Goal: Information Seeking & Learning: Compare options

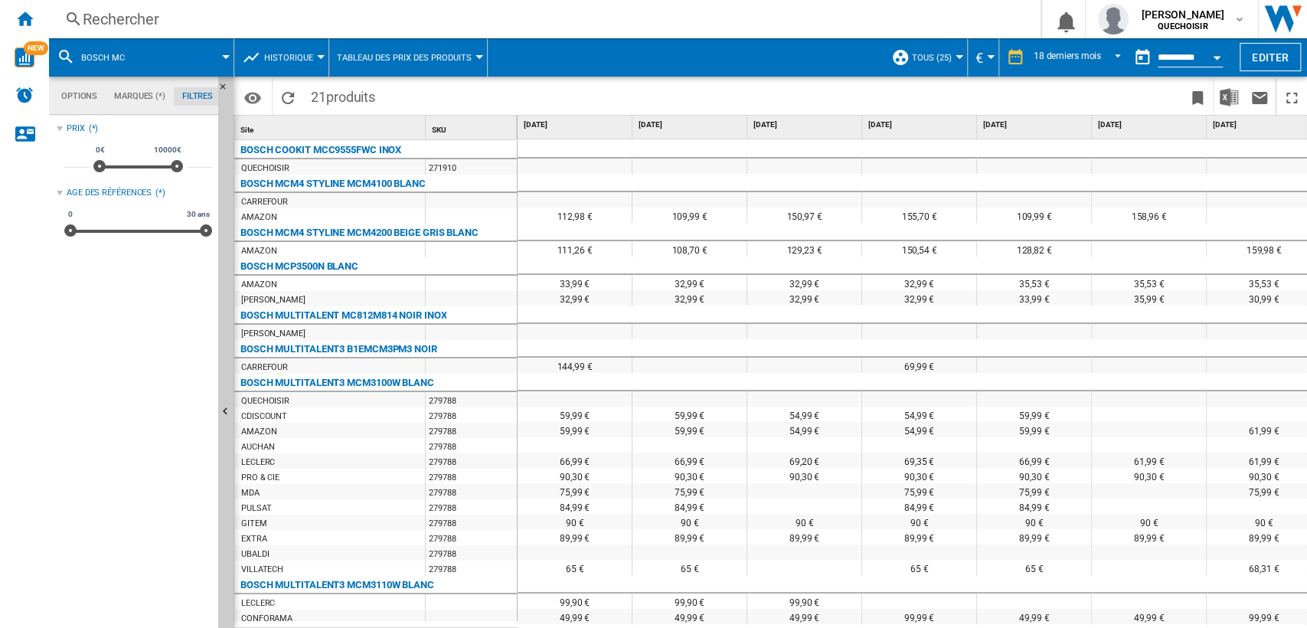
scroll to position [340, 1399]
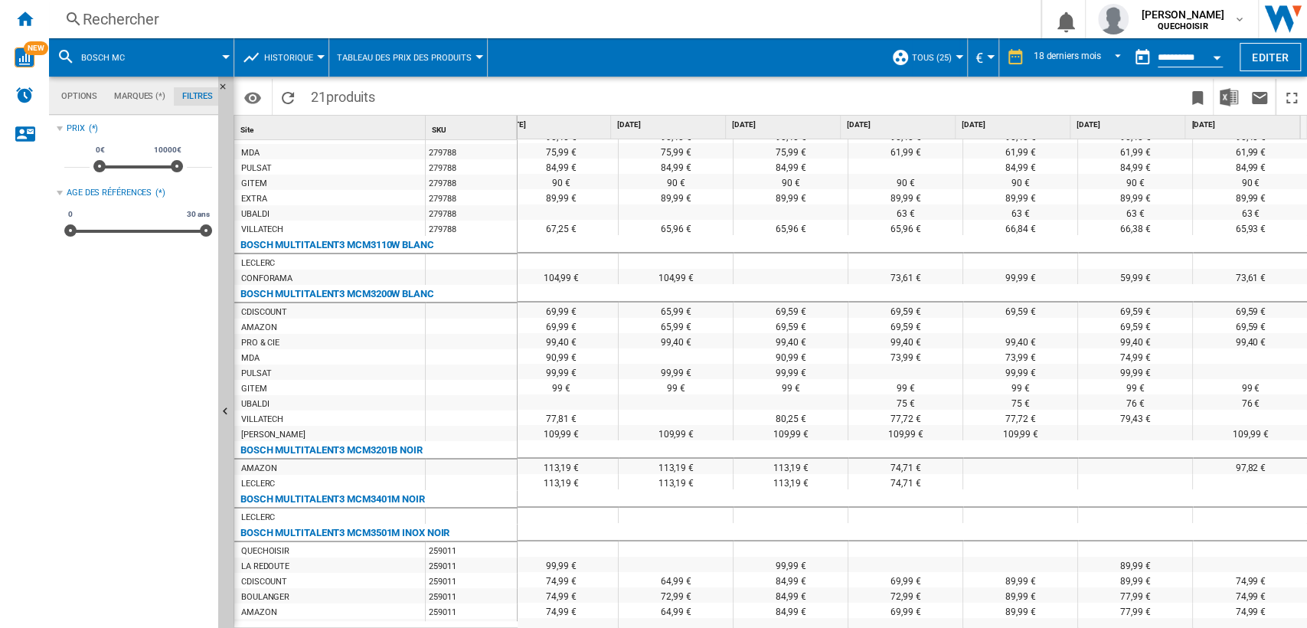
click at [152, 12] on div "Rechercher" at bounding box center [542, 18] width 918 height 21
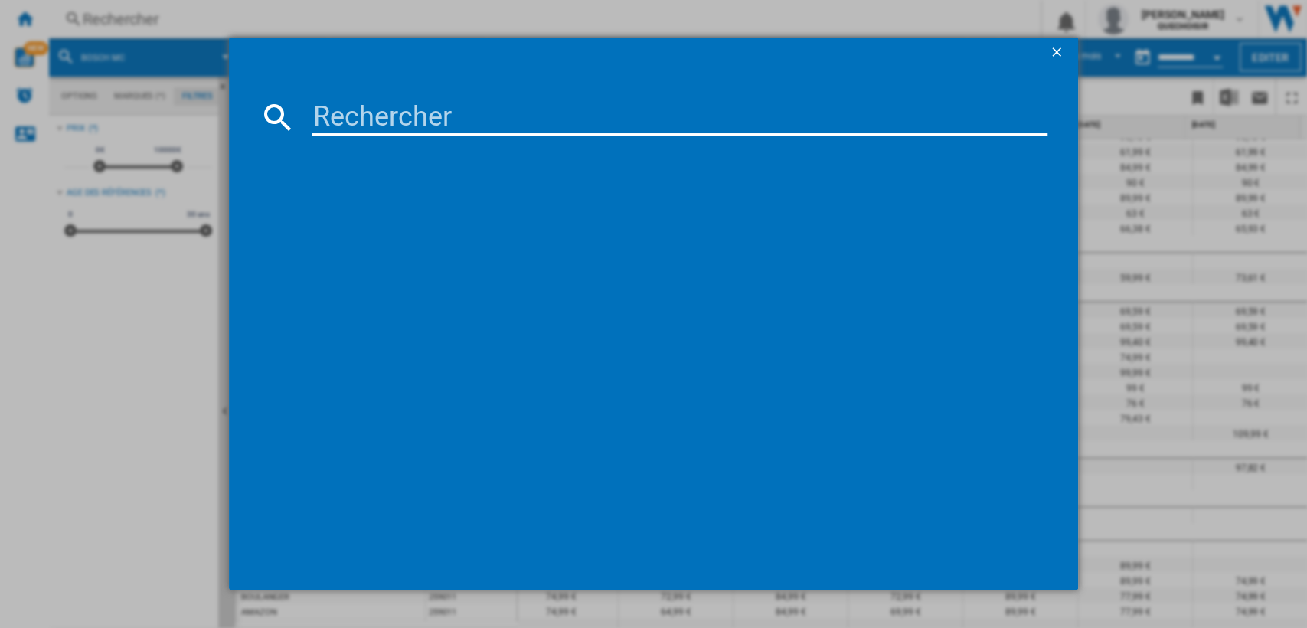
click at [1056, 51] on ng-md-icon "getI18NText('BUTTONS.CLOSE_DIALOG')" at bounding box center [1058, 53] width 18 height 18
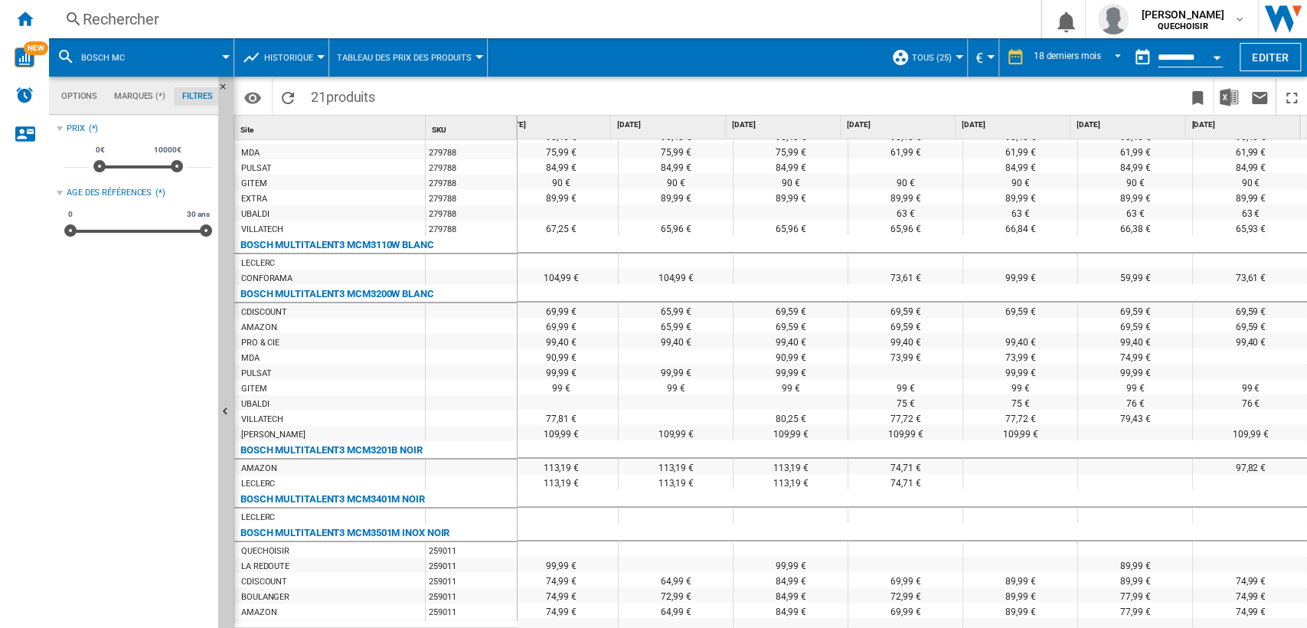
click at [157, 19] on div "Rechercher" at bounding box center [542, 18] width 918 height 21
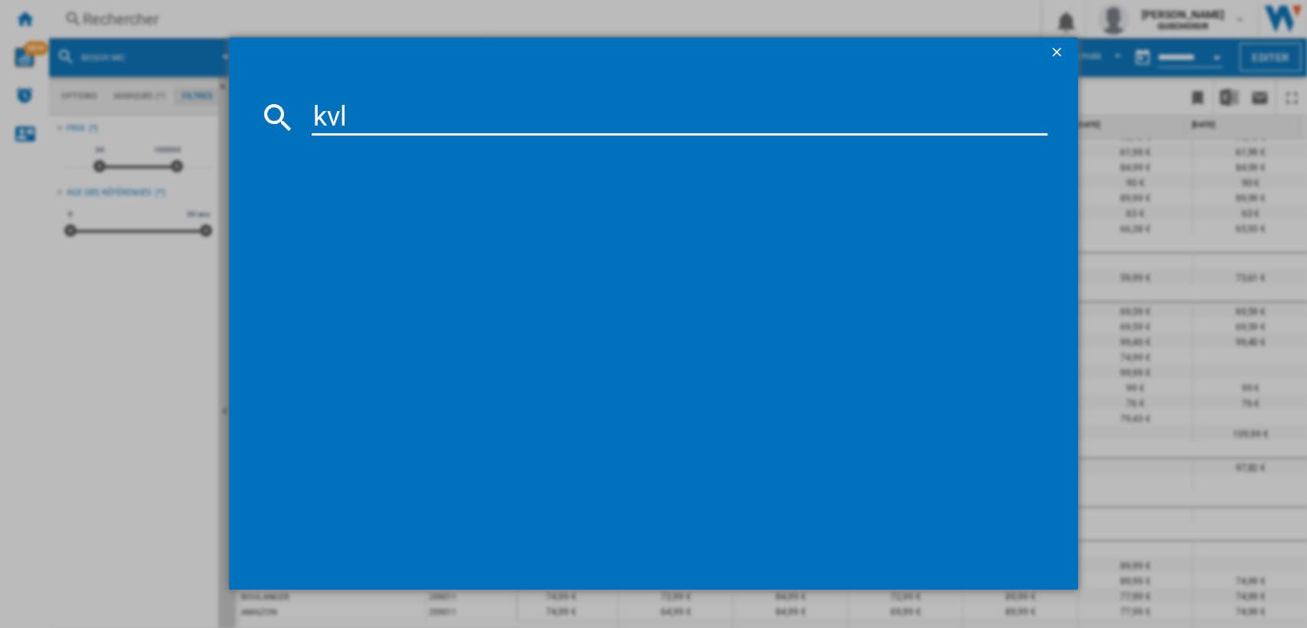
type input "kvl"
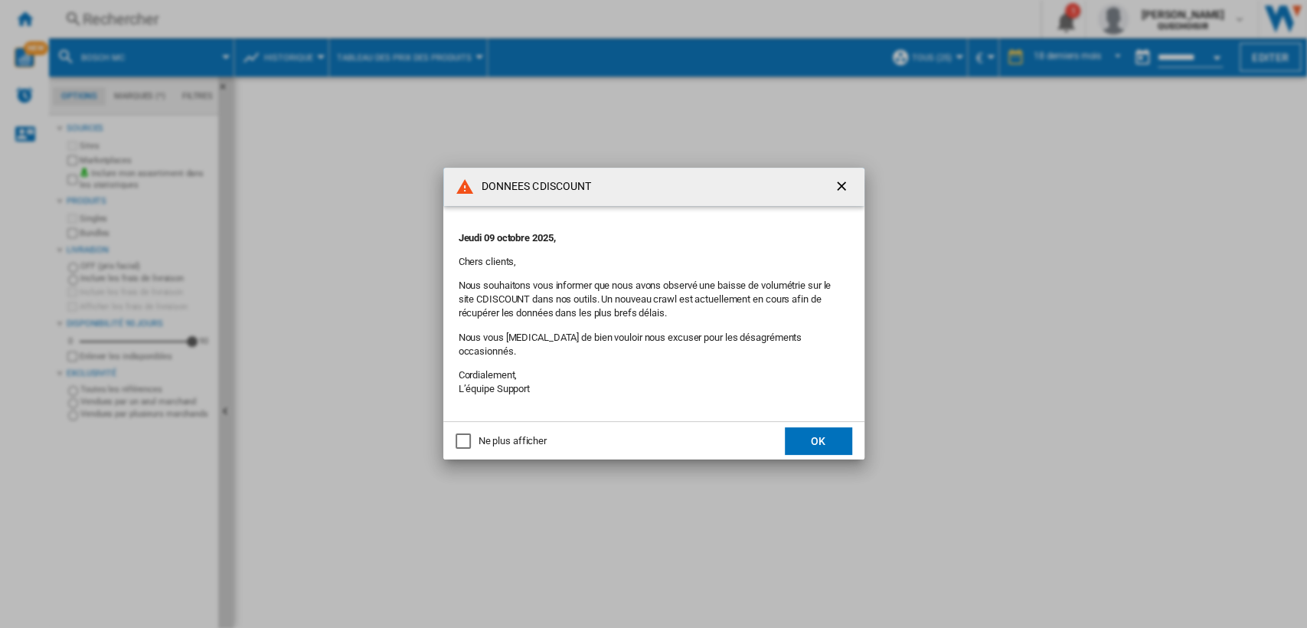
click at [834, 194] on ng-md-icon "getI18NText('BUTTONS.CLOSE_DIALOG')" at bounding box center [843, 187] width 18 height 18
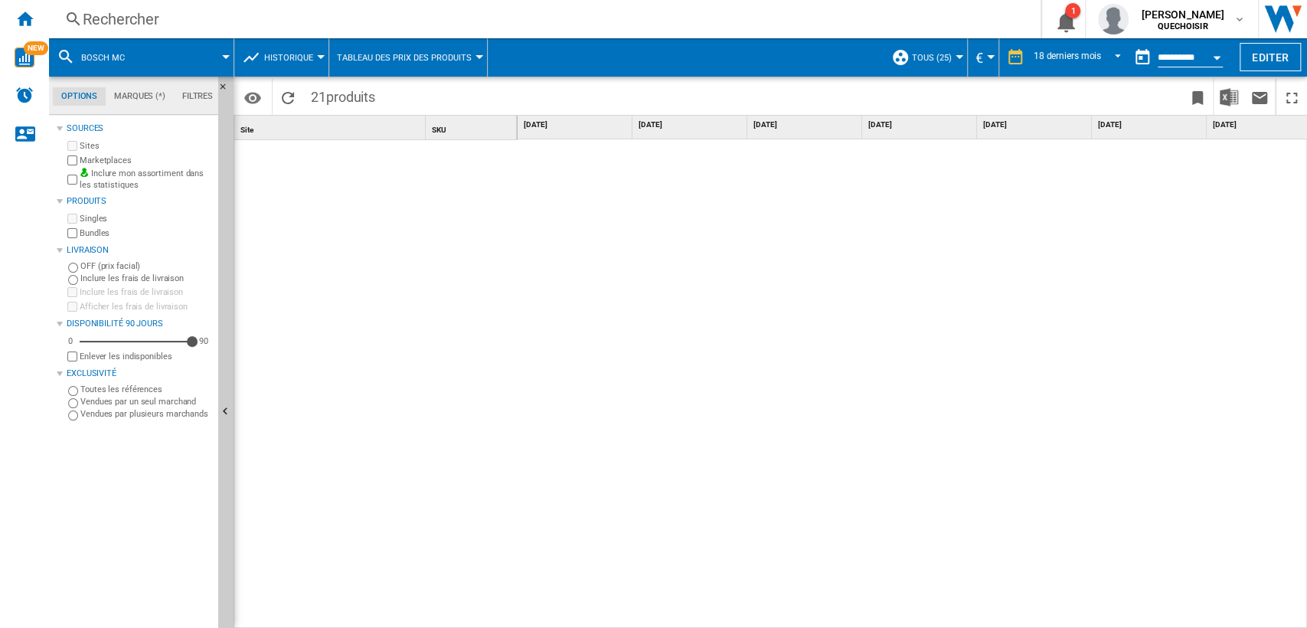
click at [393, 11] on div "Rechercher" at bounding box center [542, 18] width 918 height 21
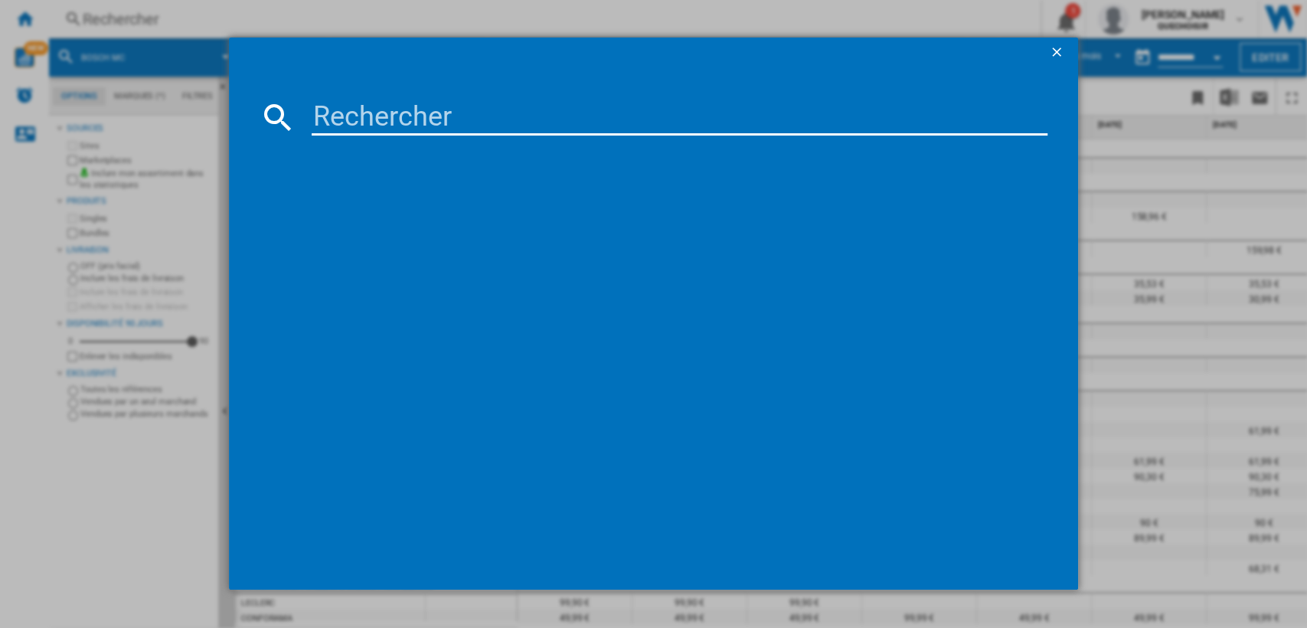
click at [340, 107] on input at bounding box center [680, 117] width 736 height 37
type input "kenwood kvl"
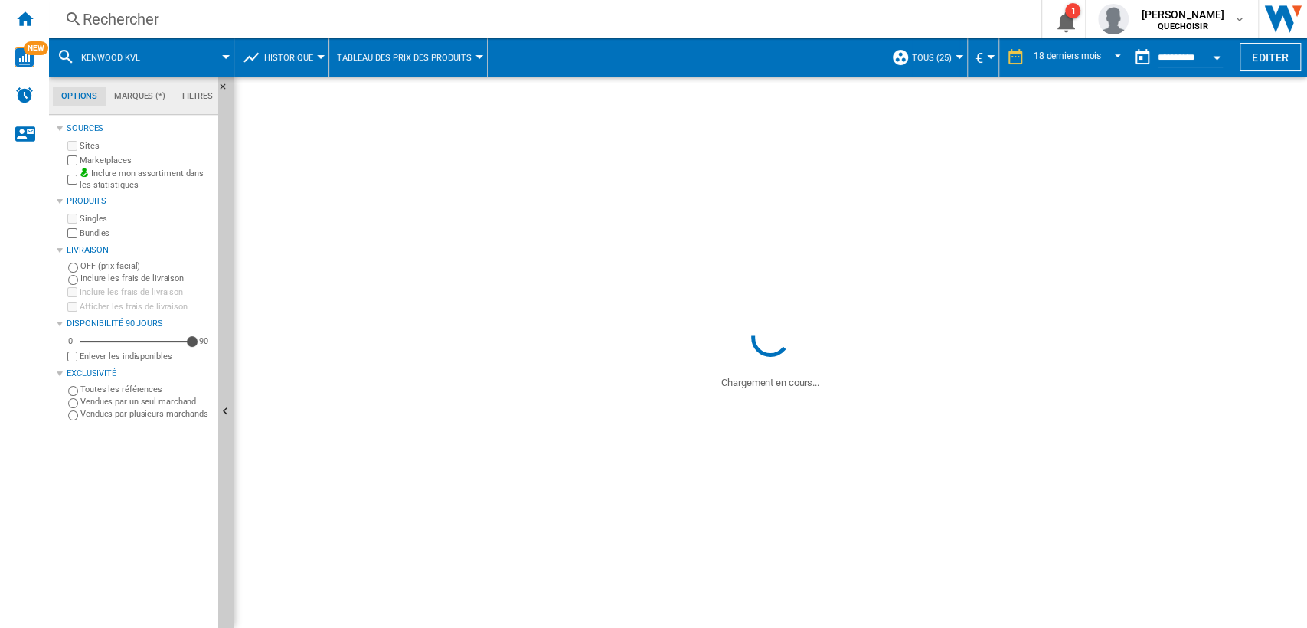
click at [294, 67] on button "Historique" at bounding box center [292, 57] width 57 height 38
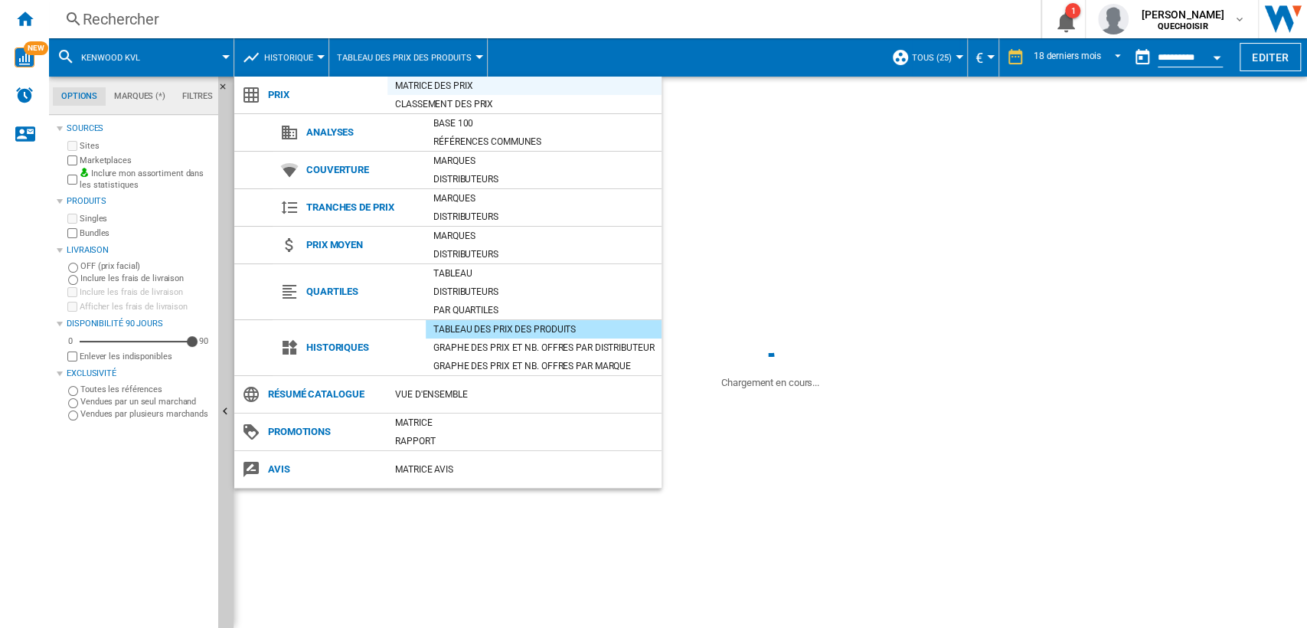
click at [420, 87] on div "Matrice des prix" at bounding box center [524, 85] width 274 height 15
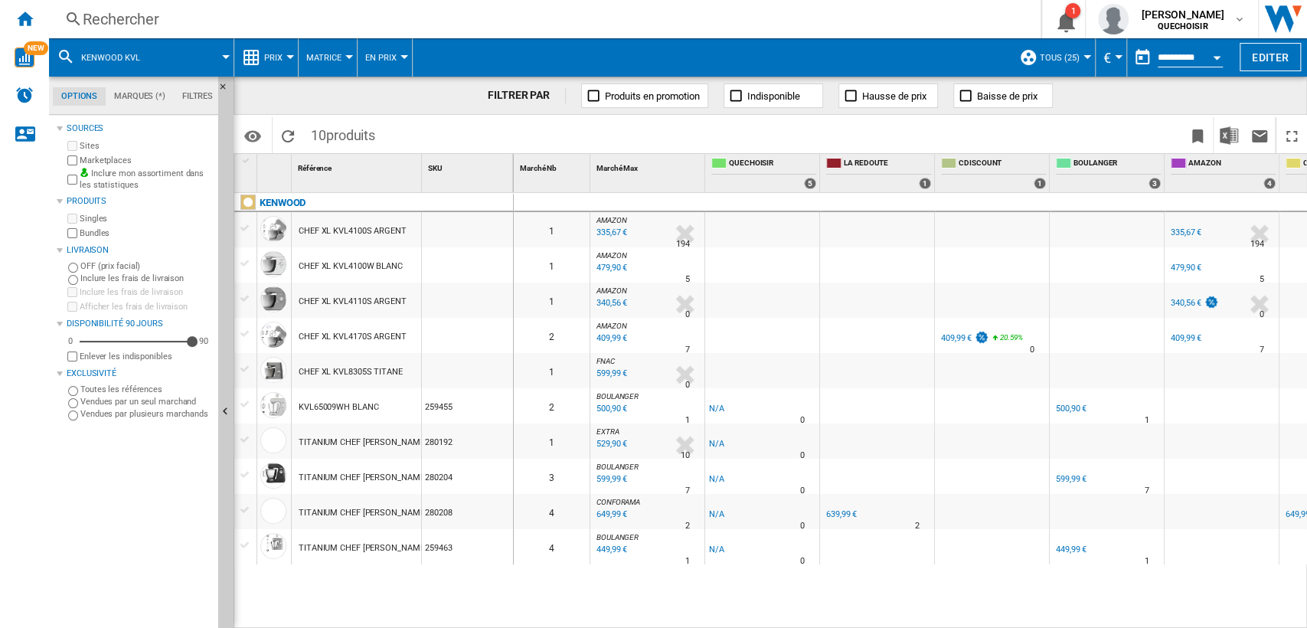
click at [340, 59] on button "Matrice" at bounding box center [327, 57] width 43 height 38
click at [351, 119] on button "Classement" at bounding box center [341, 131] width 87 height 37
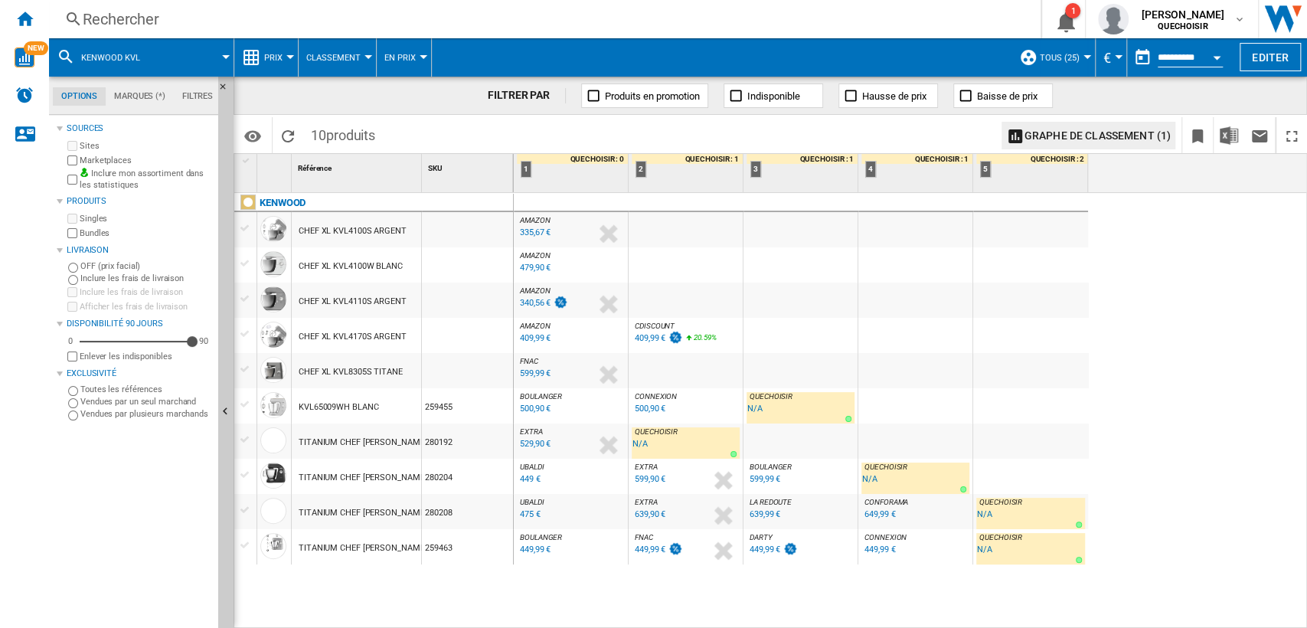
click at [306, 26] on div "Rechercher" at bounding box center [542, 18] width 918 height 21
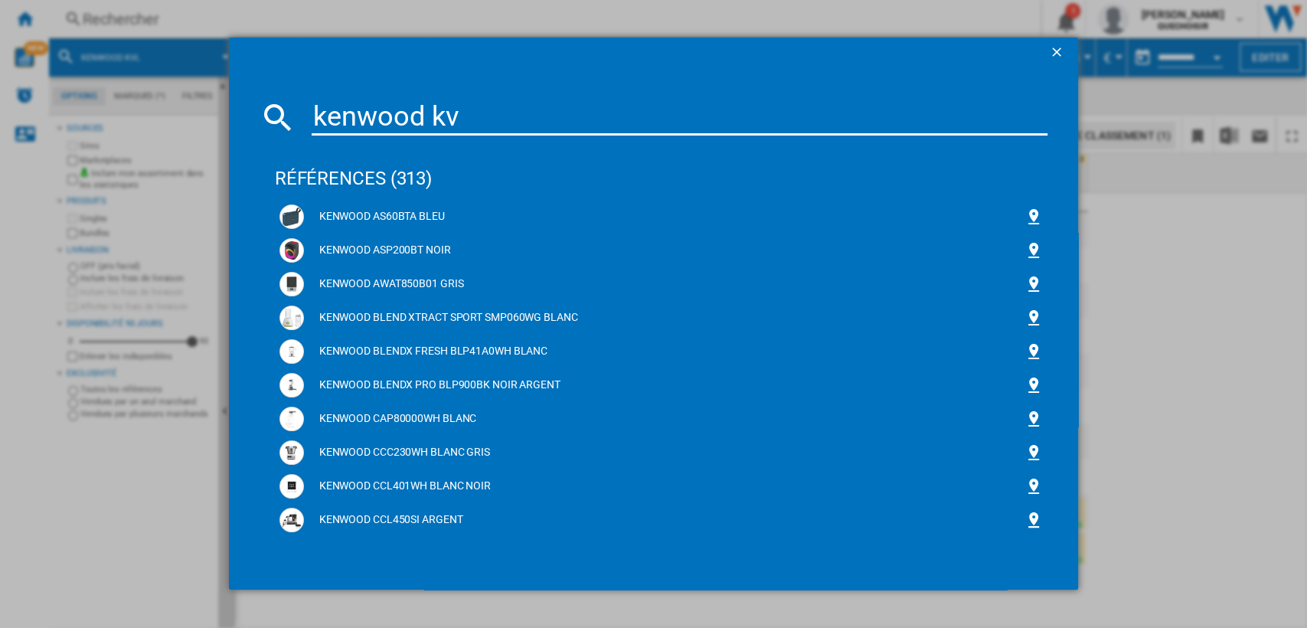
type input "kenwood kvc"
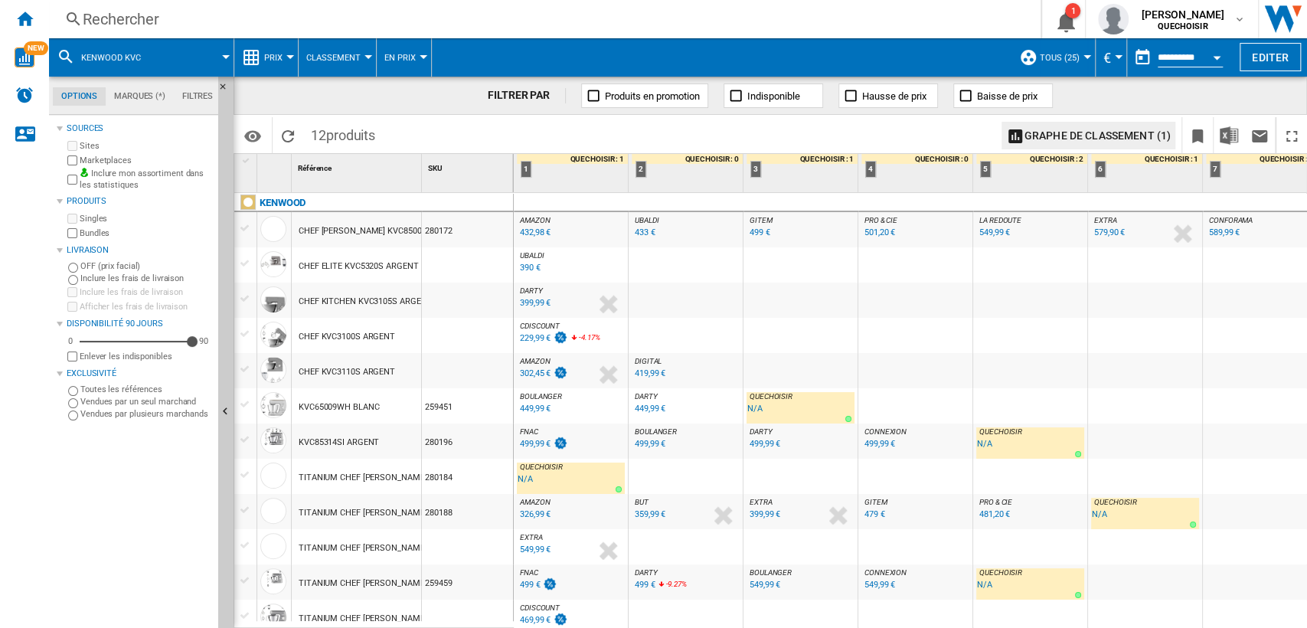
click at [528, 300] on div "399,99 €" at bounding box center [535, 303] width 31 height 10
click at [521, 288] on span "DARTY" at bounding box center [531, 290] width 23 height 8
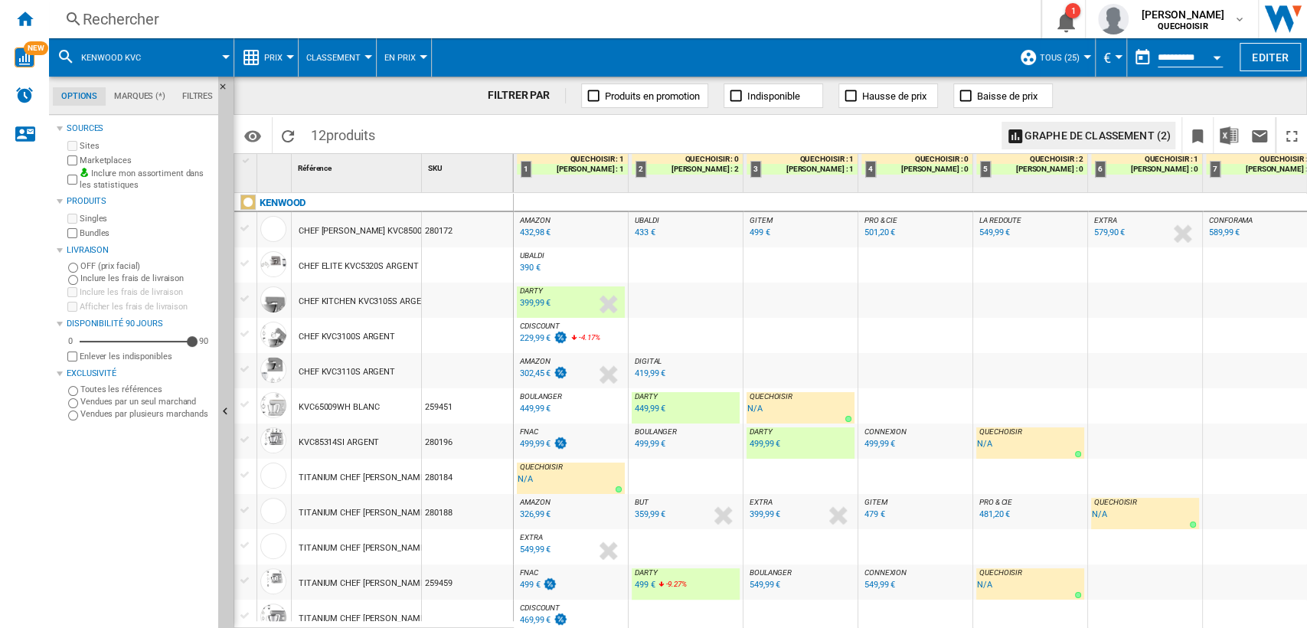
click at [138, 18] on div "Rechercher" at bounding box center [542, 18] width 918 height 21
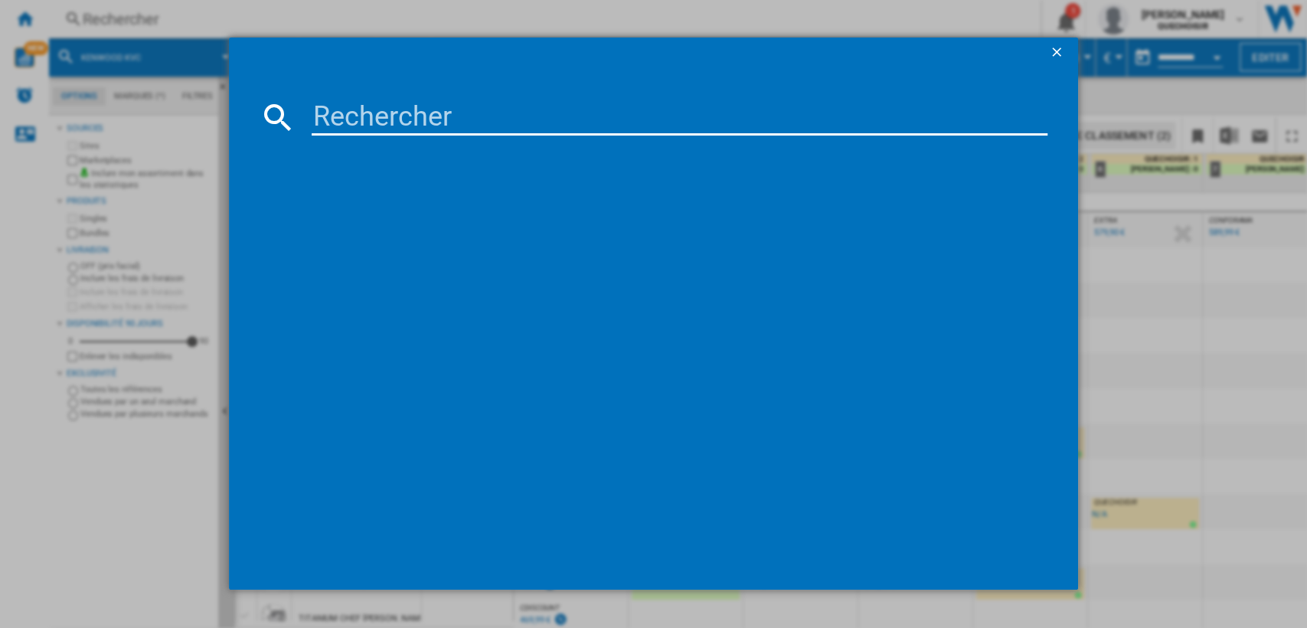
click at [351, 103] on input at bounding box center [680, 117] width 736 height 37
type input "kmix"
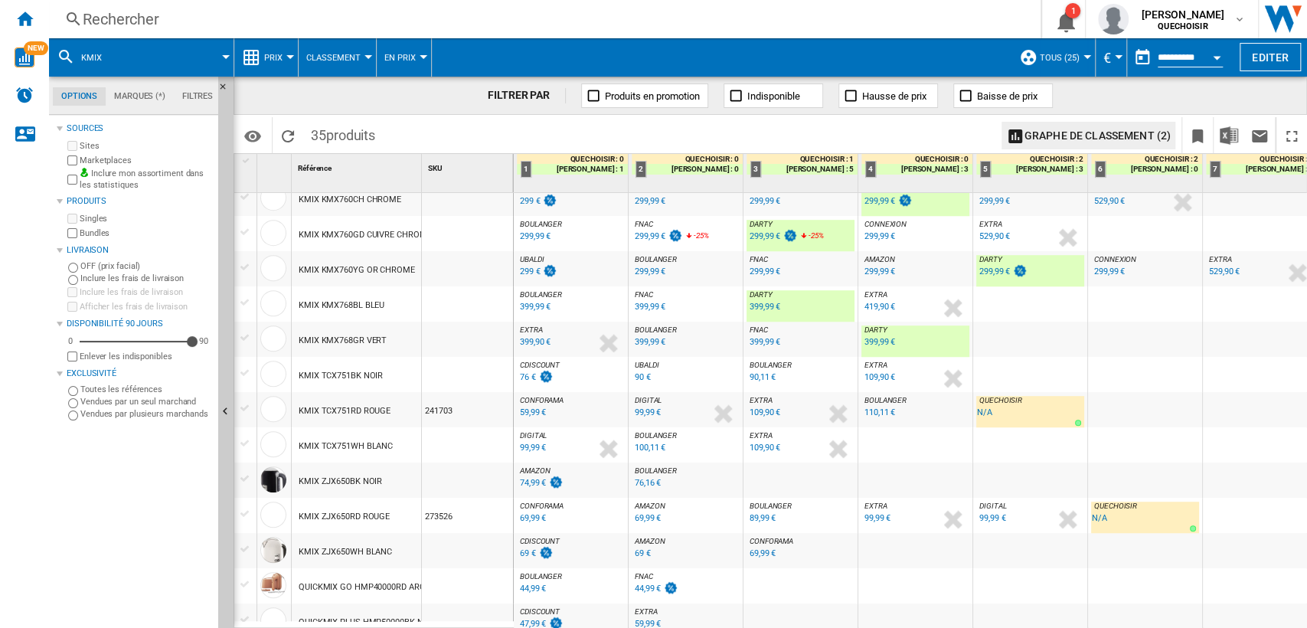
click at [759, 305] on div "399,99 €" at bounding box center [764, 307] width 31 height 10
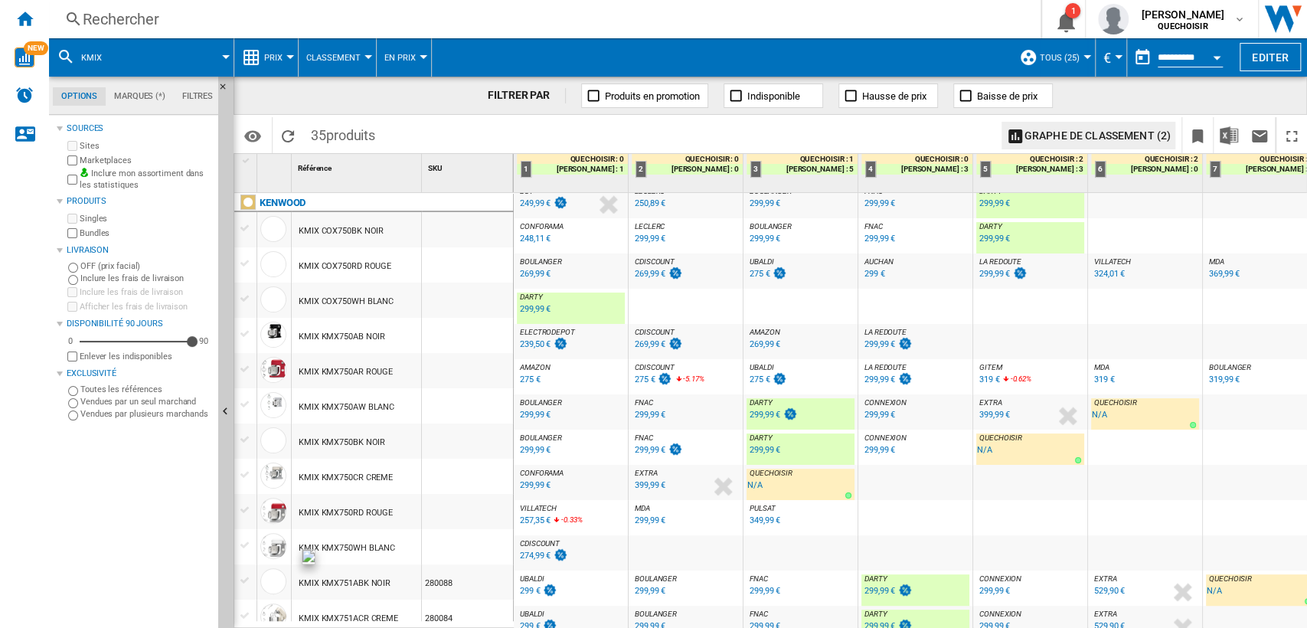
scroll to position [170, 0]
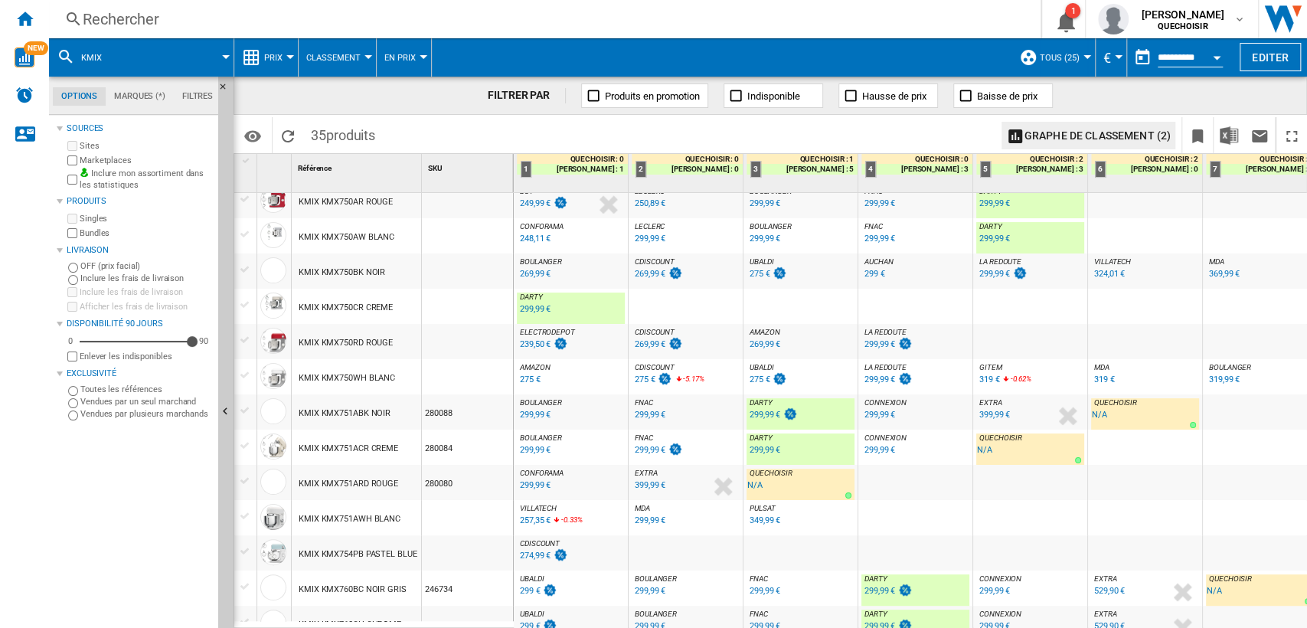
click at [199, 20] on div "Rechercher" at bounding box center [542, 18] width 918 height 21
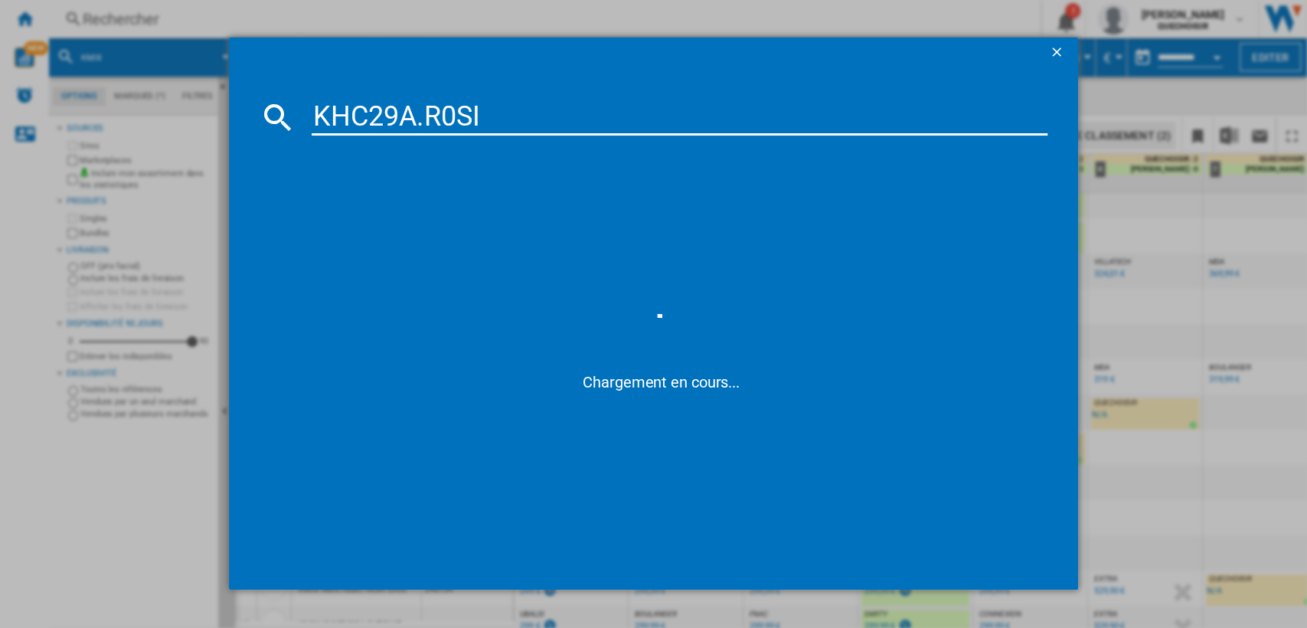
click at [427, 113] on input "KHC29A.R0SI" at bounding box center [680, 117] width 736 height 37
type input "KHC29AR0SI"
click at [635, 120] on input "KHC29AR0SI" at bounding box center [680, 117] width 736 height 37
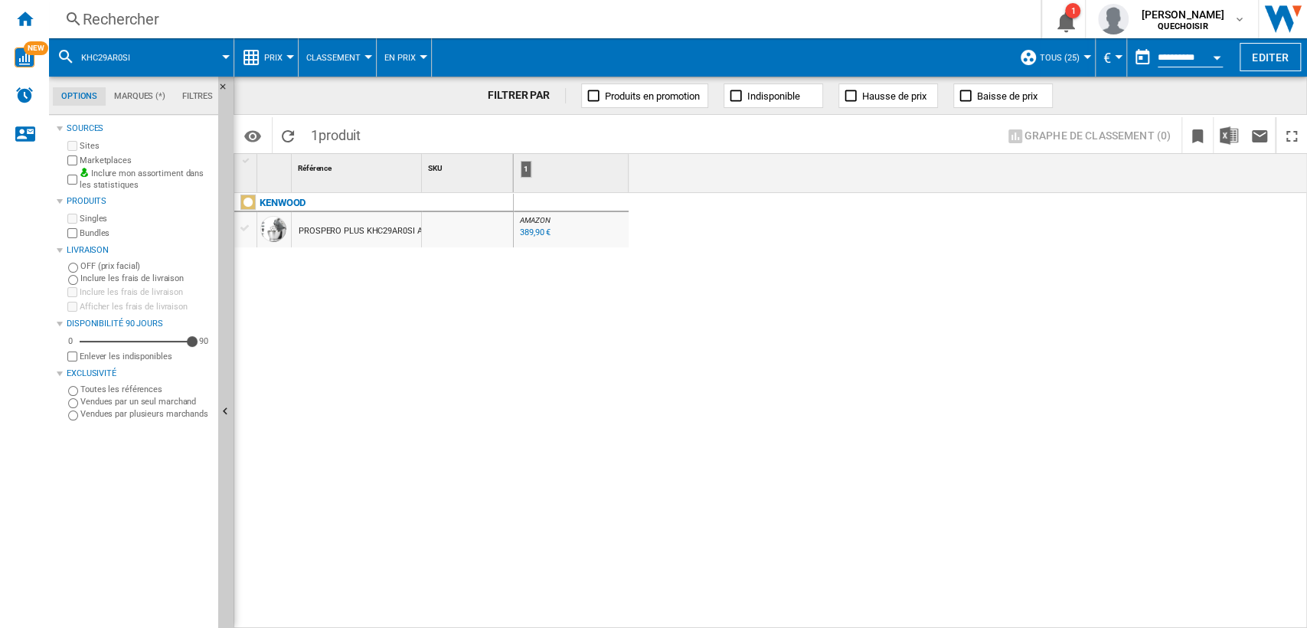
click at [525, 233] on div "389,90 €" at bounding box center [535, 232] width 31 height 10
click at [372, 21] on div "Rechercher" at bounding box center [542, 18] width 918 height 21
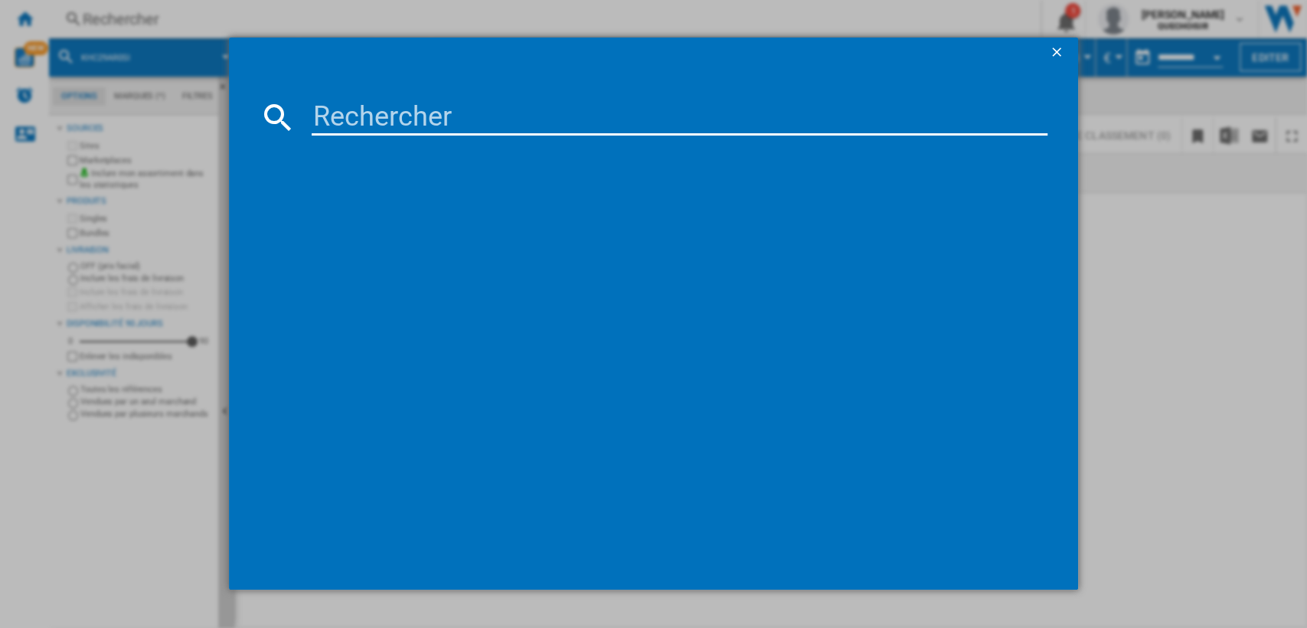
type input "KHC29AX0SI"
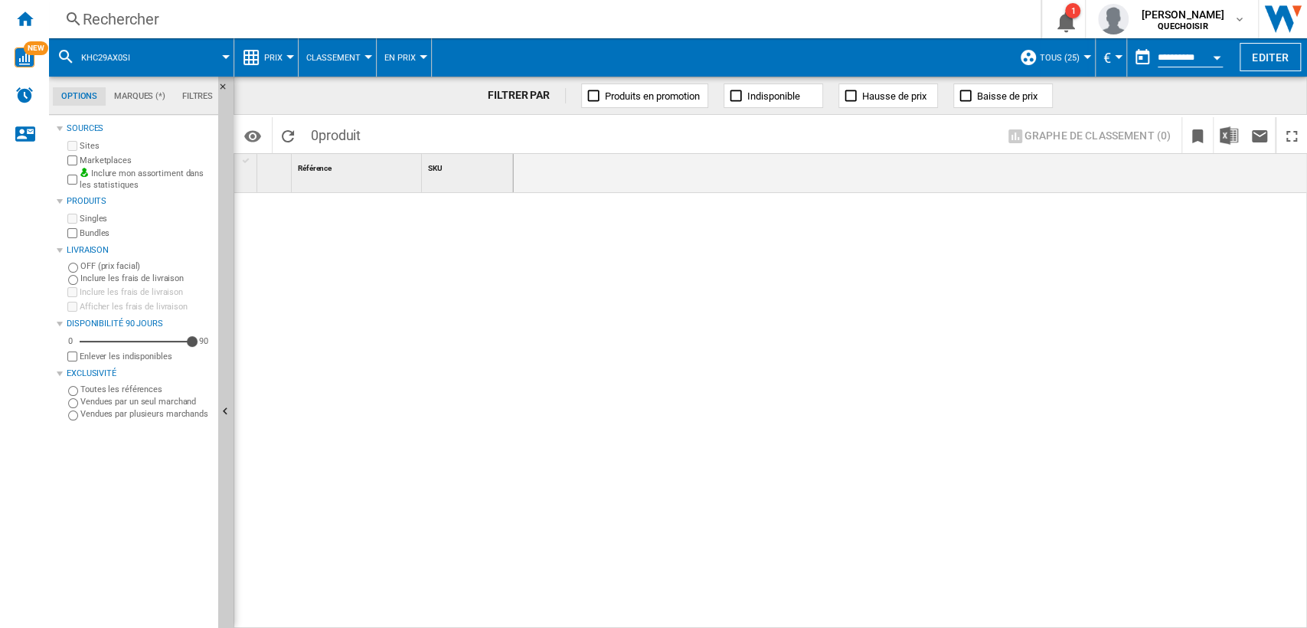
click at [165, 22] on div "Rechercher" at bounding box center [542, 18] width 918 height 21
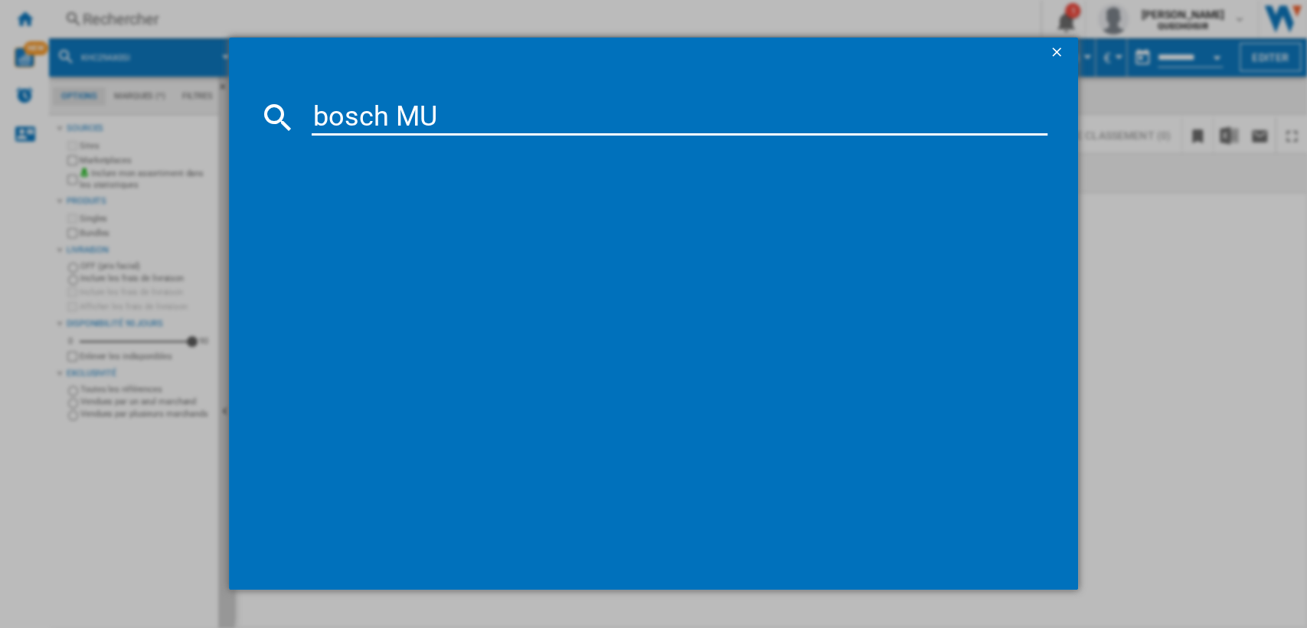
type input "bosch MUM"
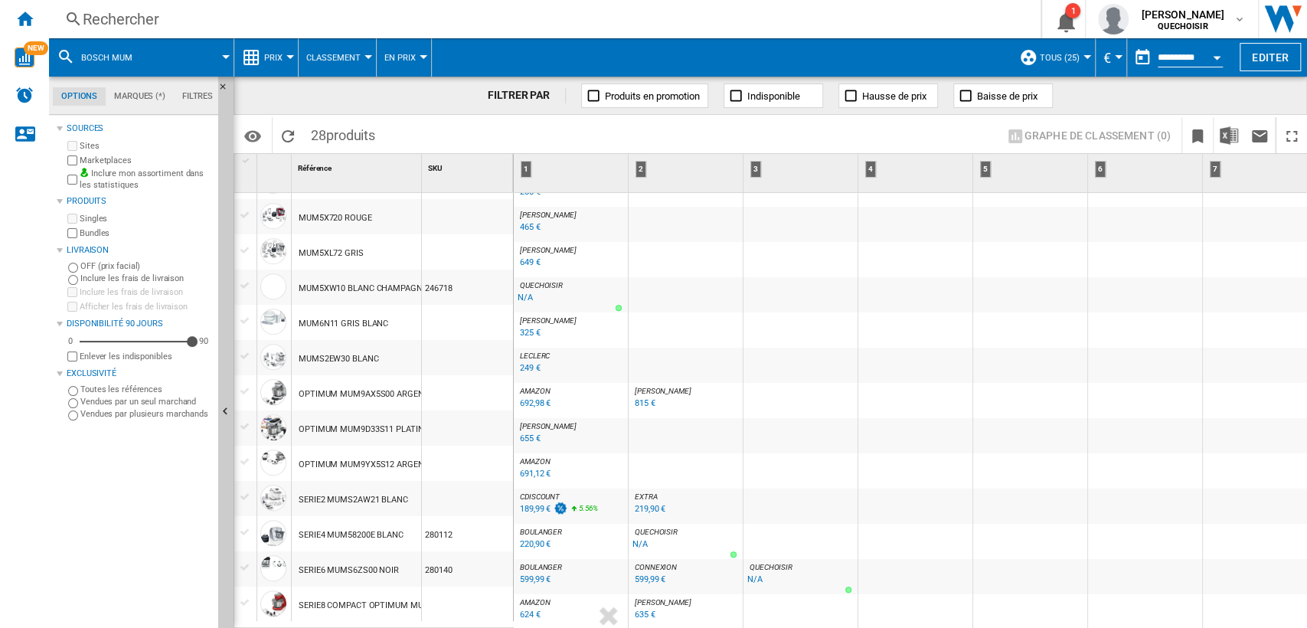
scroll to position [237, 0]
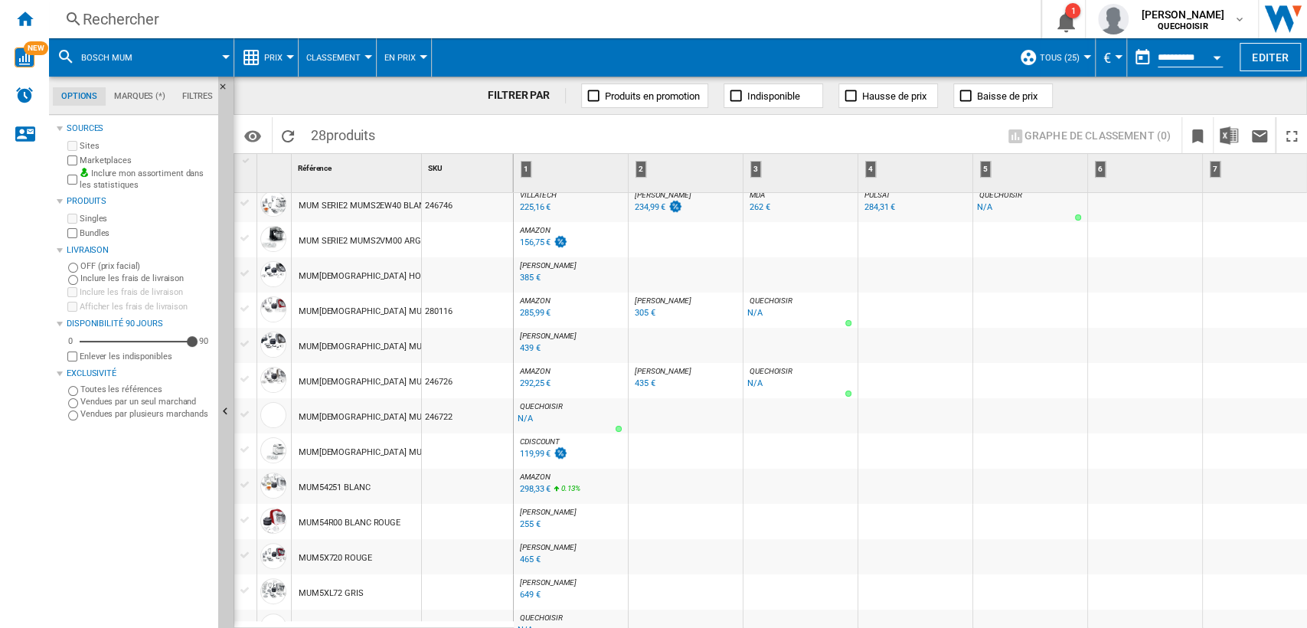
click at [530, 450] on div "119,99 €" at bounding box center [535, 454] width 31 height 10
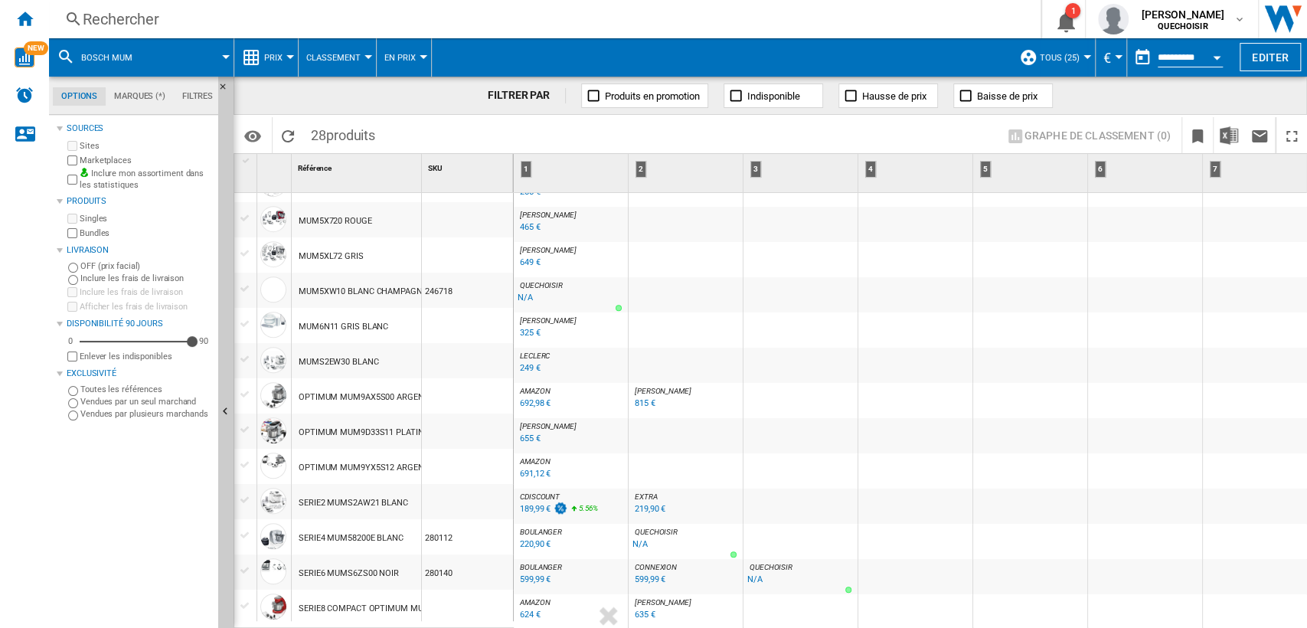
click at [258, 20] on div "Rechercher" at bounding box center [542, 18] width 918 height 21
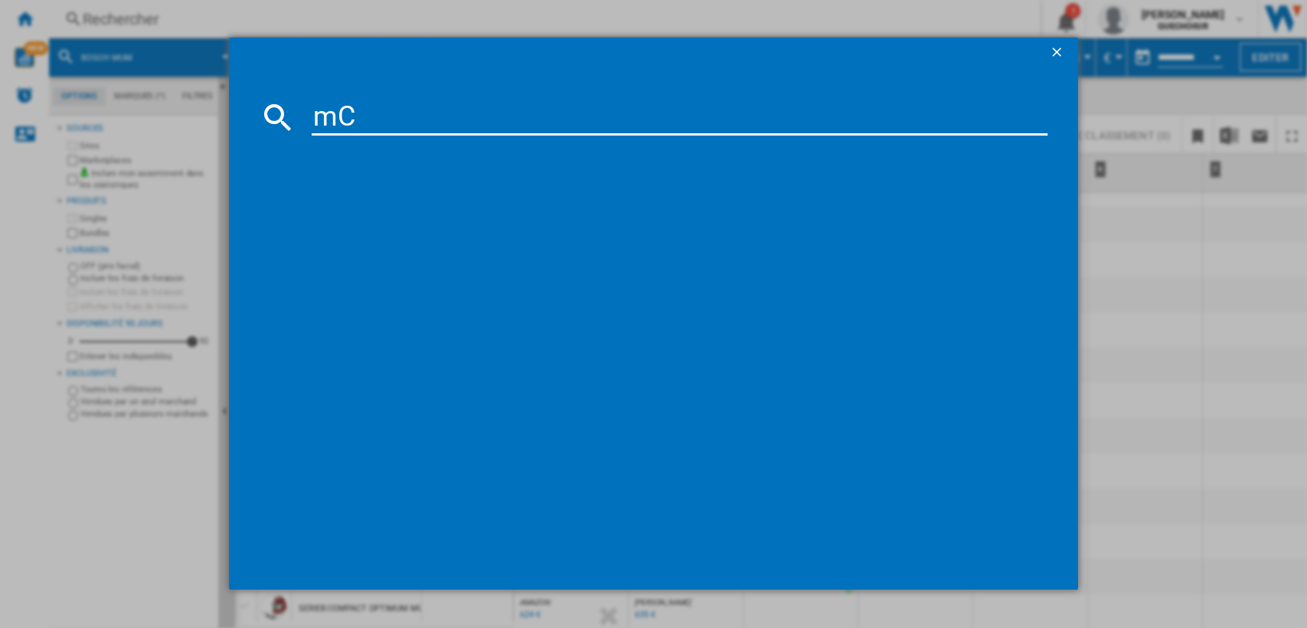
type input "mCM"
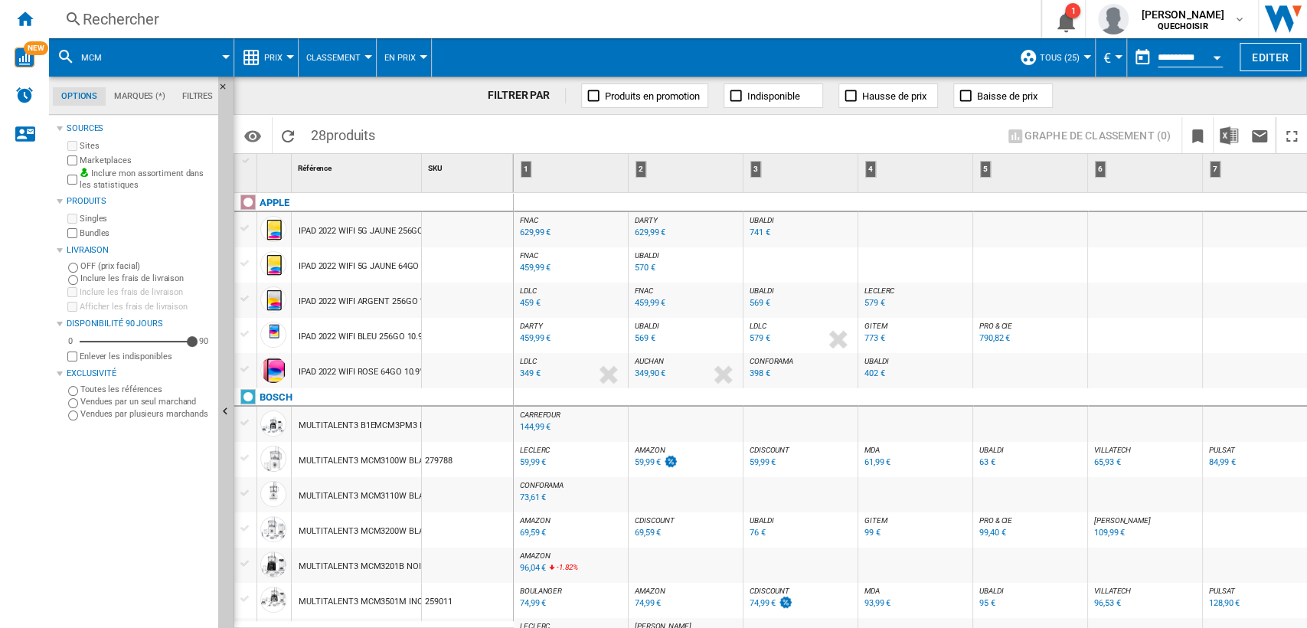
scroll to position [170, 0]
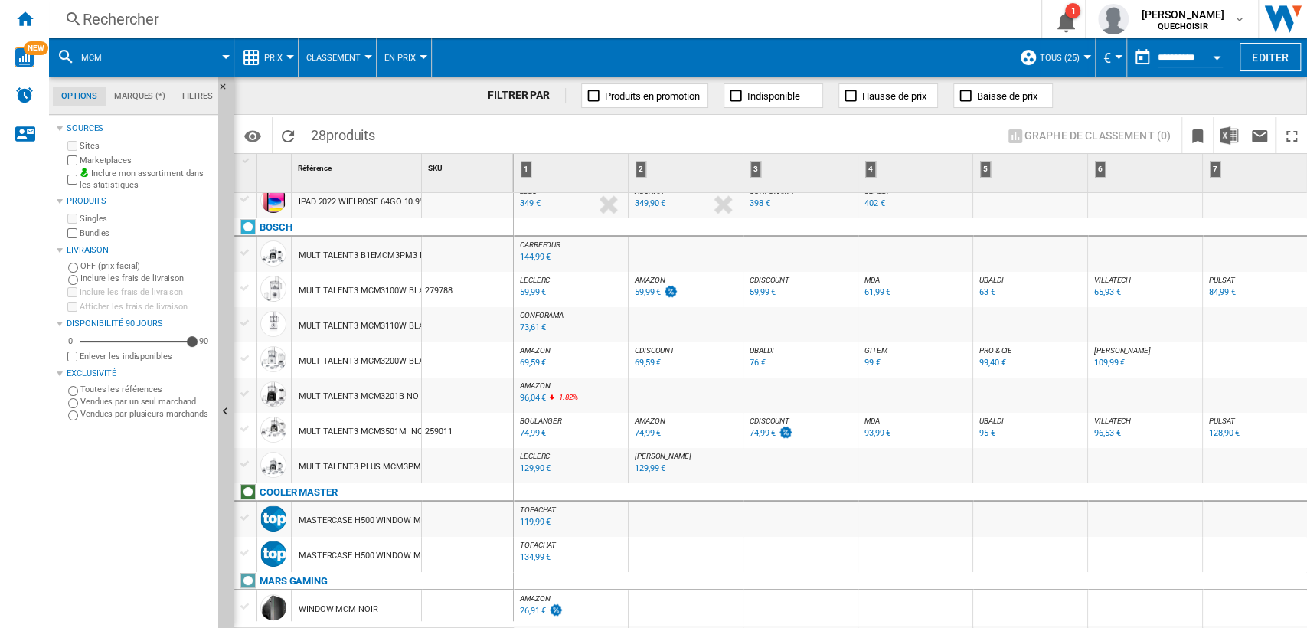
click at [325, 15] on div "Rechercher" at bounding box center [542, 18] width 918 height 21
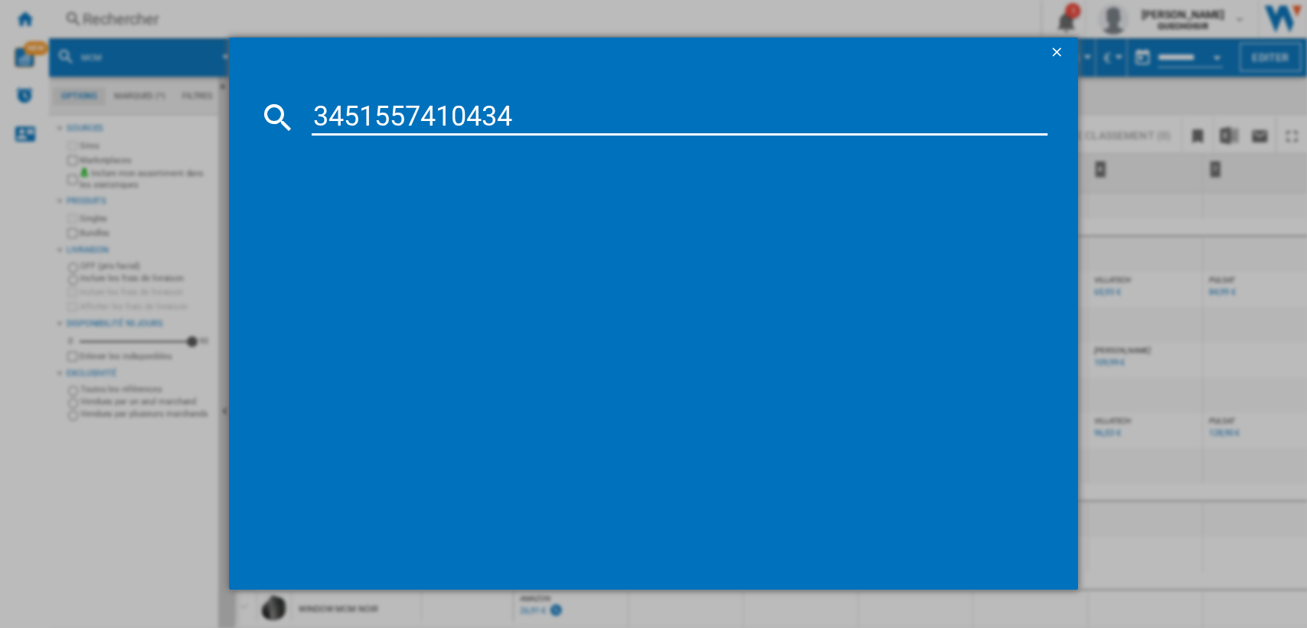
type input "3451557410434"
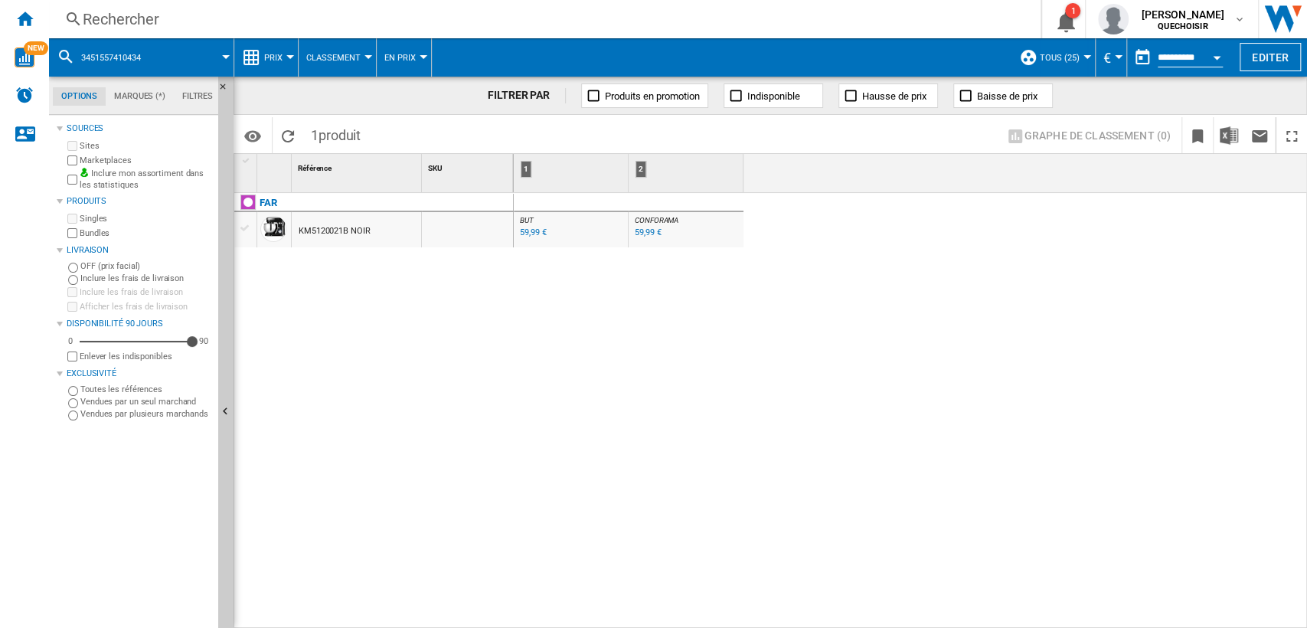
click at [321, 233] on div "KM5120021B NOIR" at bounding box center [335, 231] width 72 height 35
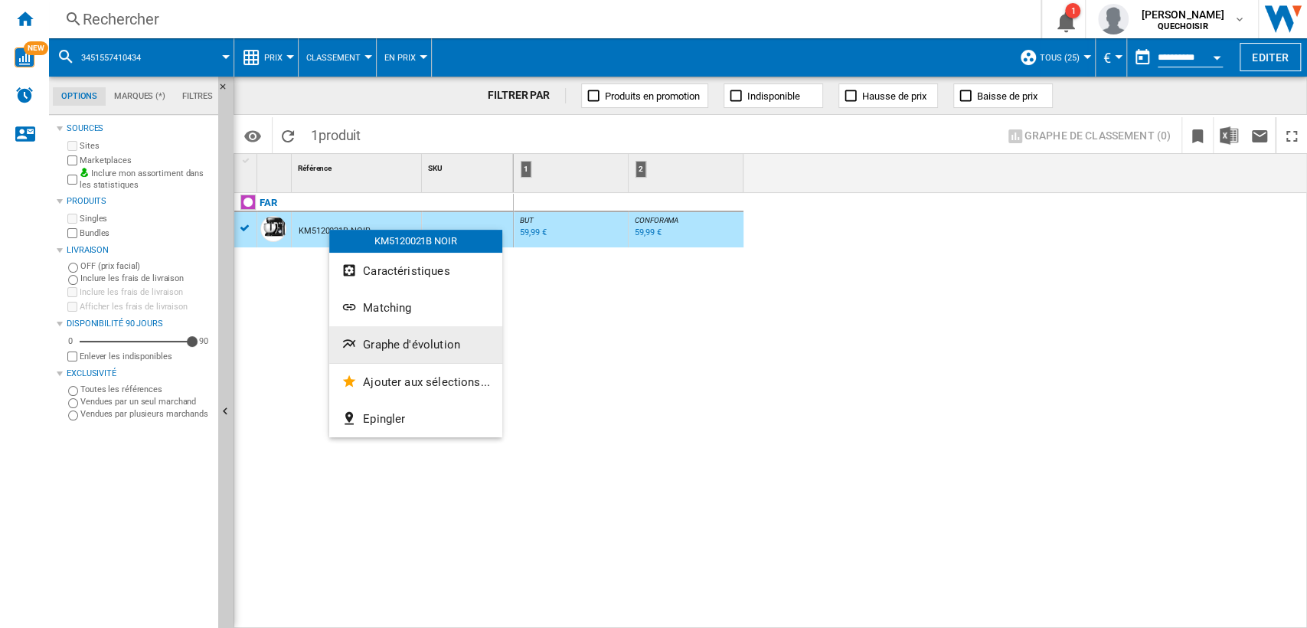
click at [393, 338] on span "Graphe d'évolution" at bounding box center [411, 345] width 97 height 14
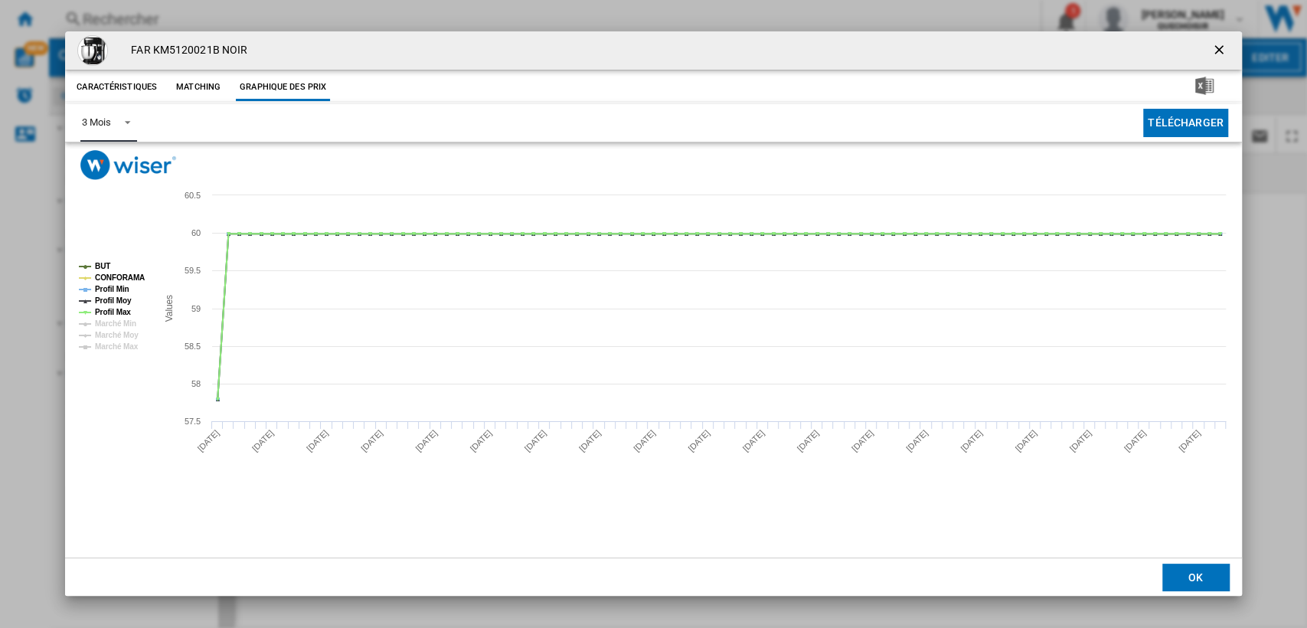
click at [92, 130] on md-select-value "3 Mois" at bounding box center [108, 123] width 56 height 38
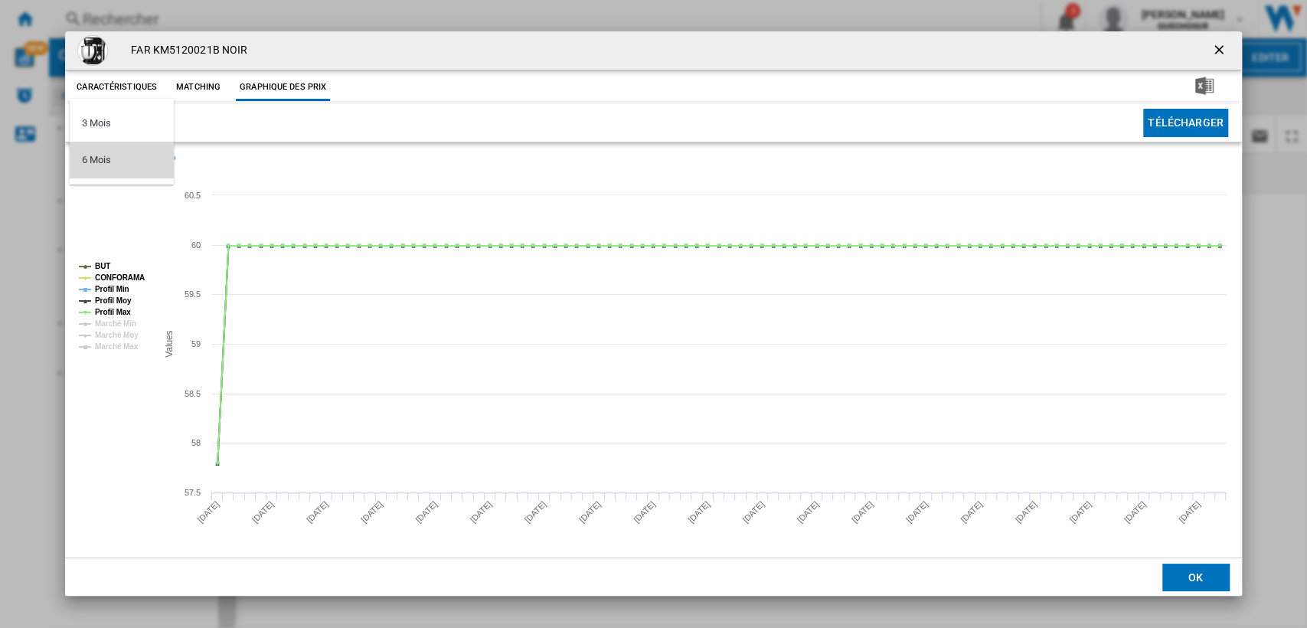
click at [102, 154] on div "6 Mois" at bounding box center [96, 160] width 28 height 14
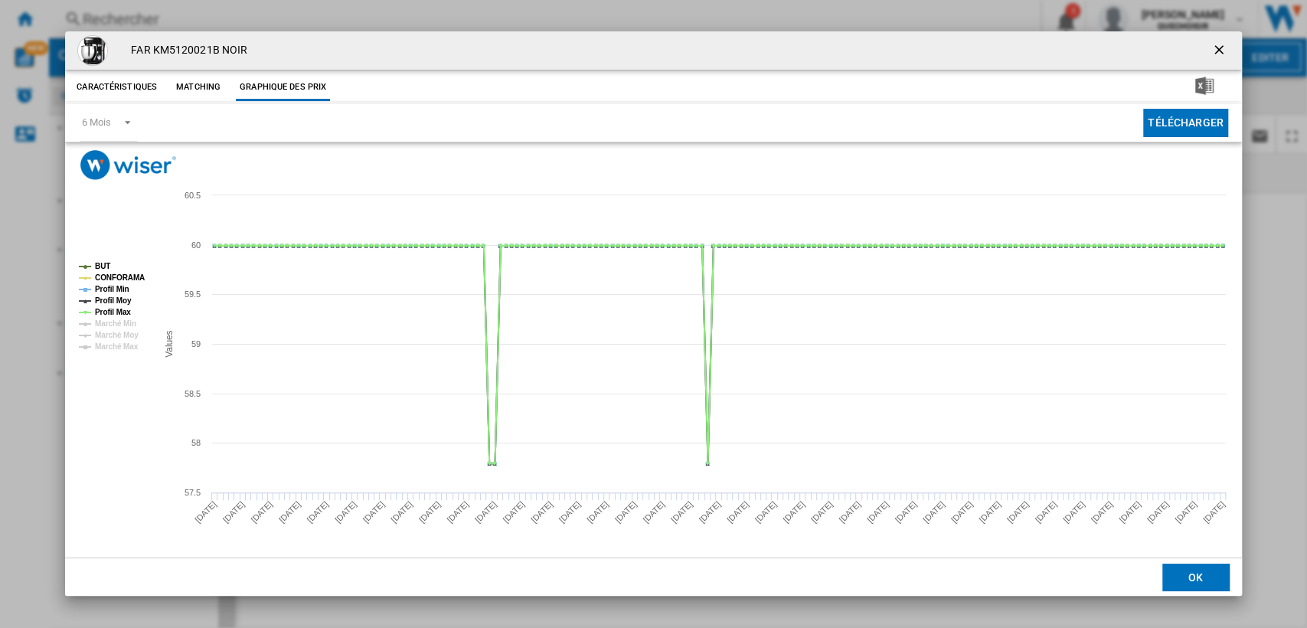
click at [1219, 47] on ng-md-icon "getI18NText('BUTTONS.CLOSE_DIALOG')" at bounding box center [1220, 51] width 18 height 18
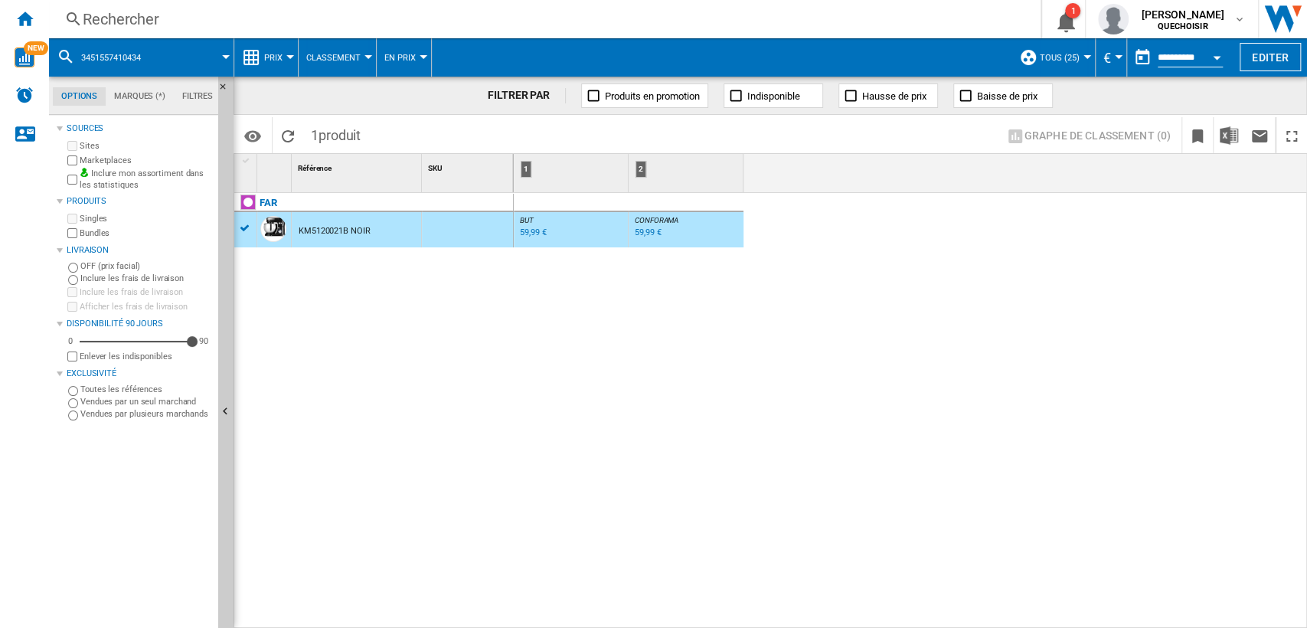
click at [326, 57] on span "Classement" at bounding box center [333, 58] width 54 height 10
click at [275, 58] on md-backdrop at bounding box center [653, 314] width 1307 height 628
click at [275, 58] on span "Prix" at bounding box center [273, 58] width 18 height 10
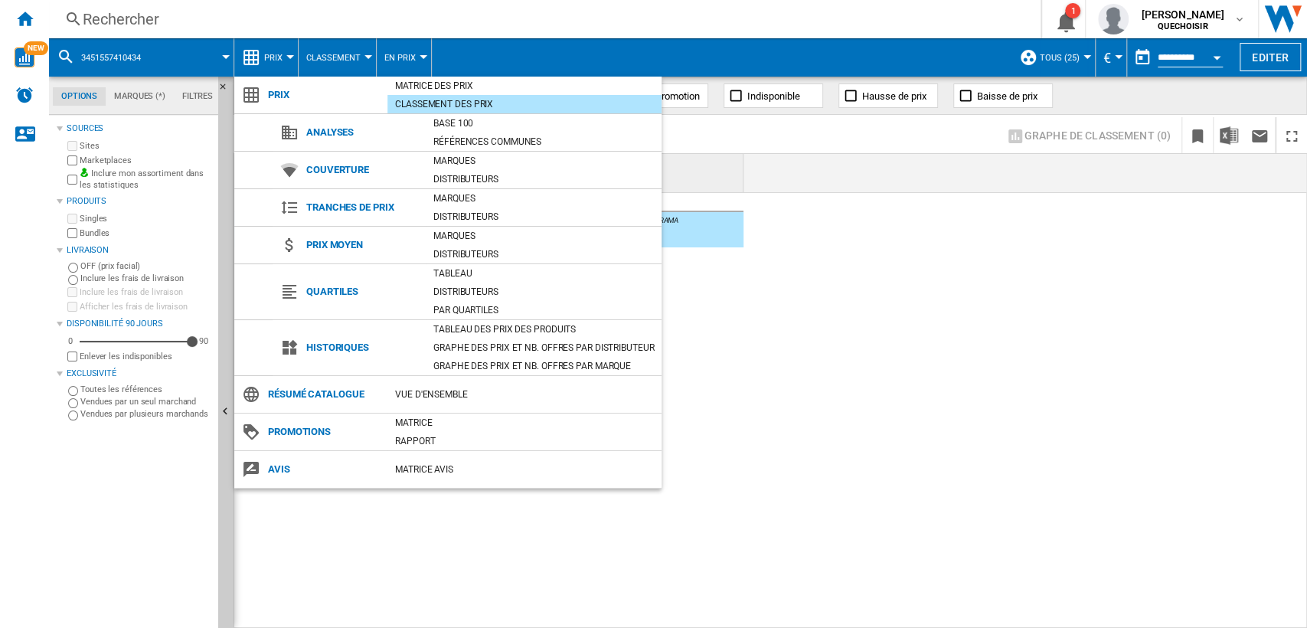
click at [472, 326] on div "Tableau des prix des produits" at bounding box center [544, 329] width 236 height 15
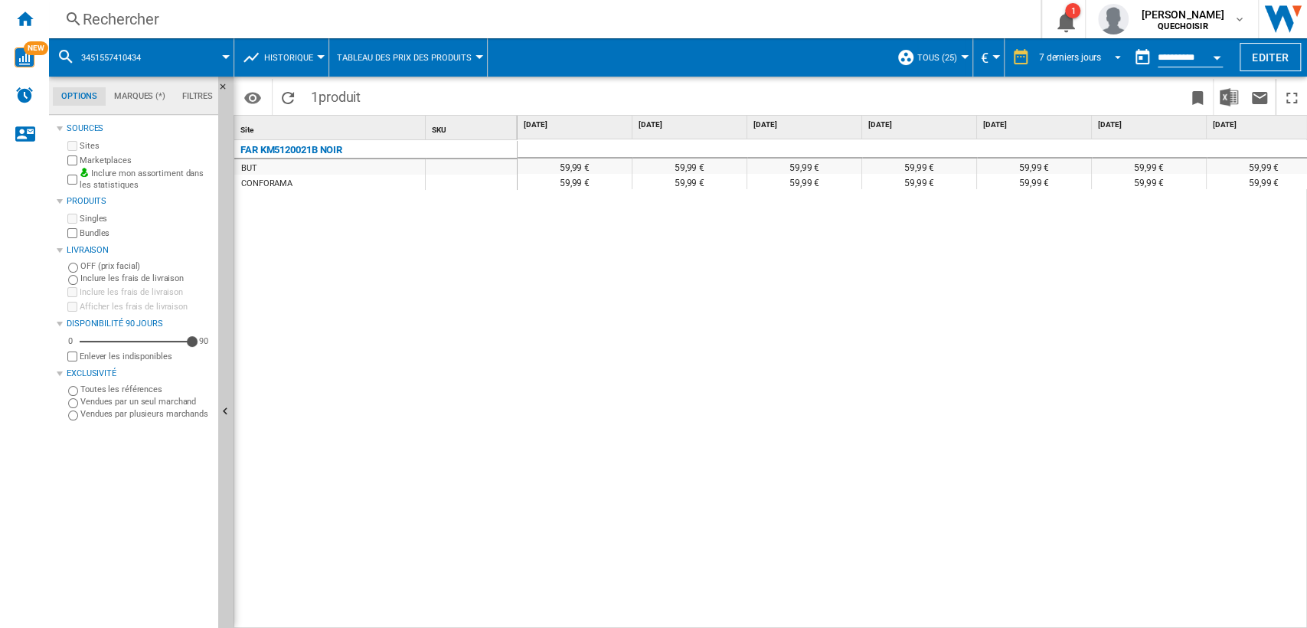
click at [1076, 60] on div "7 derniers jours" at bounding box center [1070, 57] width 62 height 11
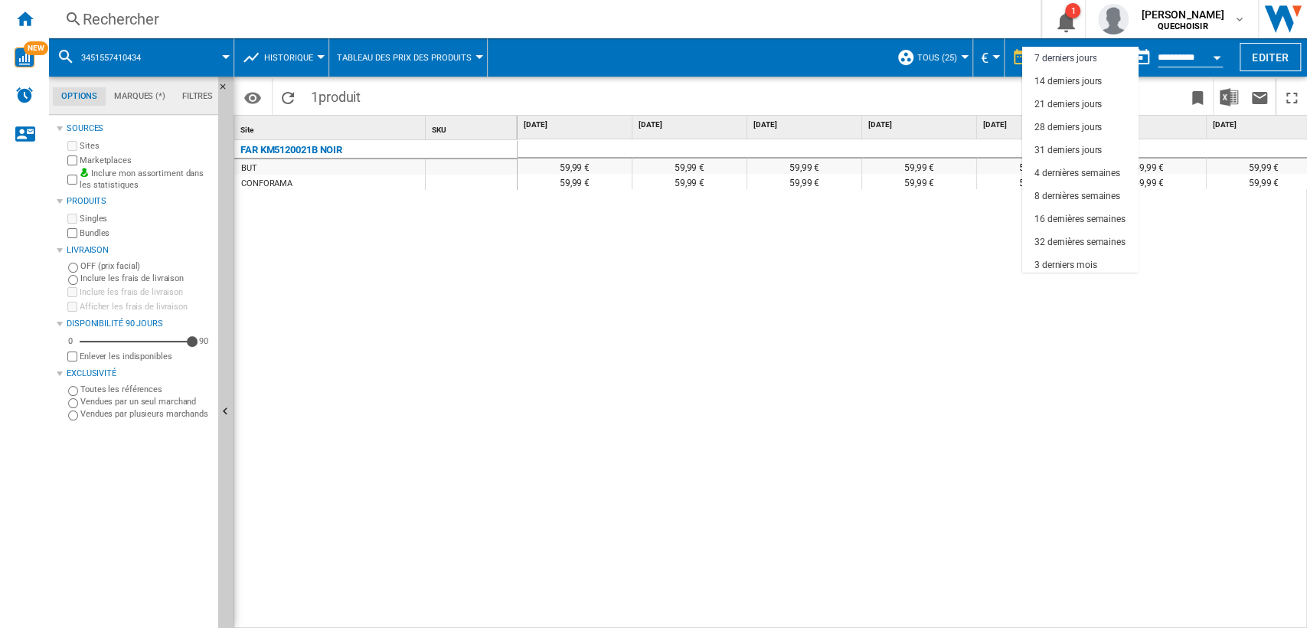
scroll to position [96, 0]
click at [1078, 256] on div "18 derniers mois" at bounding box center [1067, 261] width 67 height 13
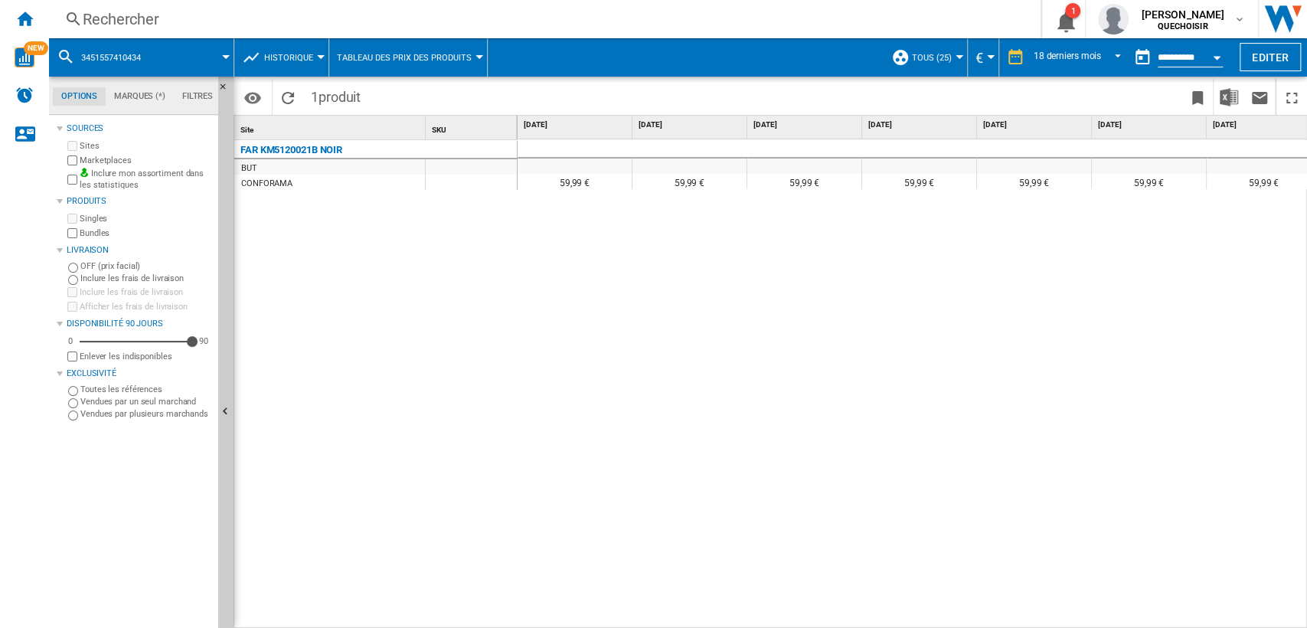
click at [1214, 54] on button "Open calendar" at bounding box center [1217, 55] width 28 height 28
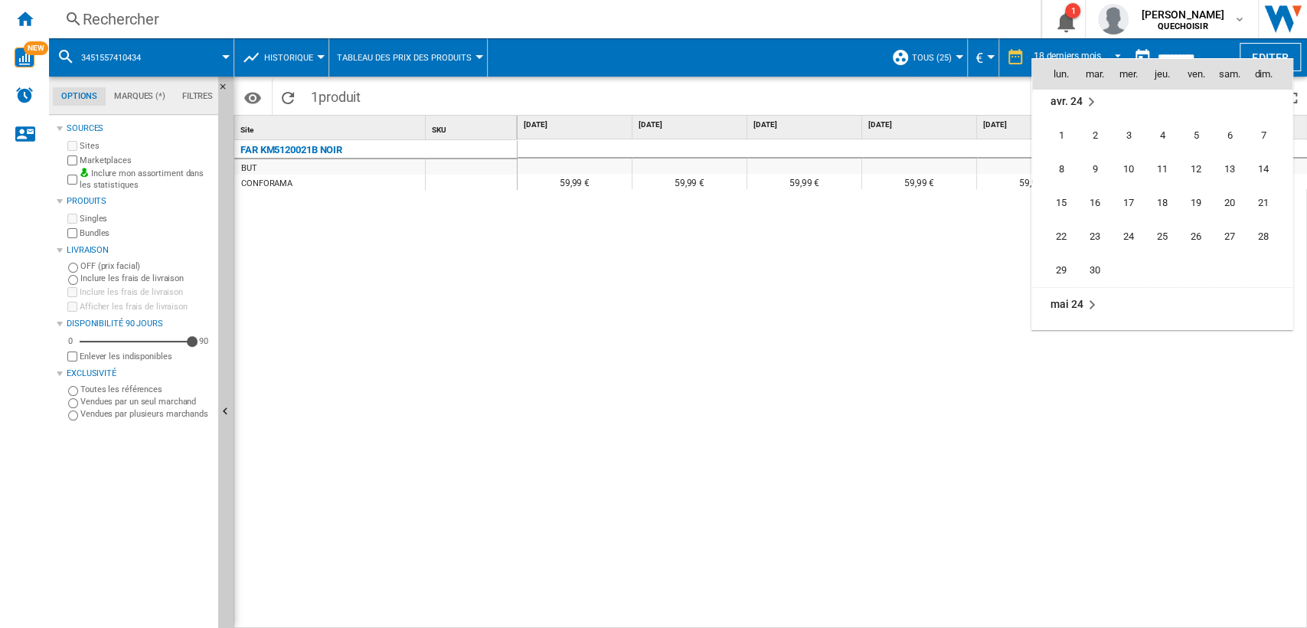
scroll to position [3645, 0]
click at [1096, 180] on span "9" at bounding box center [1094, 180] width 31 height 31
type input "**********"
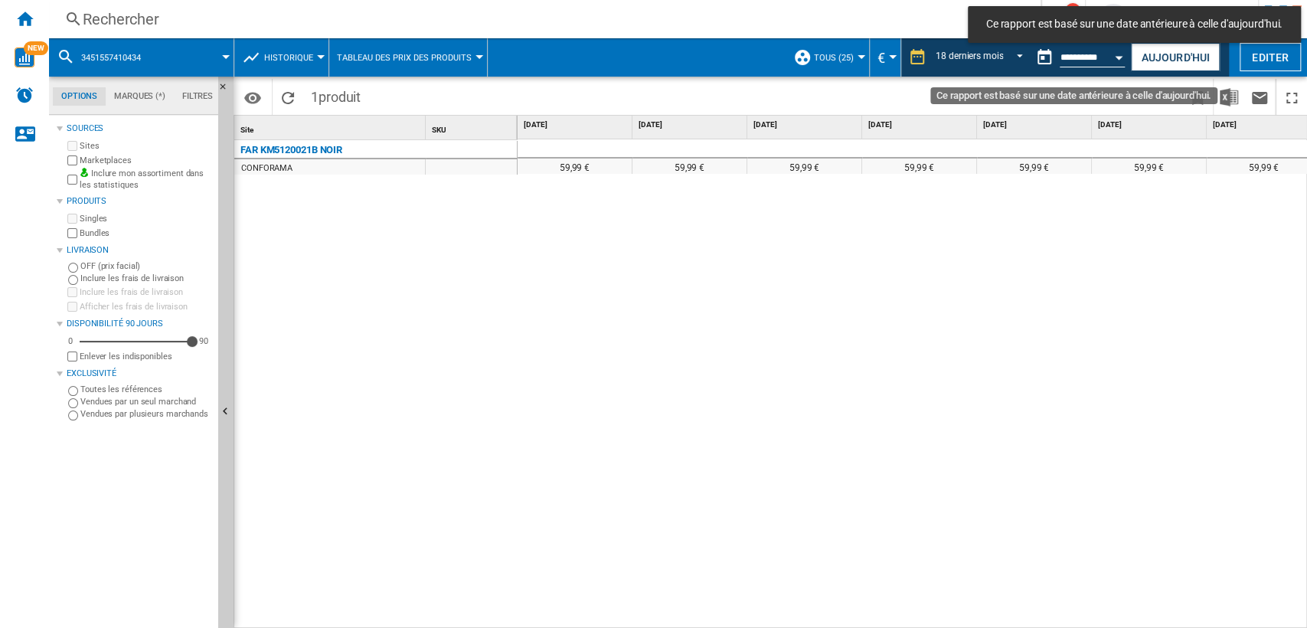
click at [1115, 56] on div "Open calendar" at bounding box center [1119, 58] width 8 height 4
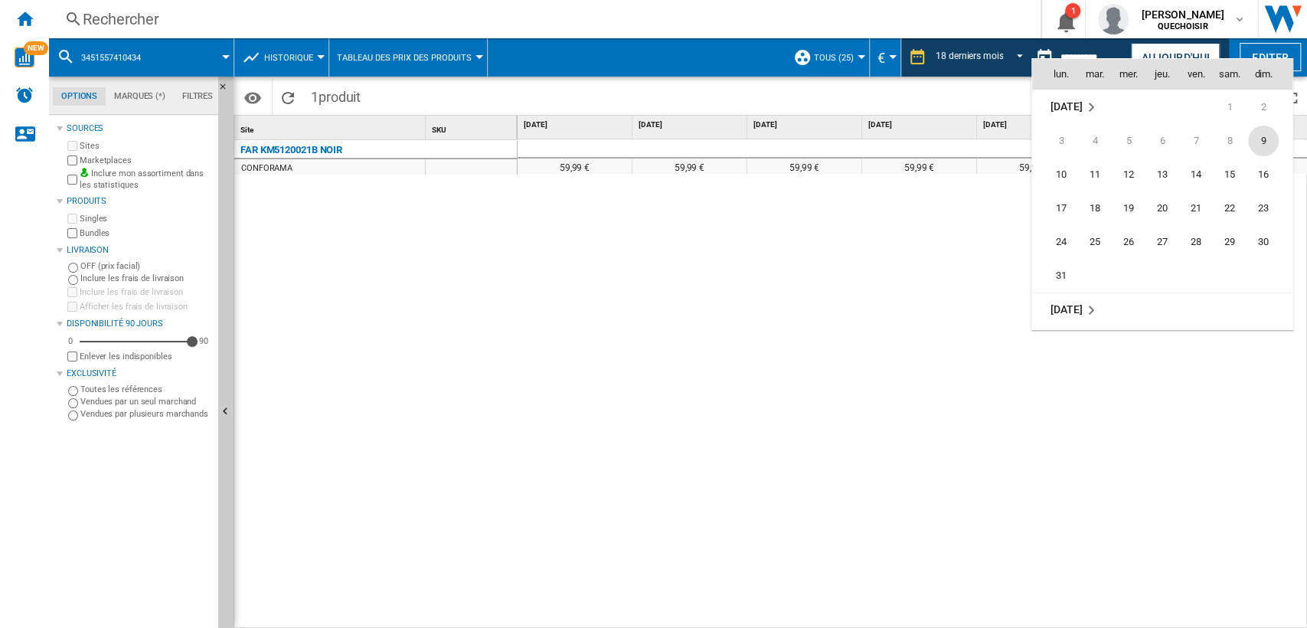
click at [1265, 146] on span "9" at bounding box center [1263, 141] width 31 height 31
type input "**********"
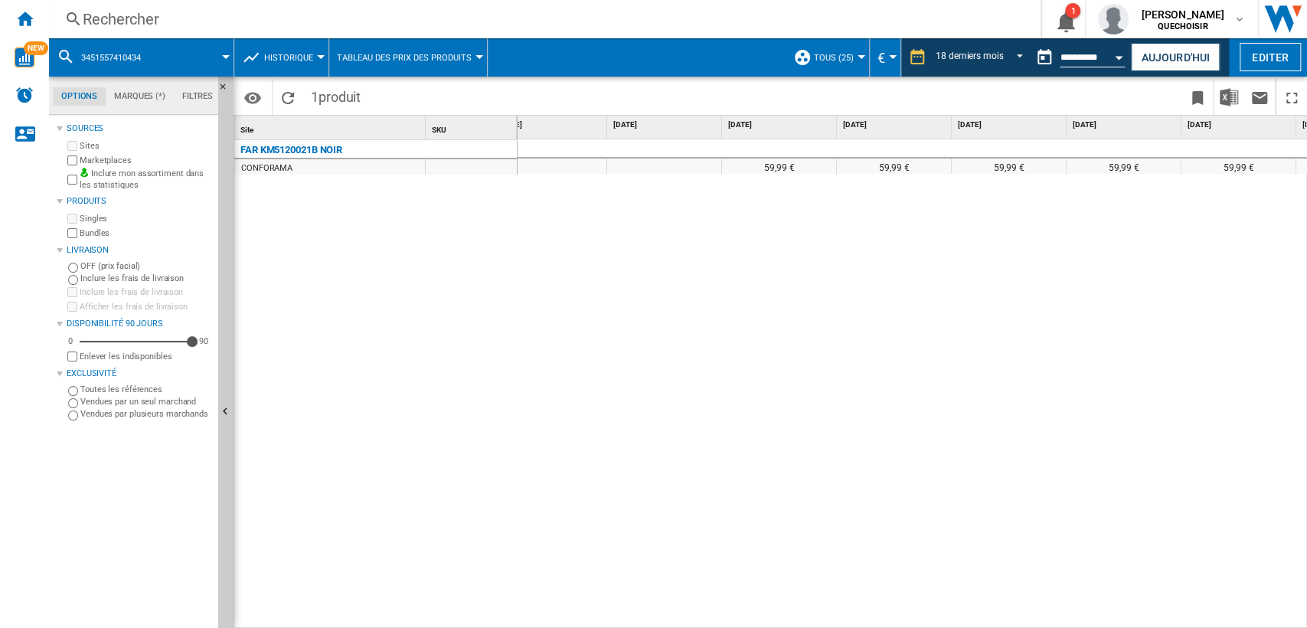
scroll to position [0, 941]
click at [185, 18] on div "Rechercher" at bounding box center [542, 18] width 918 height 21
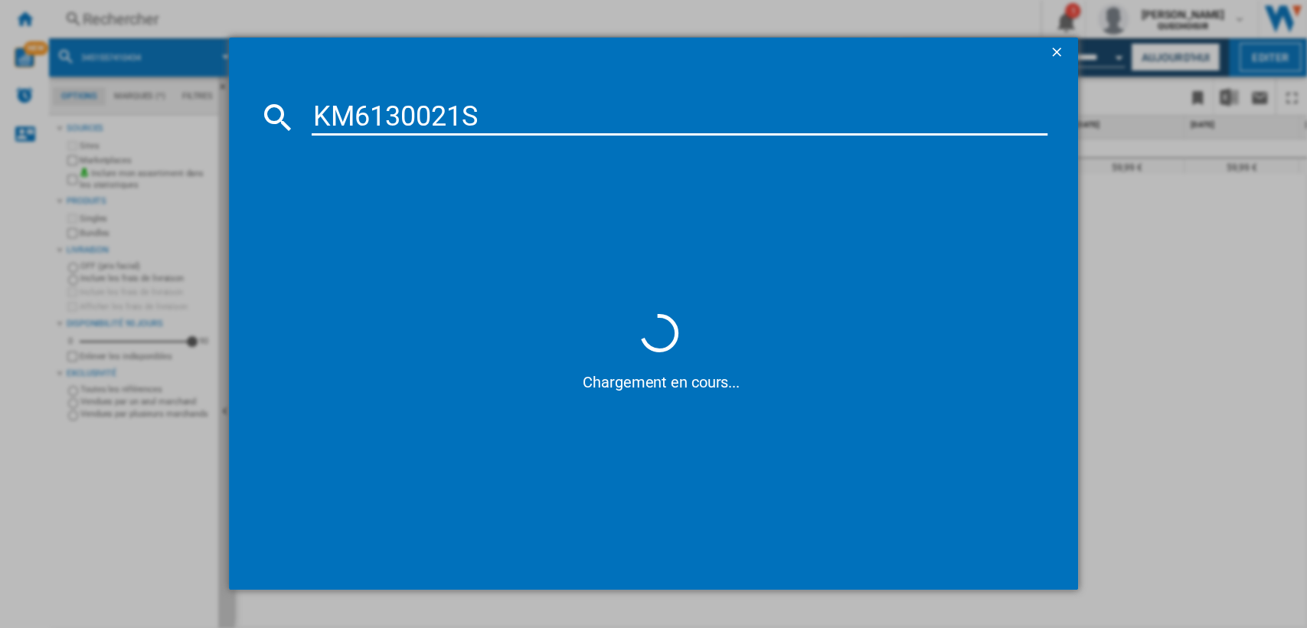
type input "KM6130021"
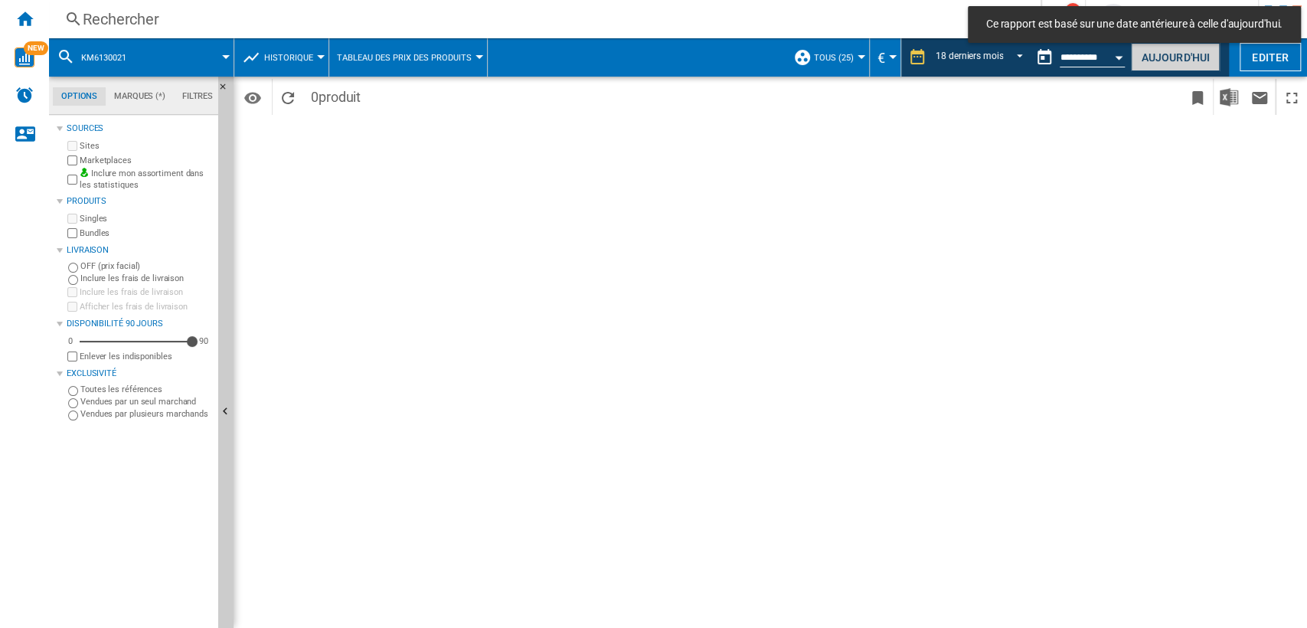
click at [1154, 61] on button "Aujourd'hui" at bounding box center [1175, 57] width 89 height 28
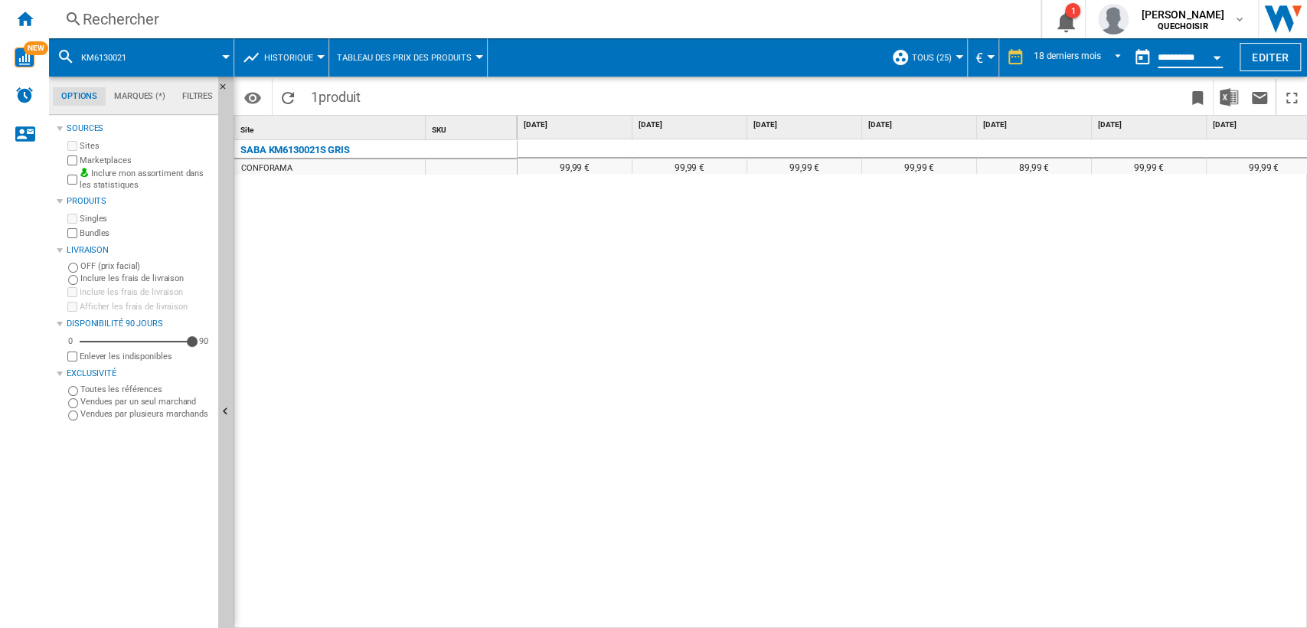
click at [1178, 53] on input "**********" at bounding box center [1189, 60] width 65 height 14
click at [1208, 54] on button "Open calendar" at bounding box center [1217, 55] width 28 height 28
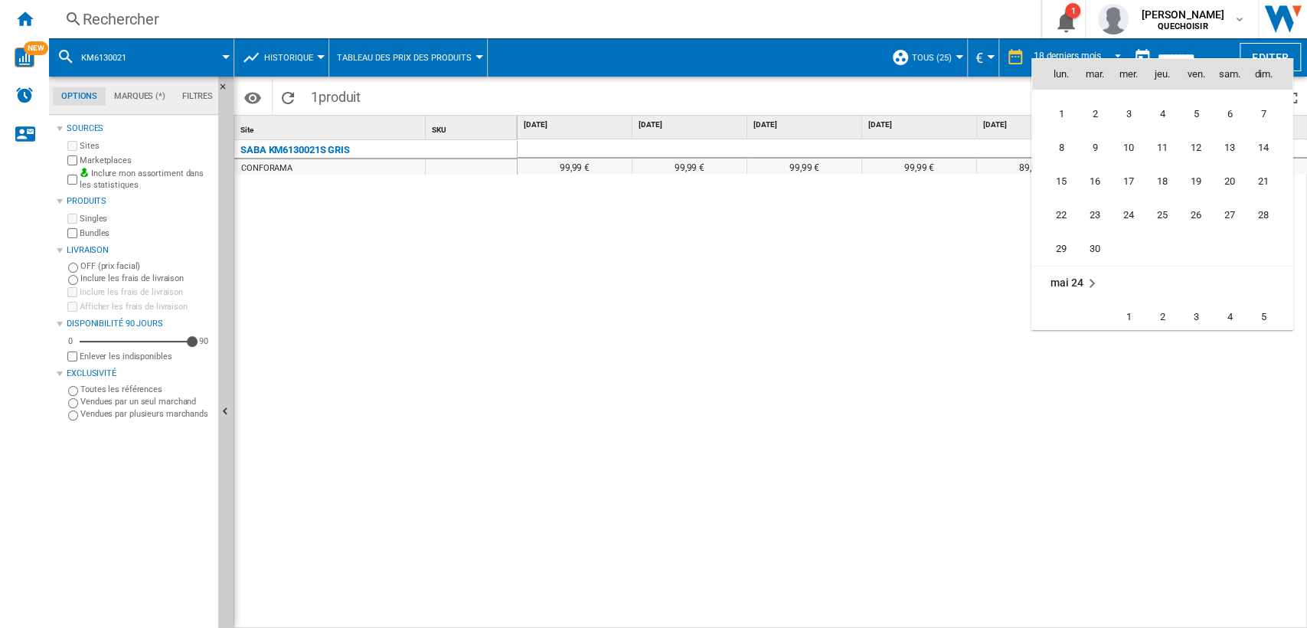
scroll to position [3645, 0]
click at [1090, 177] on span "9" at bounding box center [1094, 180] width 31 height 31
type input "**********"
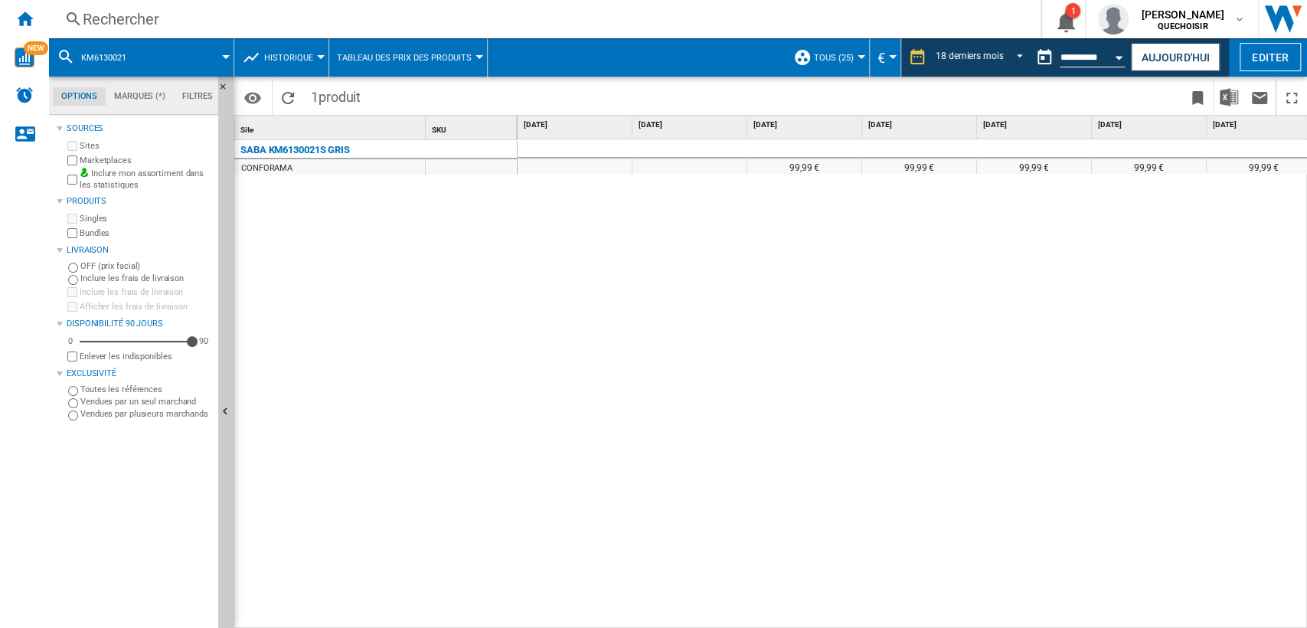
click at [439, 21] on div "Rechercher" at bounding box center [542, 18] width 918 height 21
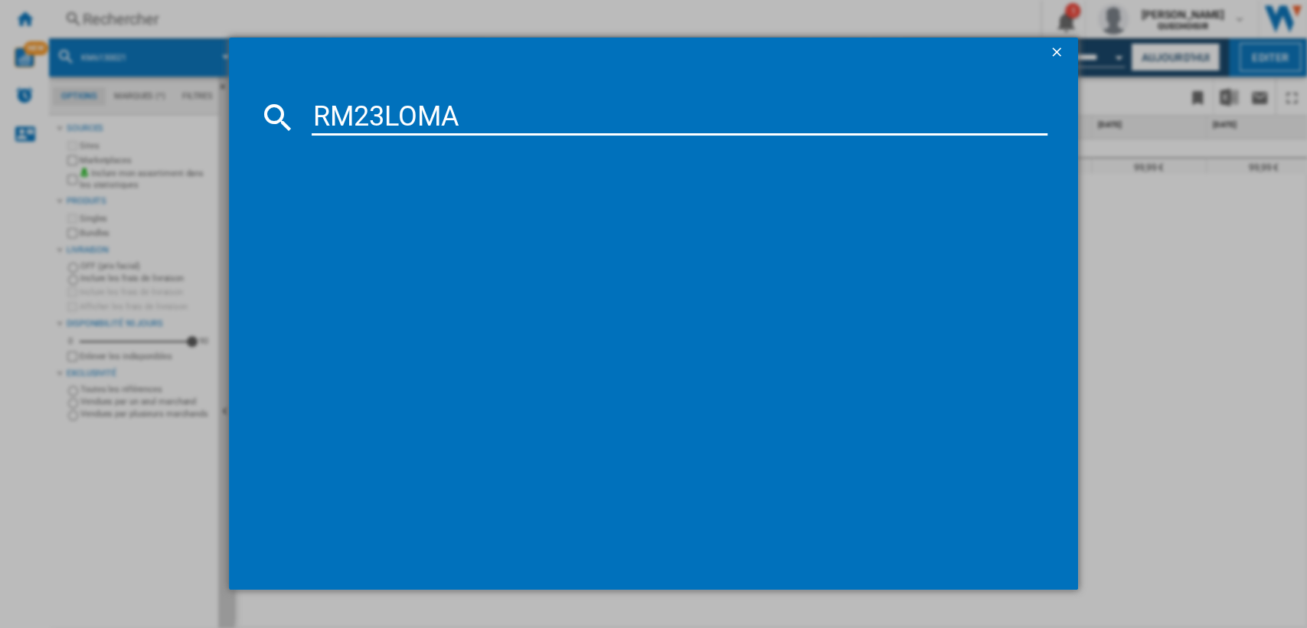
type input "RM23LOMA"
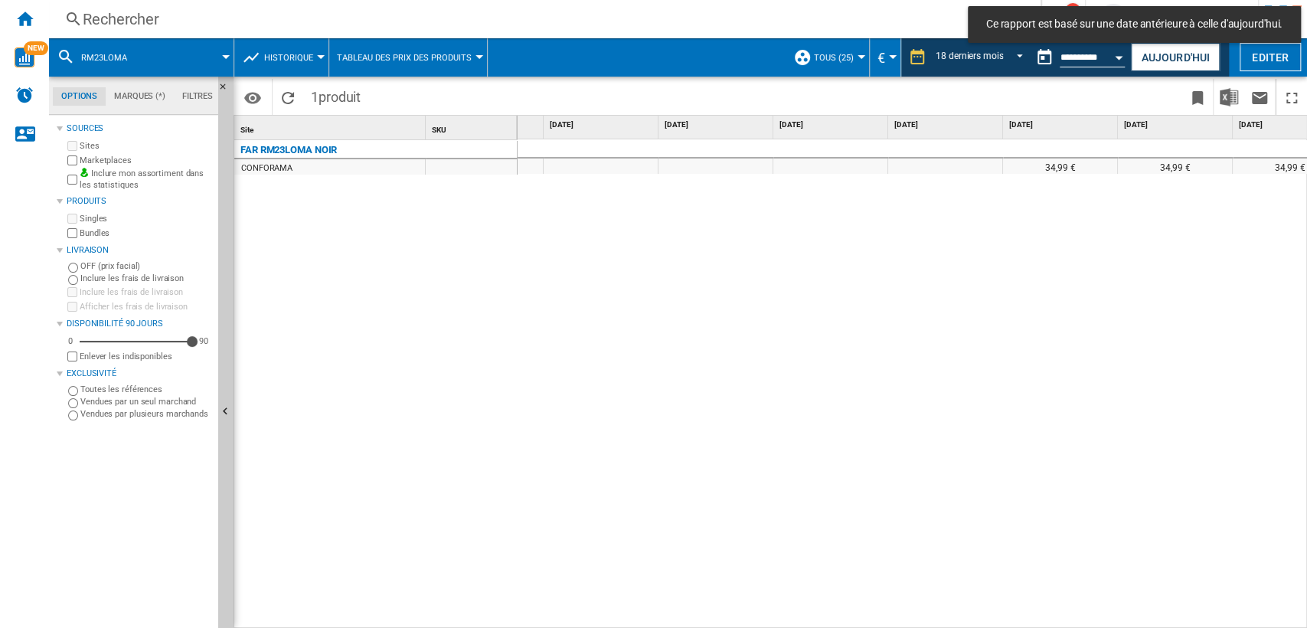
scroll to position [0, 1249]
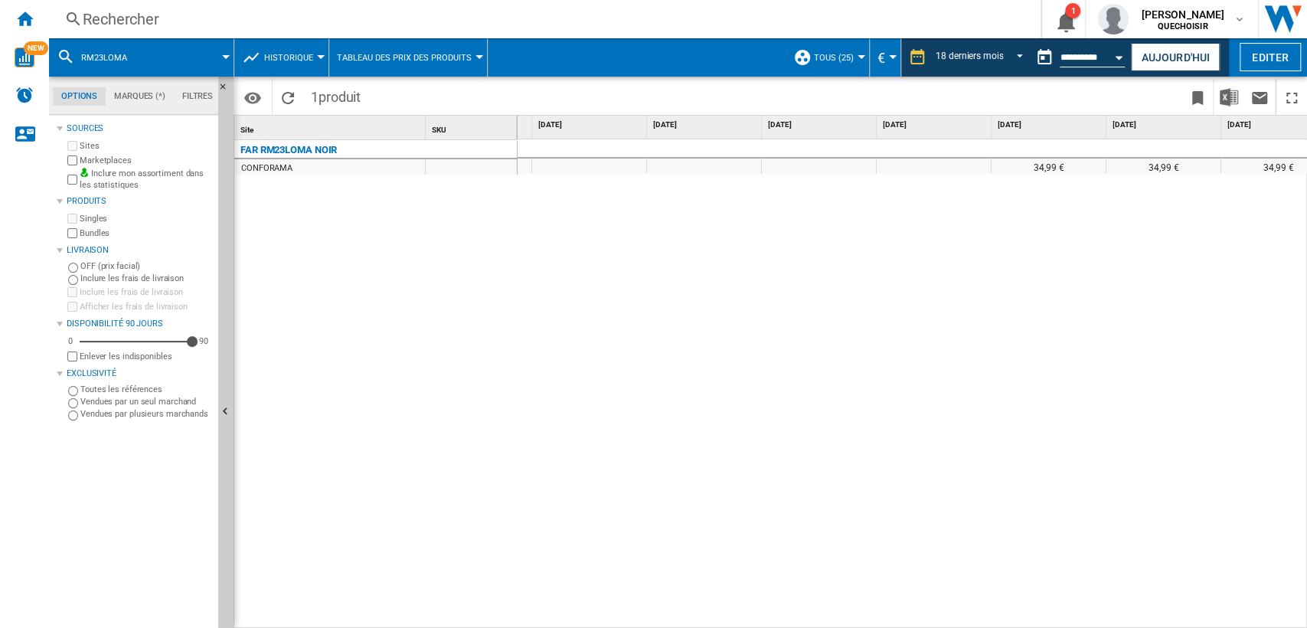
click at [210, 14] on div "Rechercher" at bounding box center [542, 18] width 918 height 21
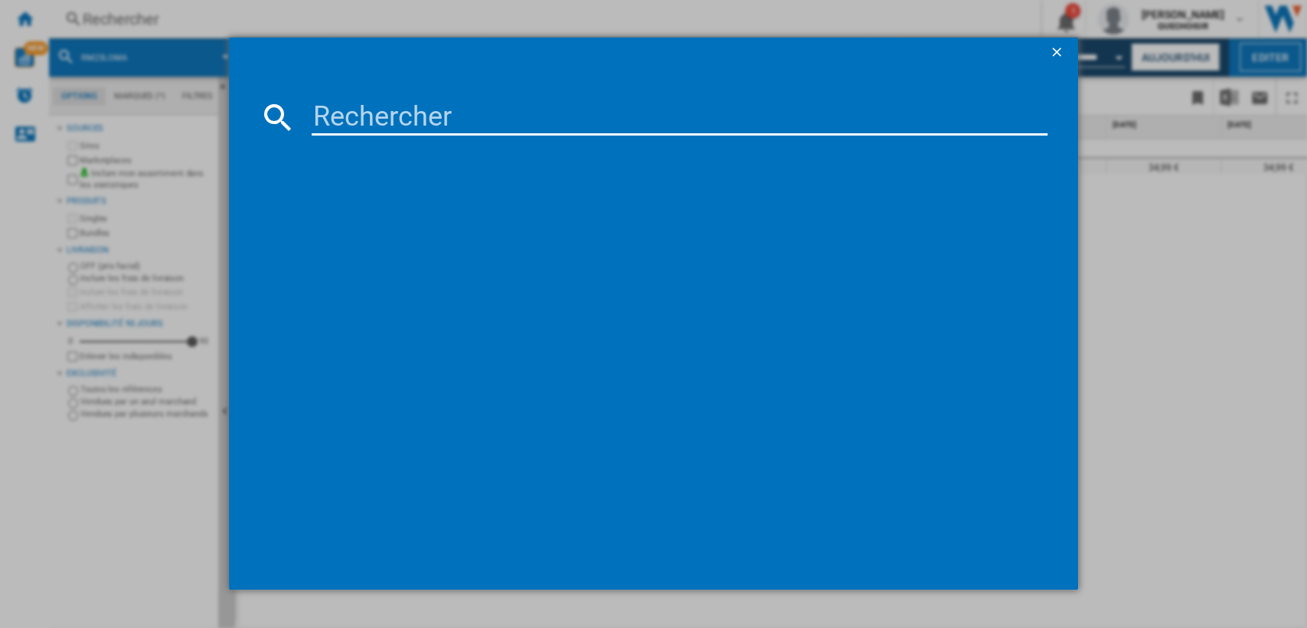
type input "5KSM95PS"
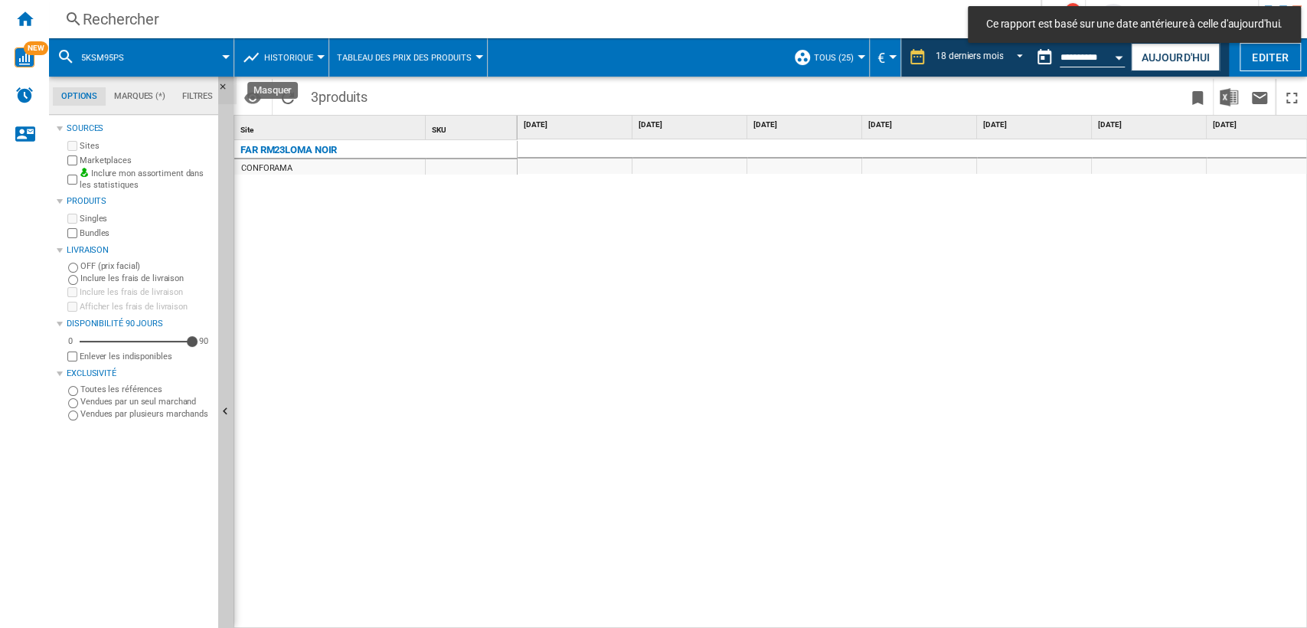
click at [223, 87] on ng-md-icon "Masquer" at bounding box center [227, 91] width 18 height 18
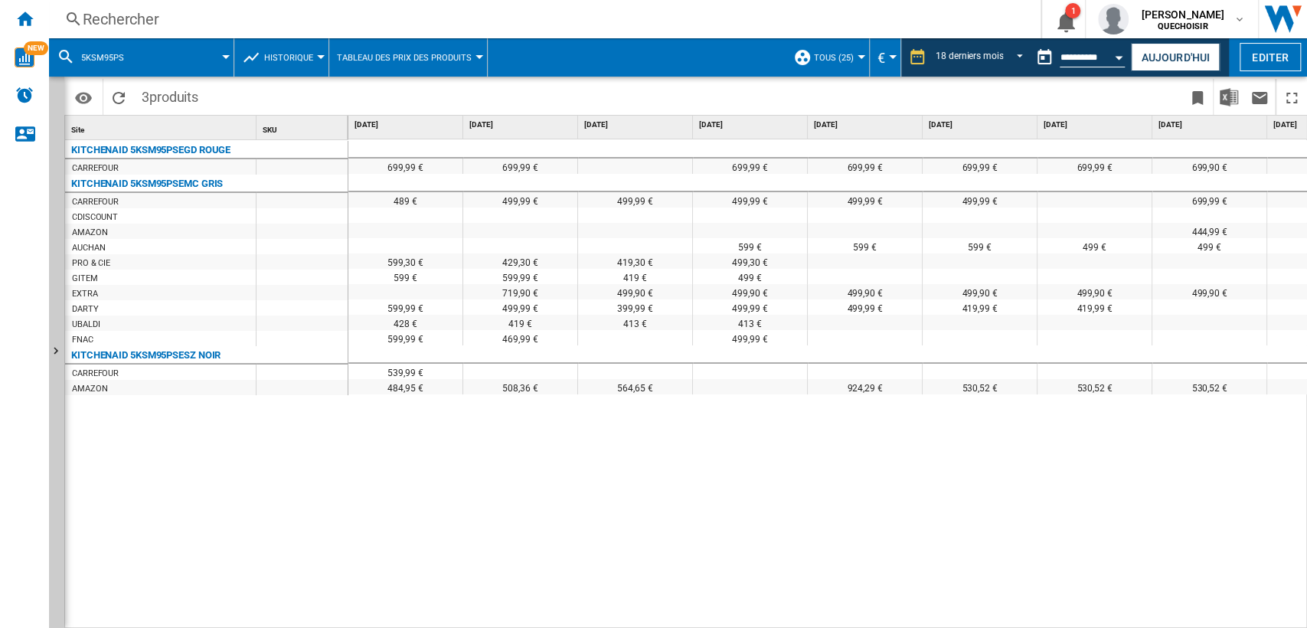
click at [285, 56] on span "Historique" at bounding box center [288, 58] width 49 height 10
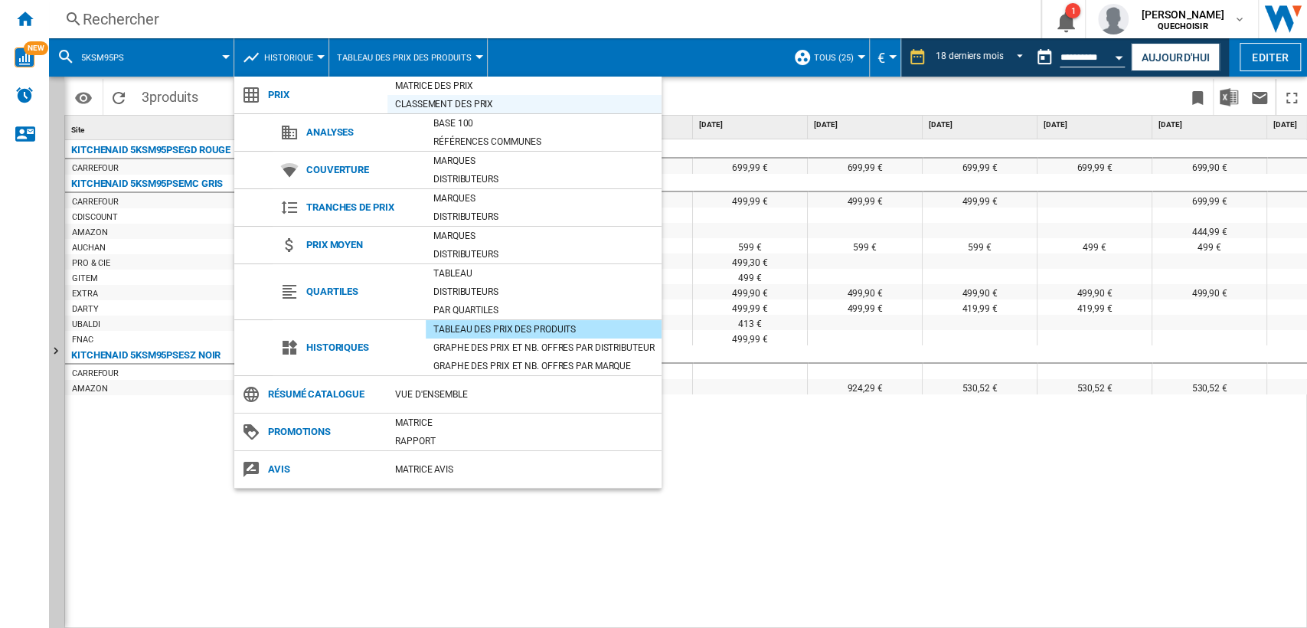
click at [436, 100] on div "Classement des prix" at bounding box center [524, 103] width 274 height 15
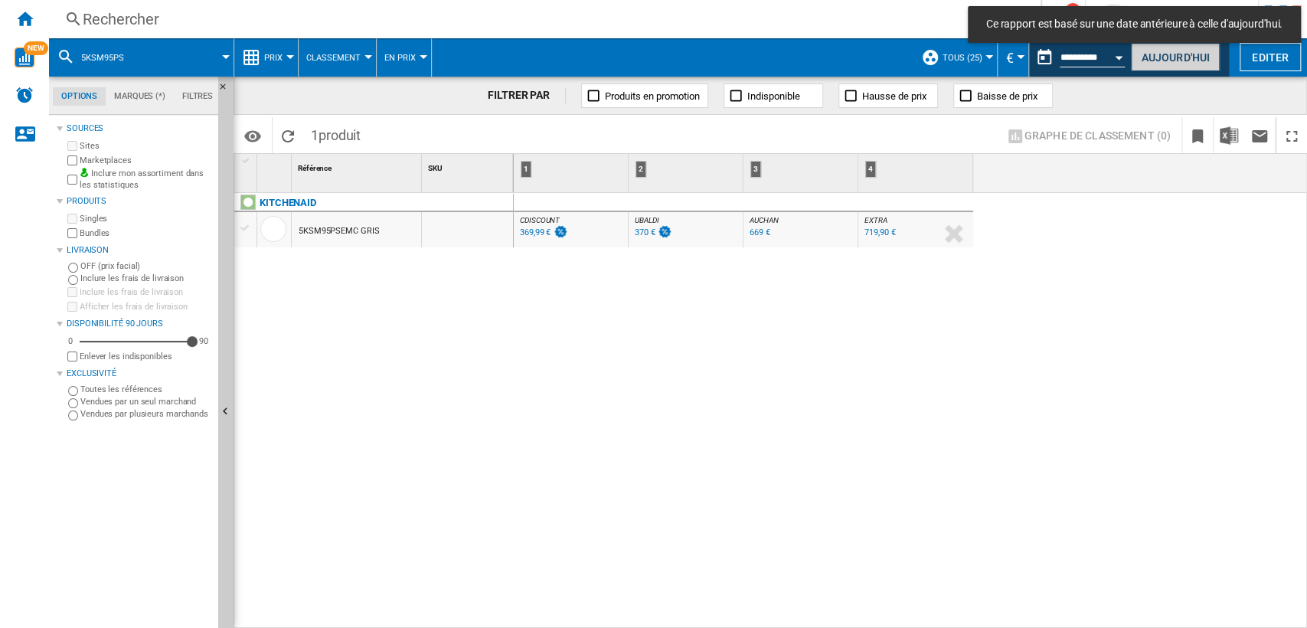
click at [1192, 54] on button "Aujourd'hui" at bounding box center [1175, 57] width 89 height 28
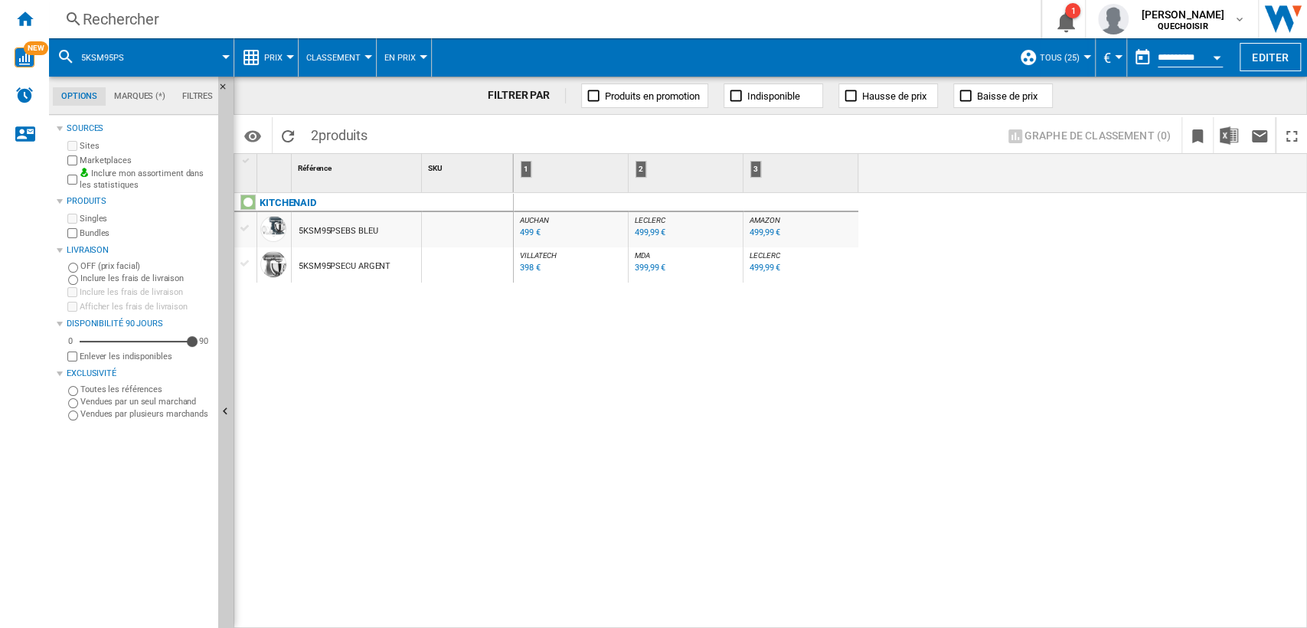
click at [757, 253] on span "LECLERC" at bounding box center [764, 255] width 30 height 8
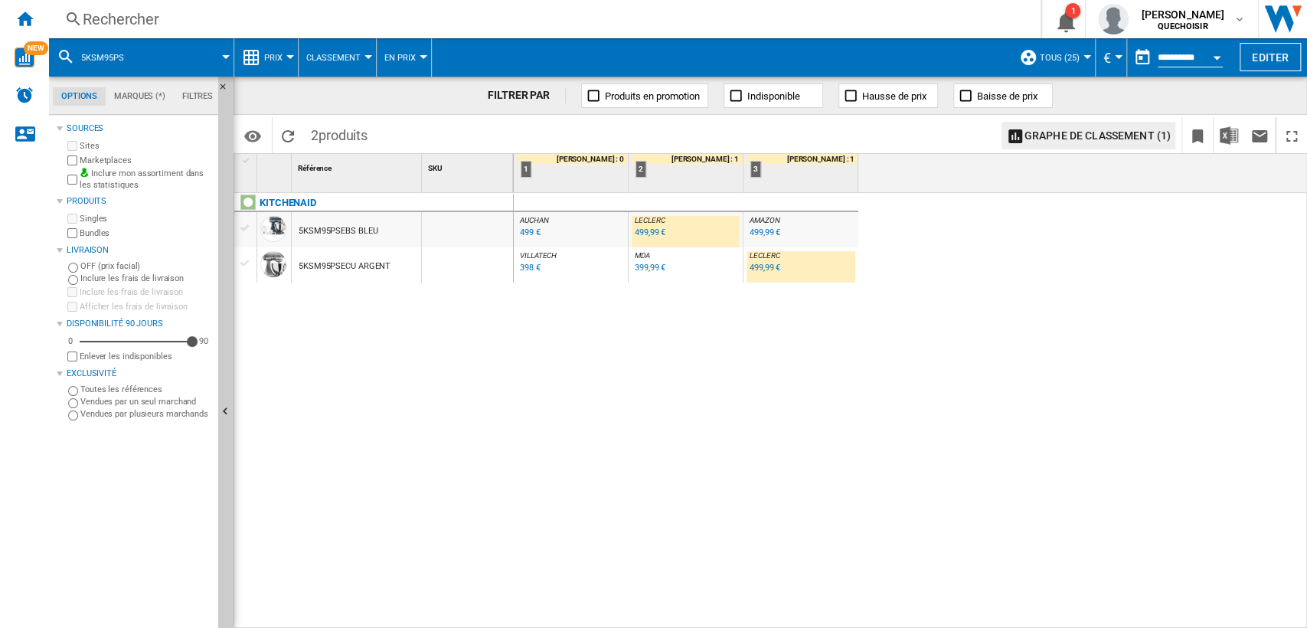
click at [649, 231] on div "499,99 €" at bounding box center [650, 232] width 31 height 10
click at [532, 228] on div "499 €" at bounding box center [530, 232] width 21 height 10
click at [763, 233] on div "499,99 €" at bounding box center [764, 232] width 31 height 10
click at [169, 24] on div "Rechercher" at bounding box center [542, 18] width 918 height 21
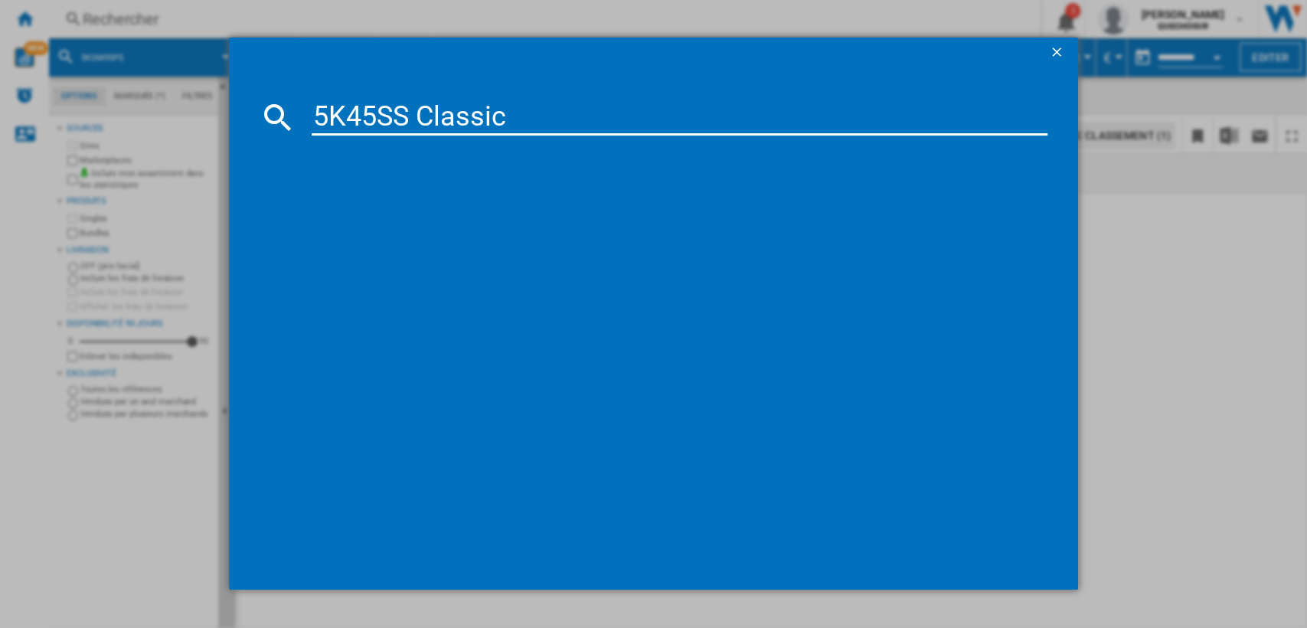
drag, startPoint x: 409, startPoint y: 117, endPoint x: 592, endPoint y: 122, distance: 183.0
click at [588, 122] on input "5K45SS Classic" at bounding box center [680, 117] width 736 height 37
type input "5K45SS"
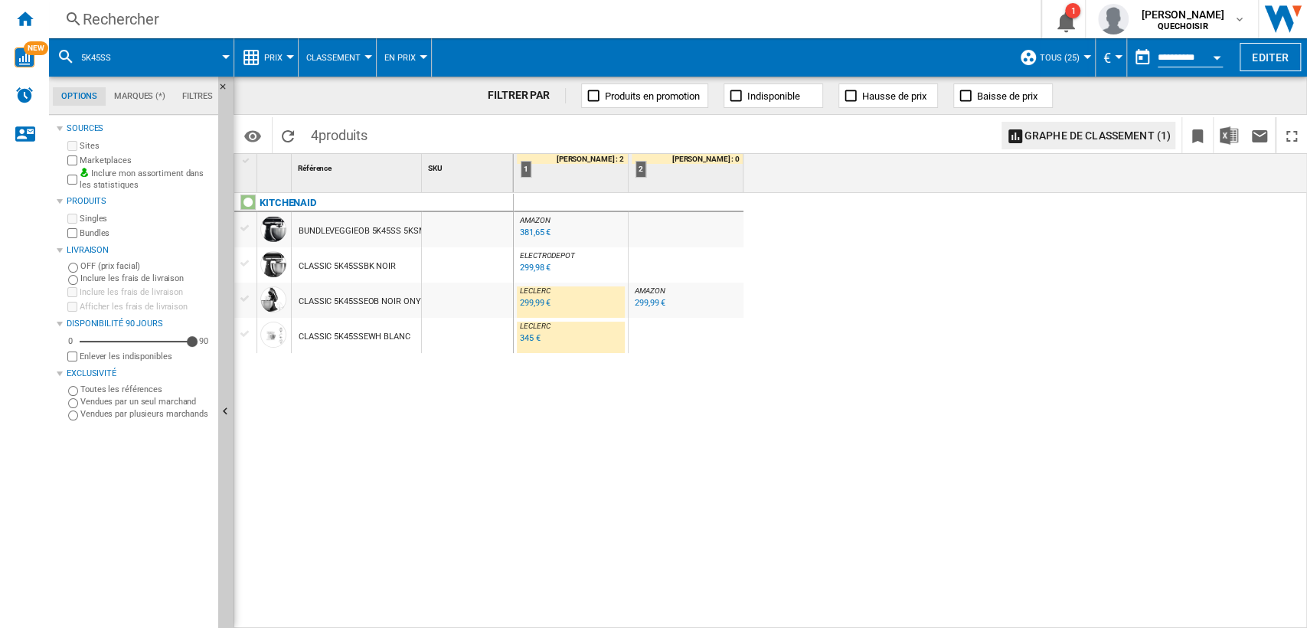
click at [530, 229] on div "381,65 €" at bounding box center [535, 232] width 31 height 10
click at [526, 233] on div "381,65 €" at bounding box center [535, 232] width 31 height 10
click at [532, 217] on span "AMAZON" at bounding box center [535, 220] width 30 height 8
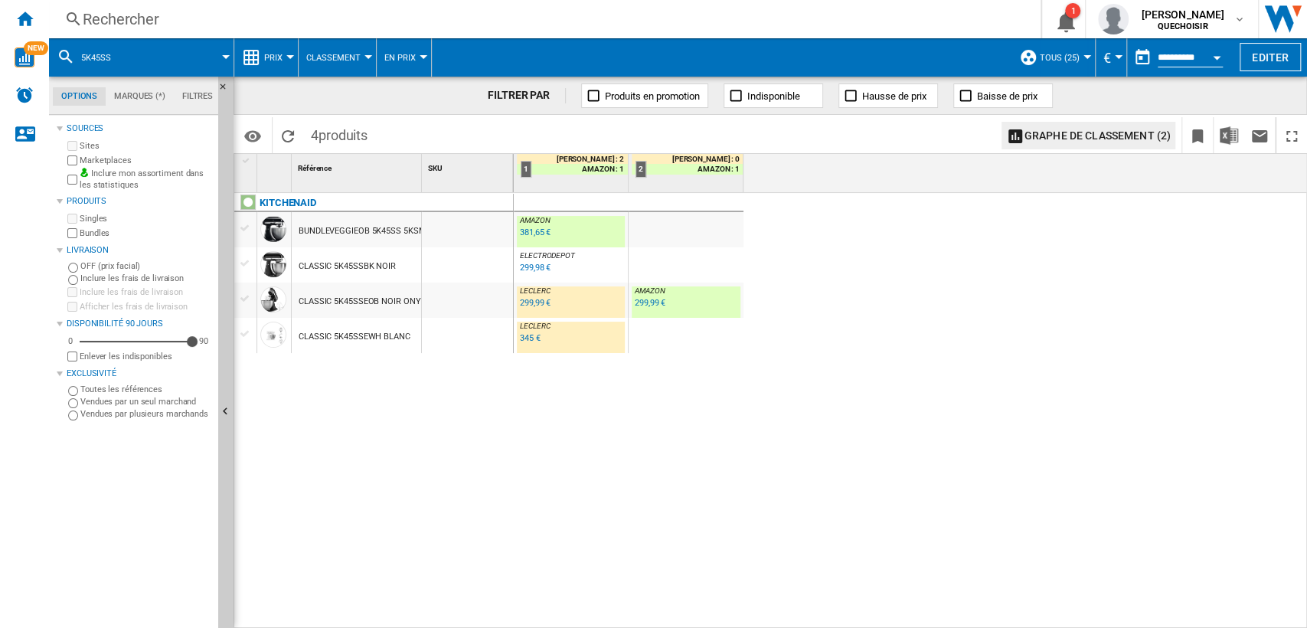
click at [648, 303] on div "299,99 €" at bounding box center [650, 303] width 31 height 10
click at [530, 302] on div "299,99 €" at bounding box center [535, 303] width 31 height 10
click at [397, 393] on div "KITCHENAID BUNDLEVEGGIEOB 5K45SS 5KSMVSA ONYX NOIR CLASSIC 5K45SSBK NOIR CLASSI…" at bounding box center [373, 407] width 279 height 428
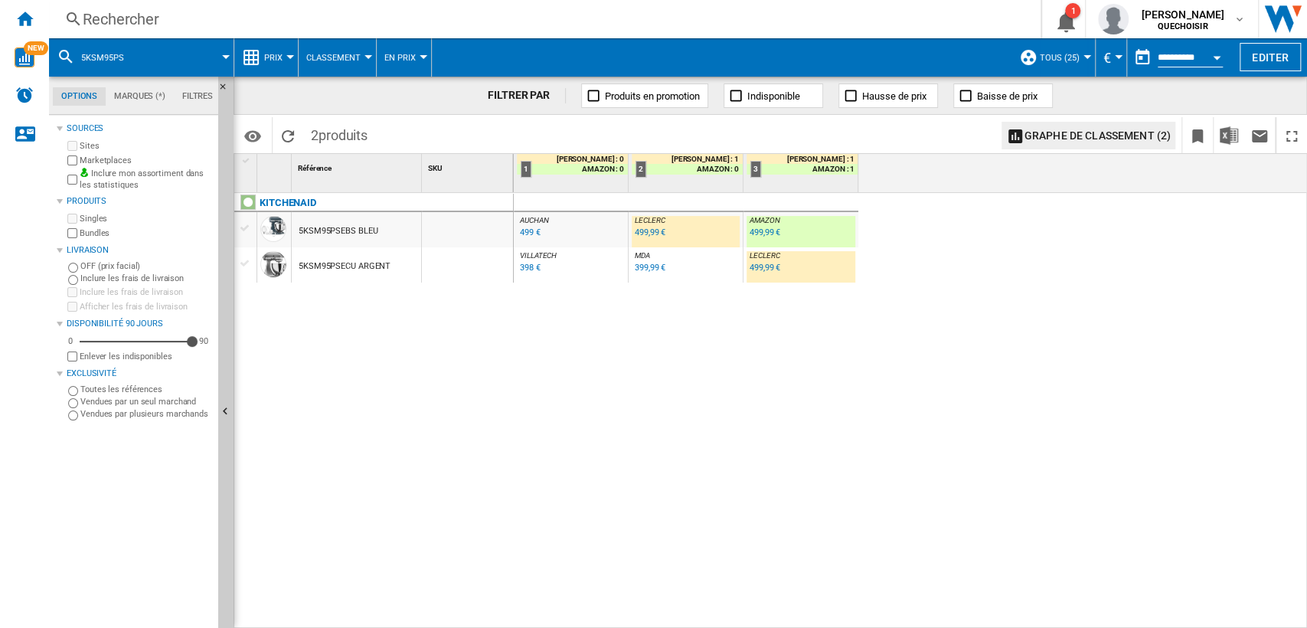
click at [370, 406] on div "KITCHENAID 5KSM95PSEBS BLEU 5KSM95PSECU ARGENT" at bounding box center [373, 407] width 279 height 428
click at [756, 268] on div "499,99 €" at bounding box center [764, 268] width 31 height 10
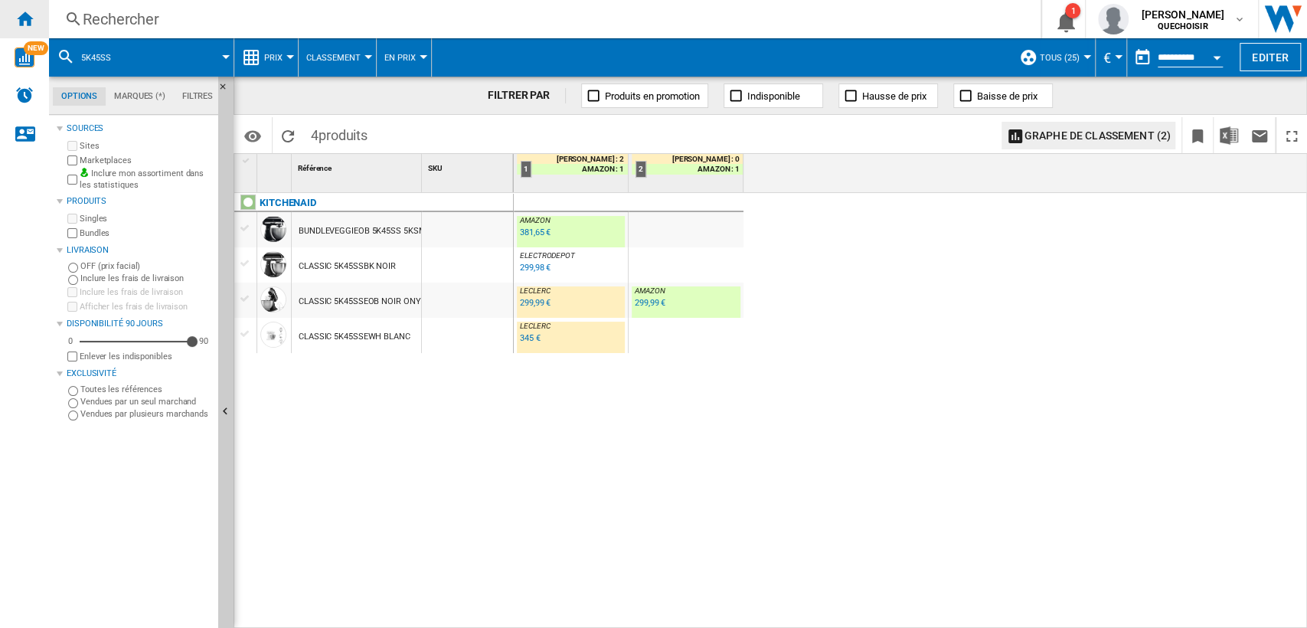
click at [21, 23] on ng-md-icon "Accueil" at bounding box center [24, 18] width 18 height 18
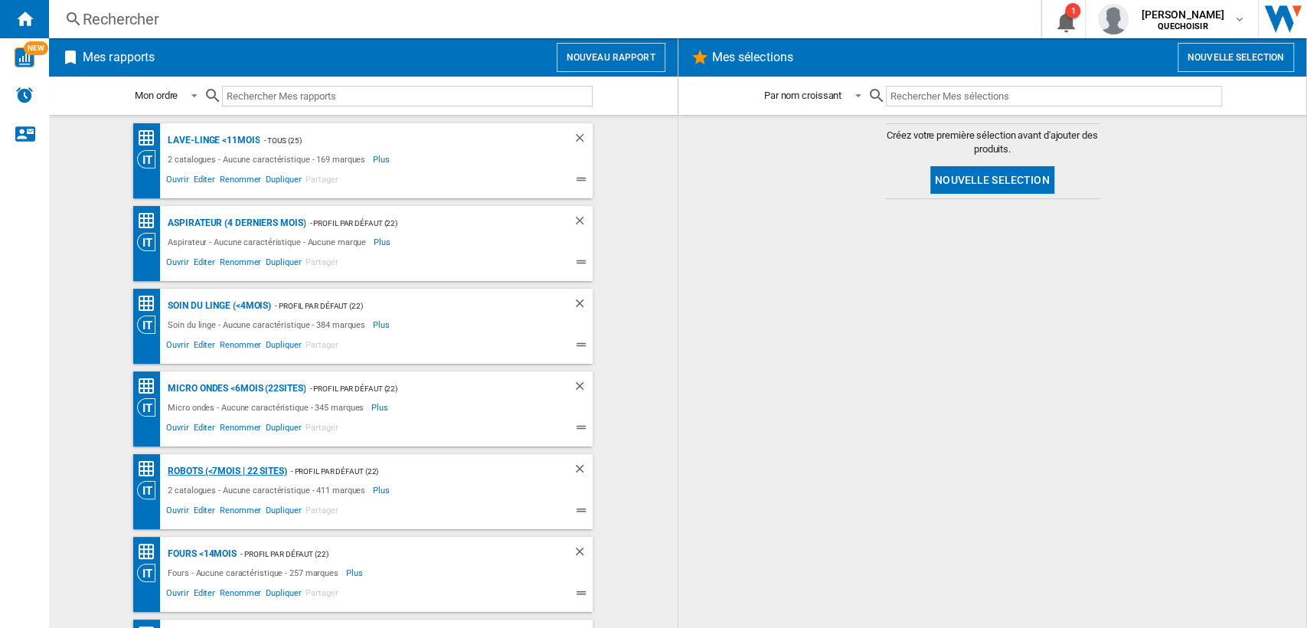
click at [212, 468] on div "Robots (<7mois | 22 sites)" at bounding box center [225, 471] width 122 height 19
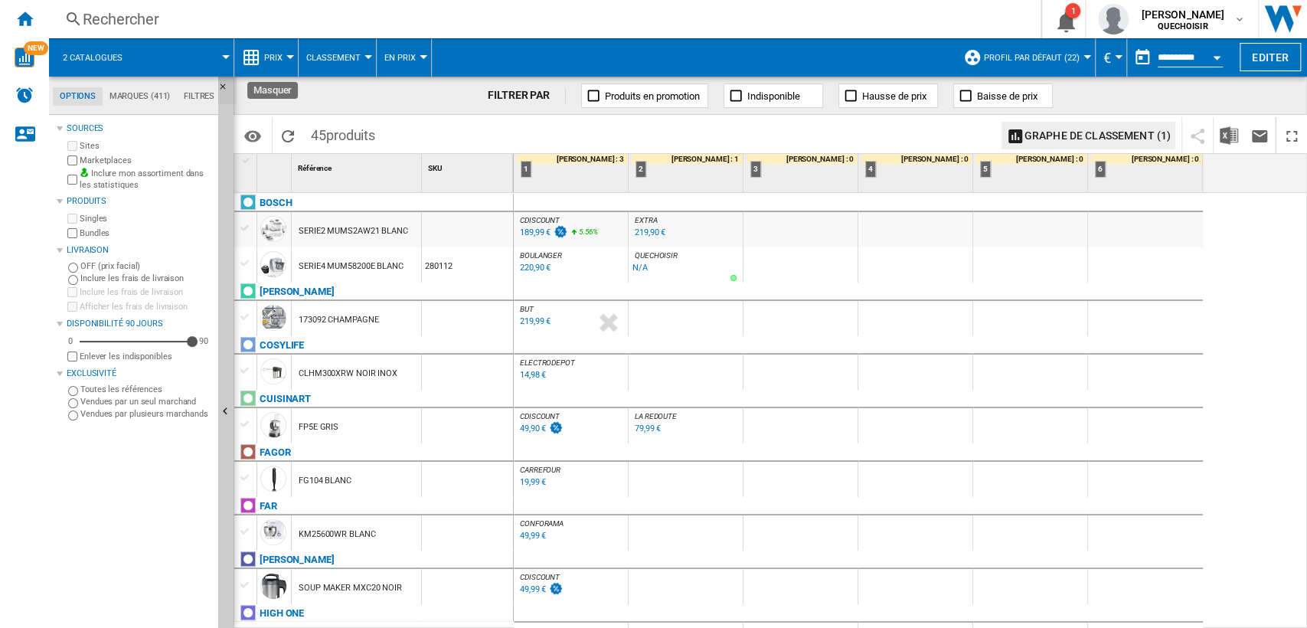
click at [220, 82] on ng-md-icon "Masquer" at bounding box center [227, 91] width 18 height 18
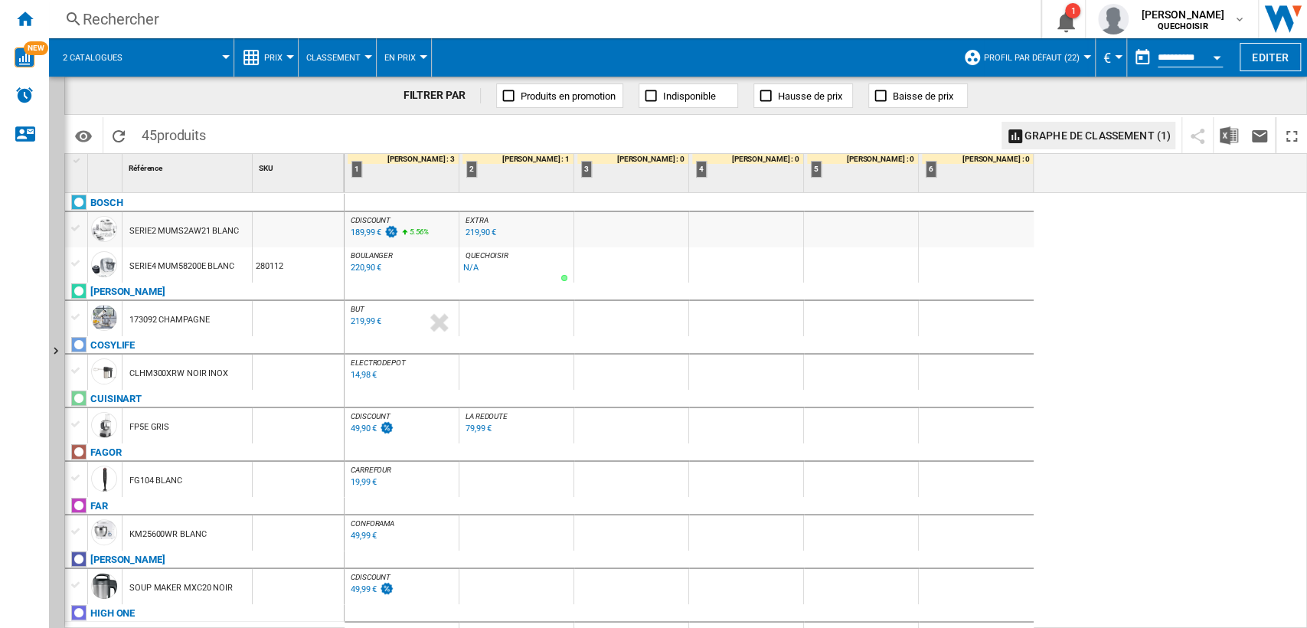
click at [351, 229] on div "189,99 €" at bounding box center [366, 232] width 31 height 10
click at [202, 15] on div "Rechercher" at bounding box center [542, 18] width 918 height 21
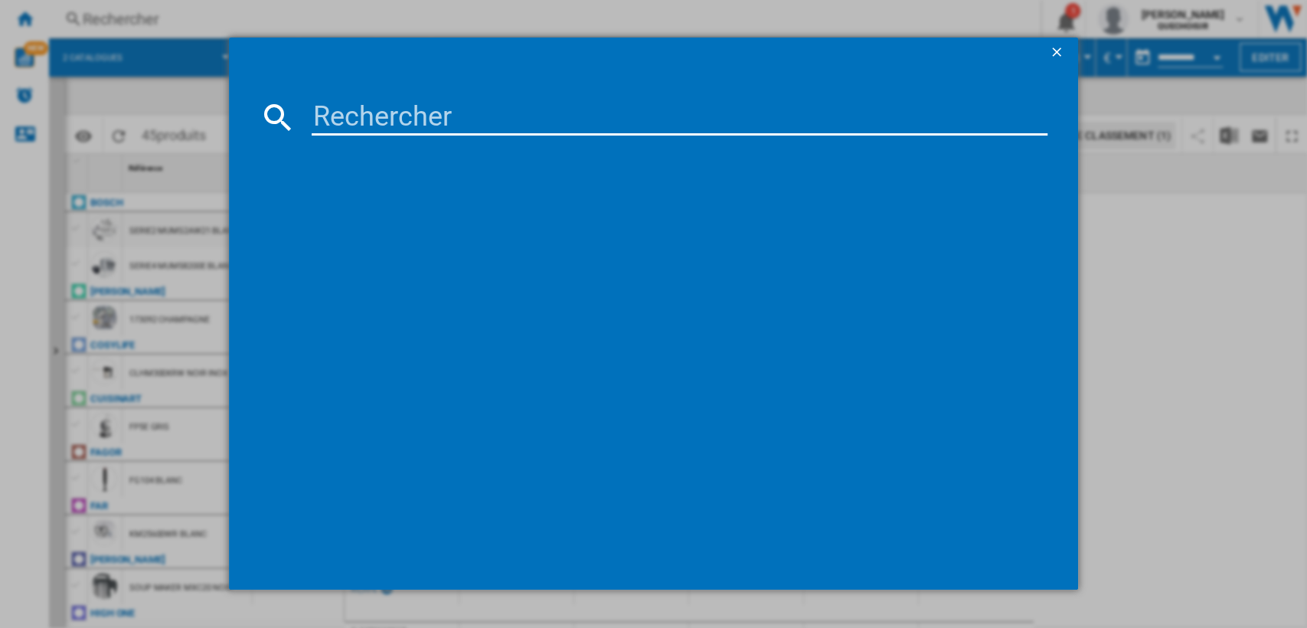
type input "MUMS2A"
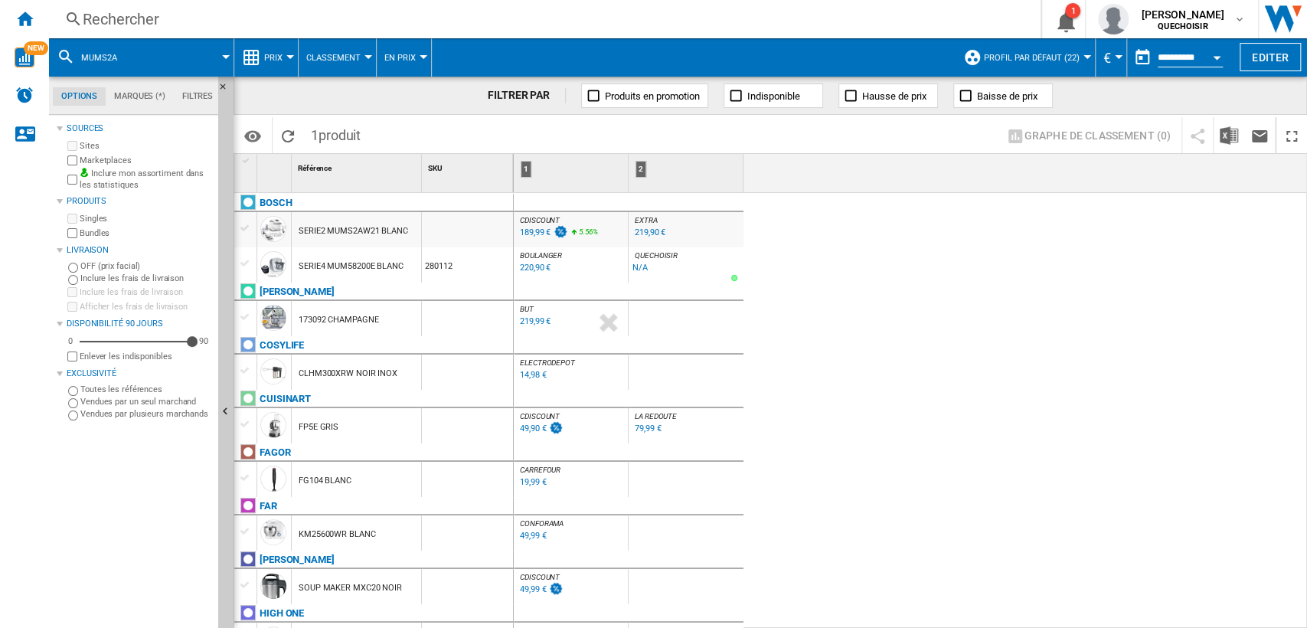
click at [197, 99] on md-tab-item "Filtres" at bounding box center [197, 96] width 47 height 18
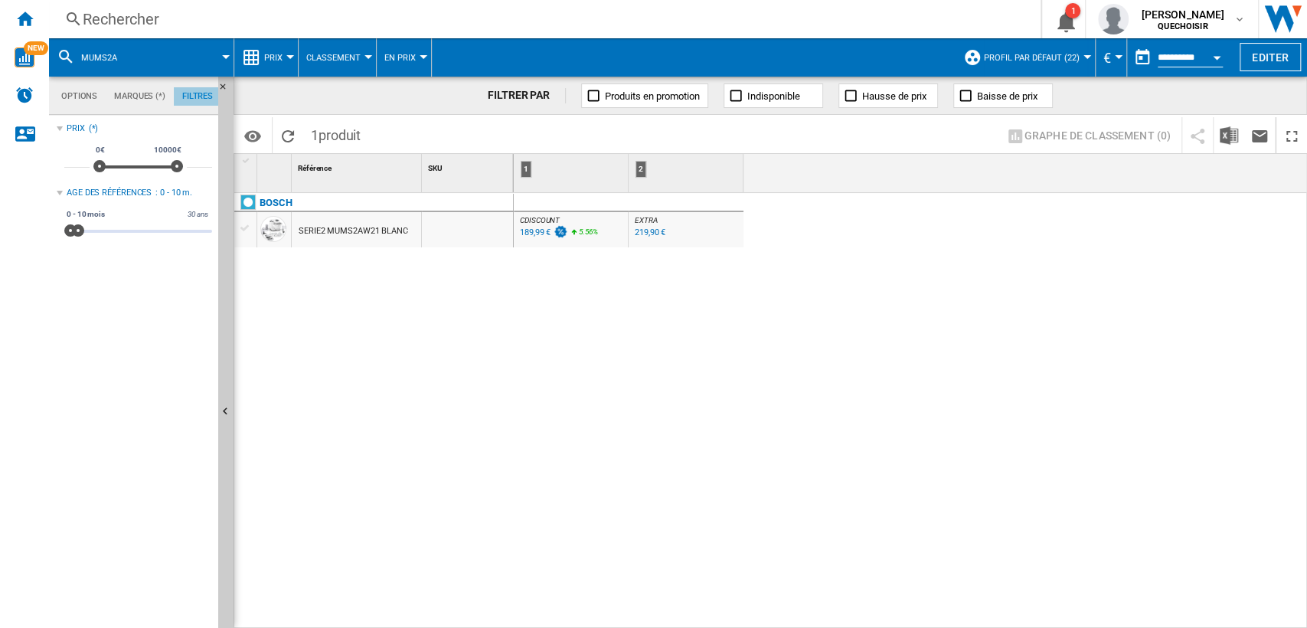
scroll to position [100, 0]
drag, startPoint x: 83, startPoint y: 231, endPoint x: 269, endPoint y: 236, distance: 186.1
click at [269, 236] on div "Options Marques (*) Filtres Options Marques (*) Filtres Sources Sites Marketpla…" at bounding box center [678, 352] width 1258 height 551
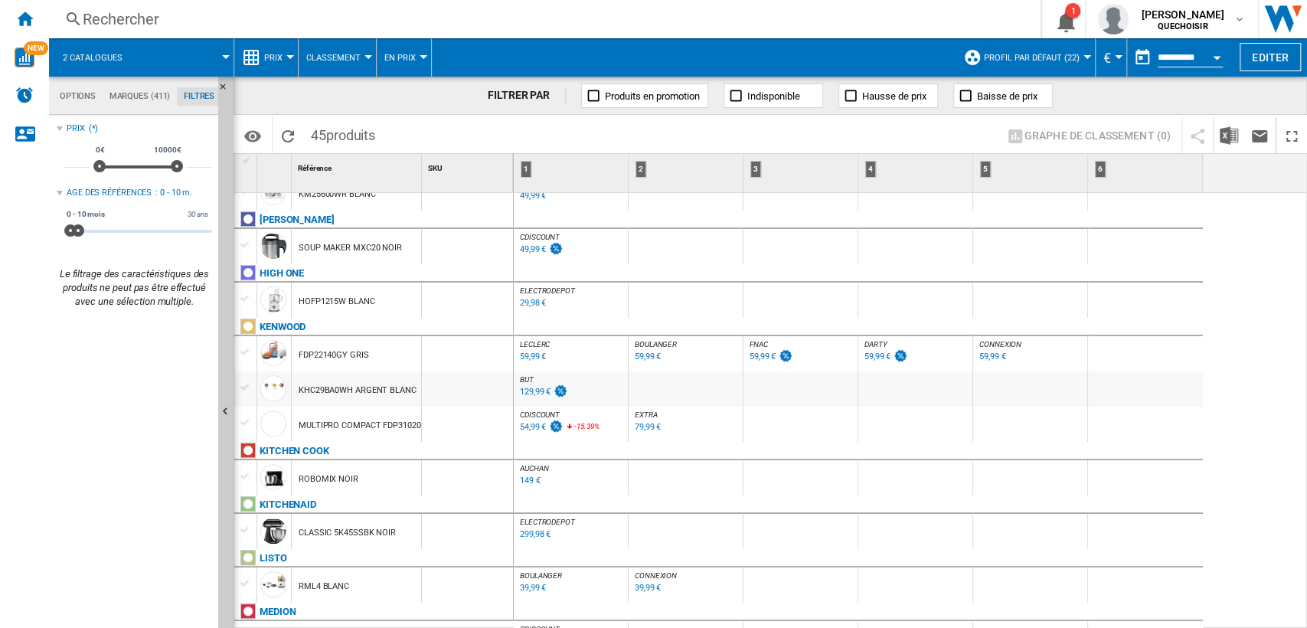
scroll to position [425, 0]
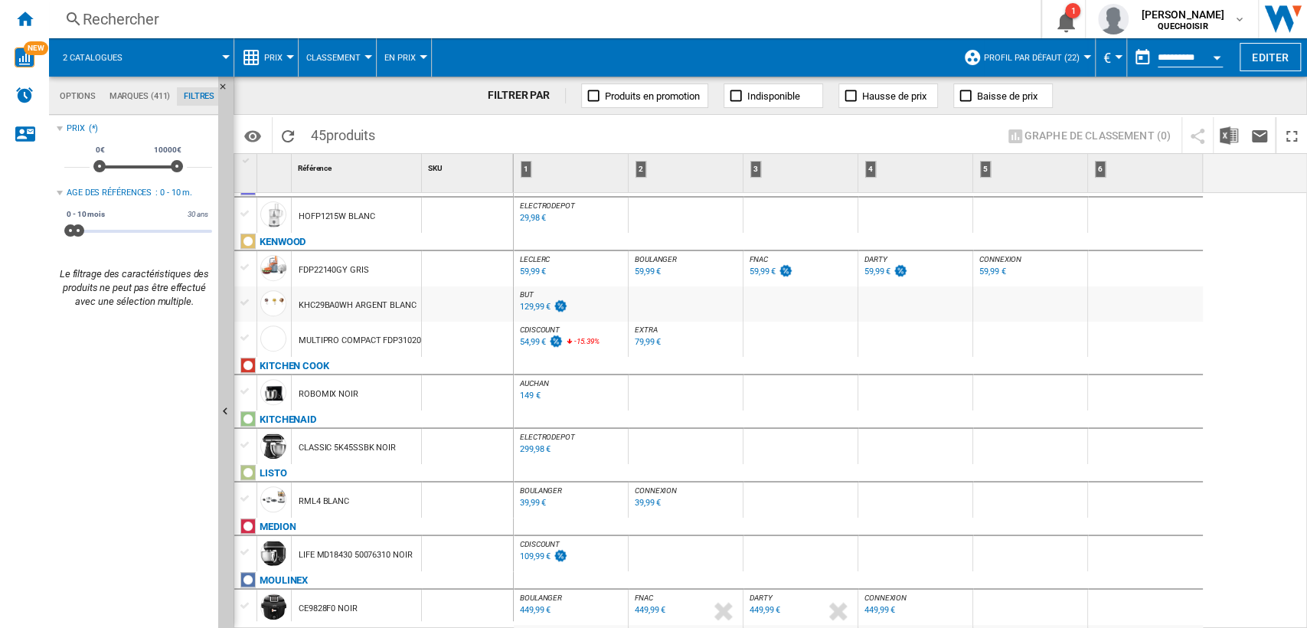
click at [637, 340] on div "79,99 €" at bounding box center [648, 342] width 26 height 10
click at [261, 21] on div "Rechercher" at bounding box center [542, 18] width 918 height 21
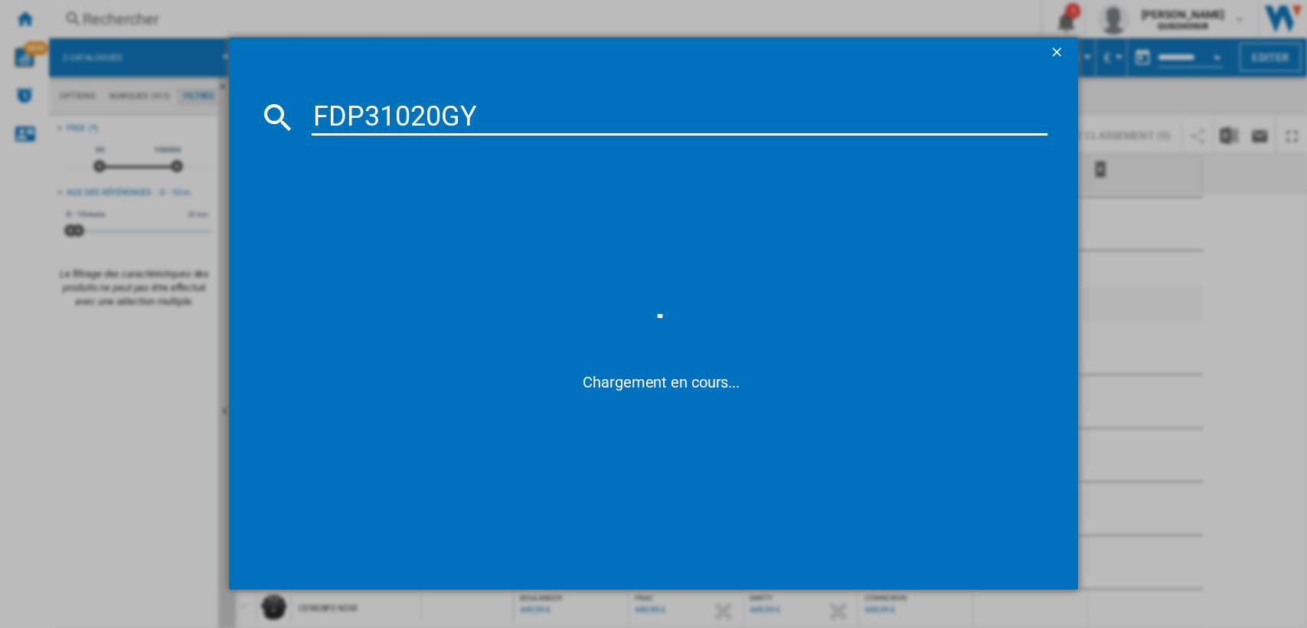
drag, startPoint x: 403, startPoint y: 113, endPoint x: 645, endPoint y: 117, distance: 241.2
click at [641, 118] on input "FDP31020GY" at bounding box center [680, 117] width 736 height 37
type input "FDP31"
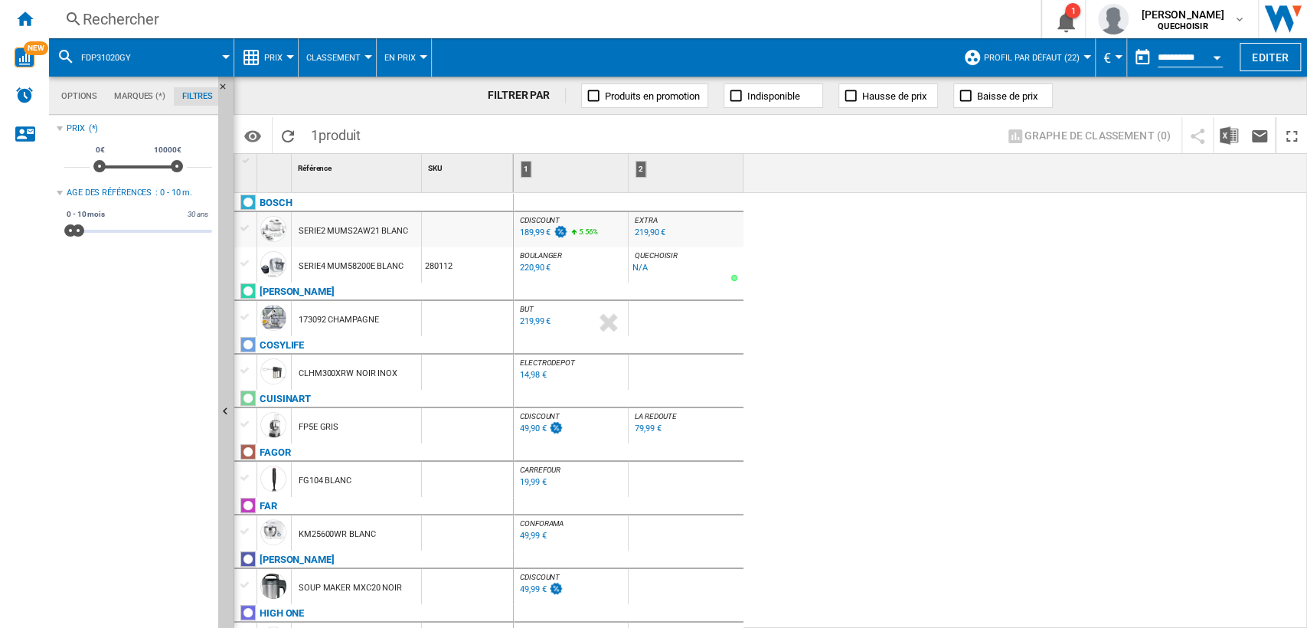
click at [143, 18] on div "Rechercher" at bounding box center [542, 18] width 918 height 21
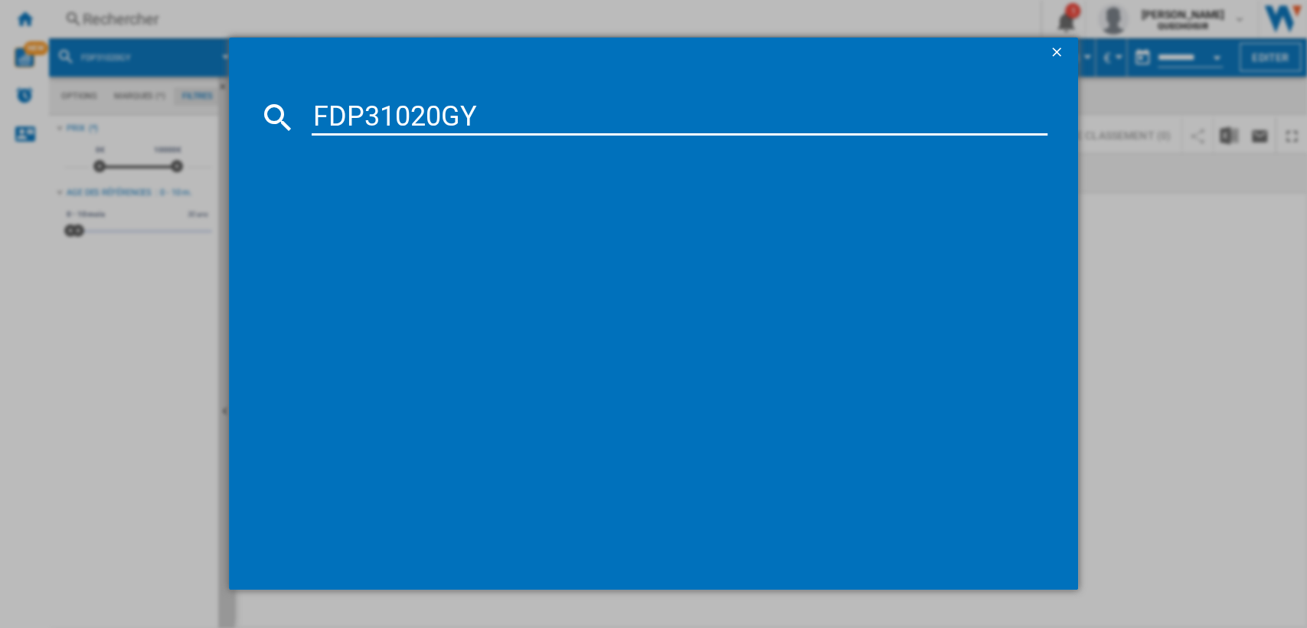
drag, startPoint x: 386, startPoint y: 113, endPoint x: 589, endPoint y: 122, distance: 203.9
click at [588, 122] on input "FDP31020GY" at bounding box center [680, 117] width 736 height 37
type input "FDP31"
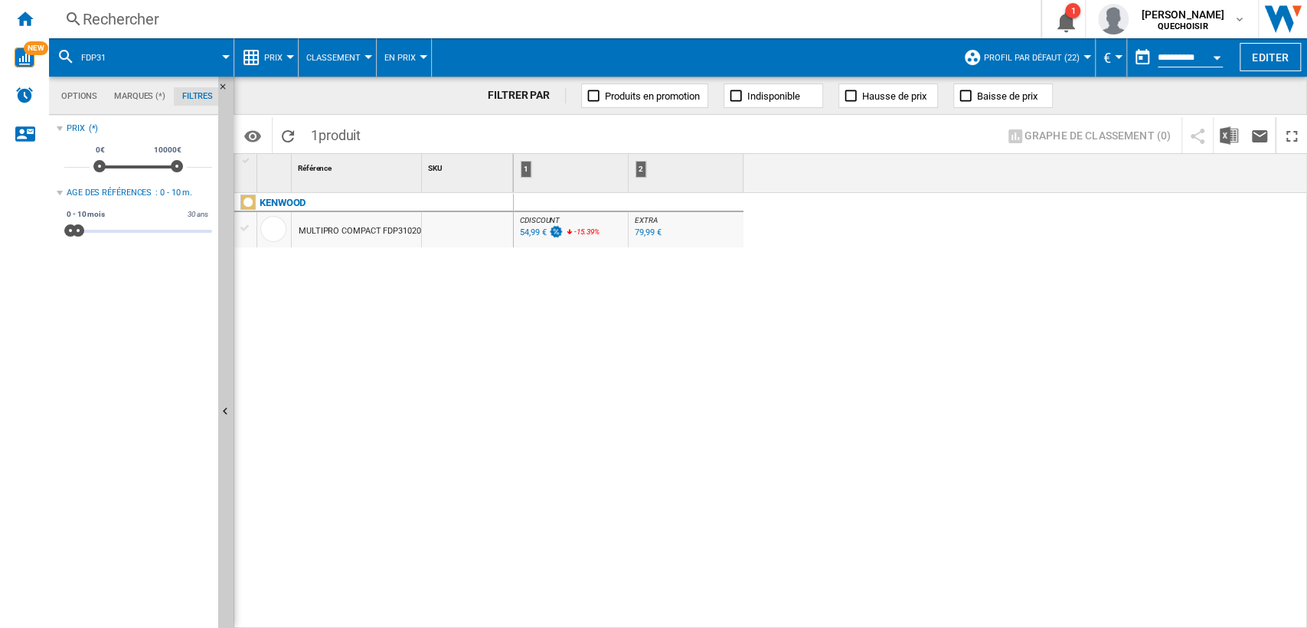
drag, startPoint x: 75, startPoint y: 233, endPoint x: 211, endPoint y: 230, distance: 135.5
click at [84, 230] on span at bounding box center [78, 230] width 12 height 12
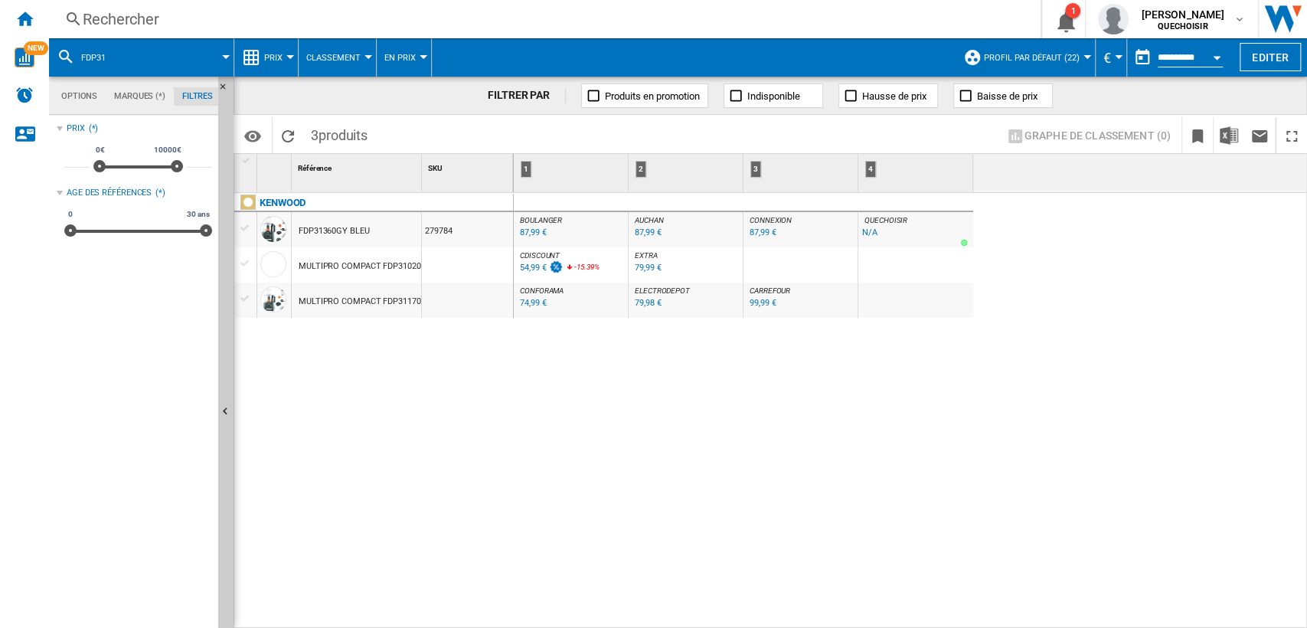
click at [535, 266] on div "54,99 €" at bounding box center [533, 268] width 26 height 10
click at [762, 298] on div "99,99 €" at bounding box center [762, 303] width 26 height 10
click at [761, 304] on div "99,99 €" at bounding box center [762, 303] width 26 height 10
click at [649, 265] on div "79,99 €" at bounding box center [648, 268] width 26 height 10
click at [159, 16] on div "Rechercher" at bounding box center [542, 18] width 918 height 21
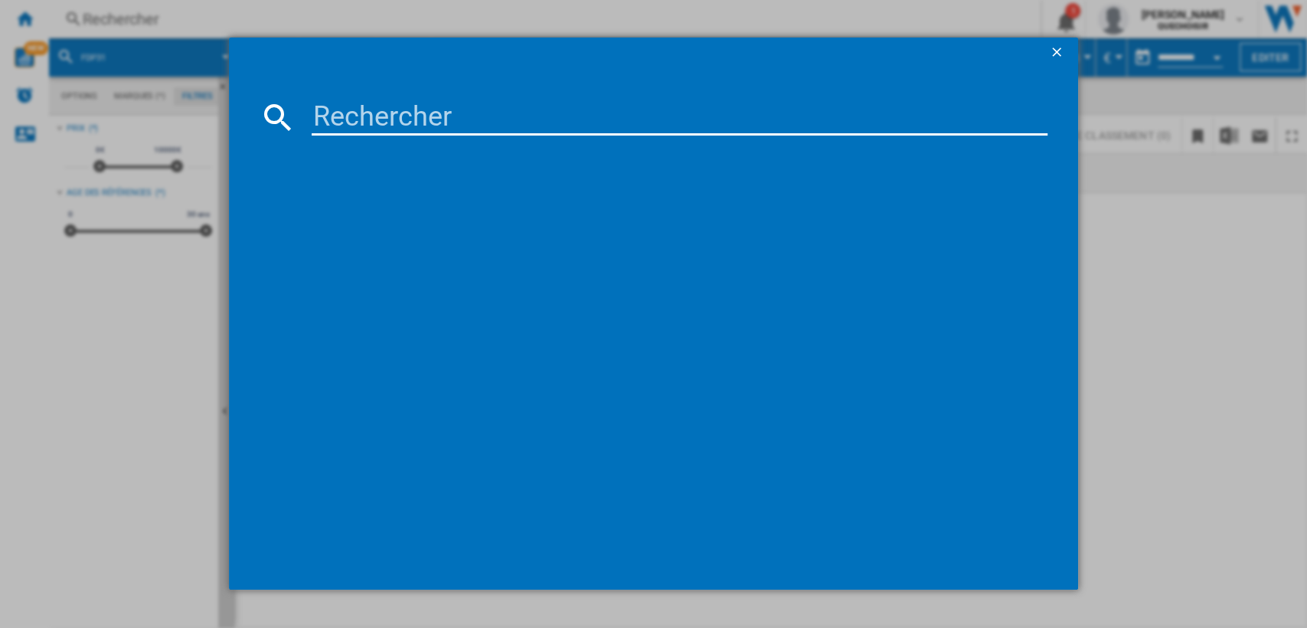
type input "d"
drag, startPoint x: 374, startPoint y: 116, endPoint x: 289, endPoint y: 114, distance: 85.0
click at [289, 114] on div "fdm" at bounding box center [654, 117] width 788 height 37
click at [348, 113] on input "fdm" at bounding box center [680, 117] width 736 height 37
click at [348, 112] on input "fdm" at bounding box center [680, 117] width 736 height 37
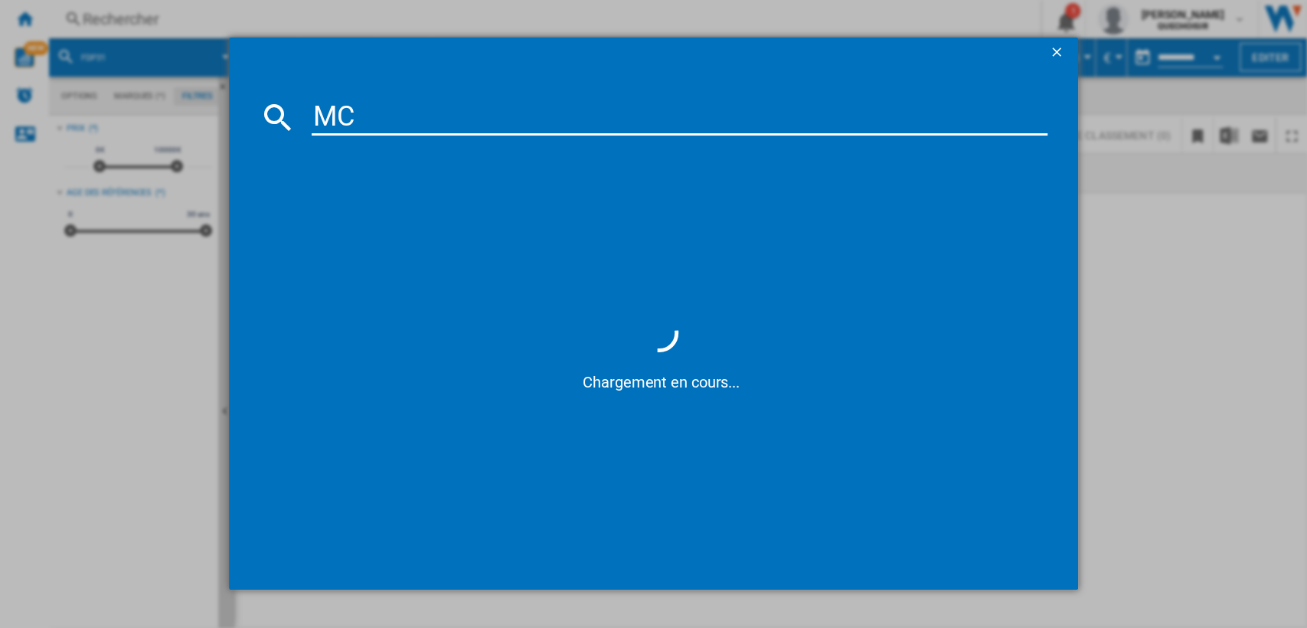
type input "MCM"
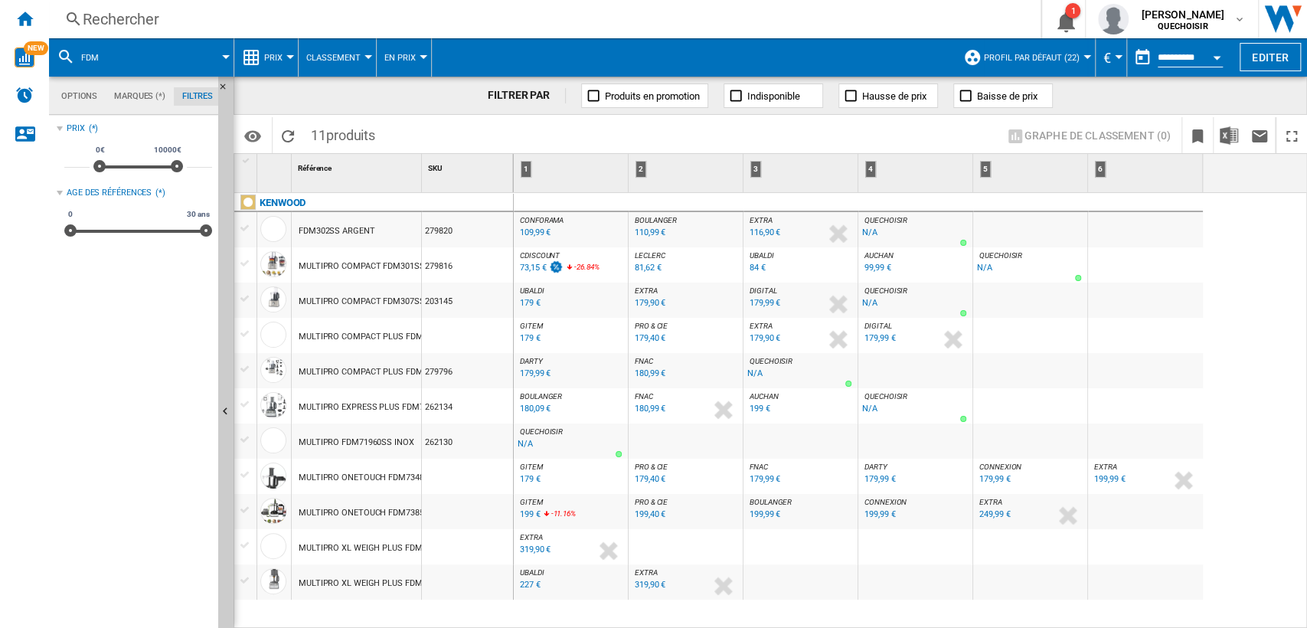
click at [259, 18] on div "Rechercher" at bounding box center [542, 18] width 918 height 21
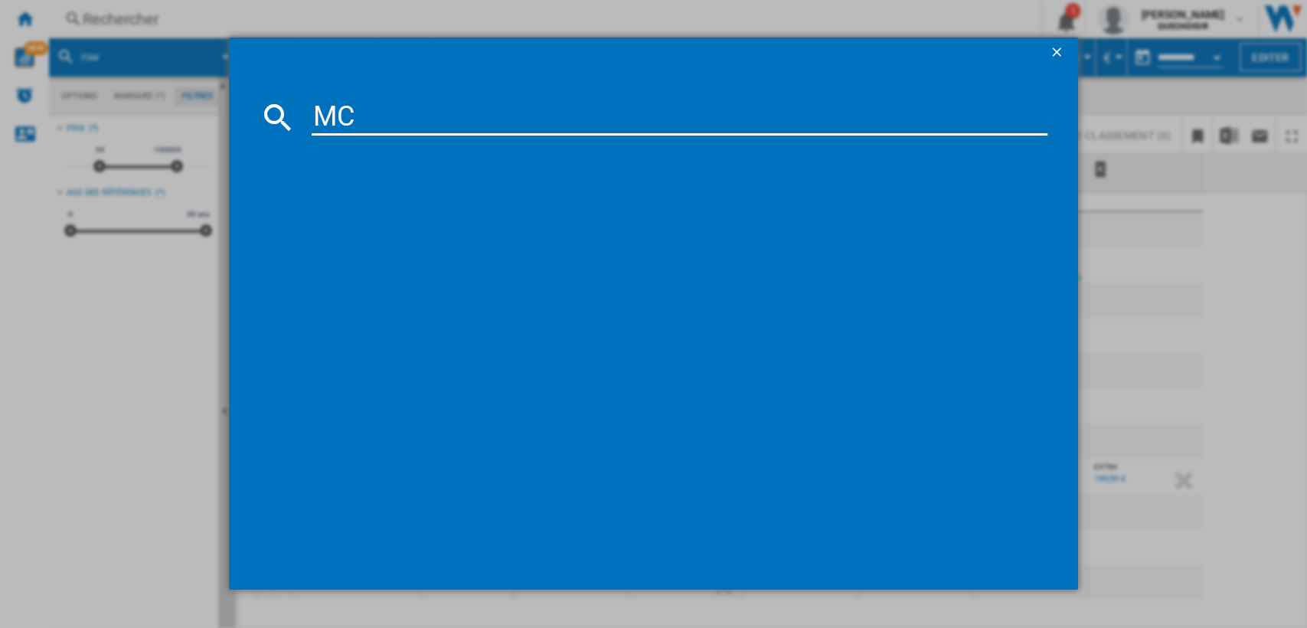
type input "MCM"
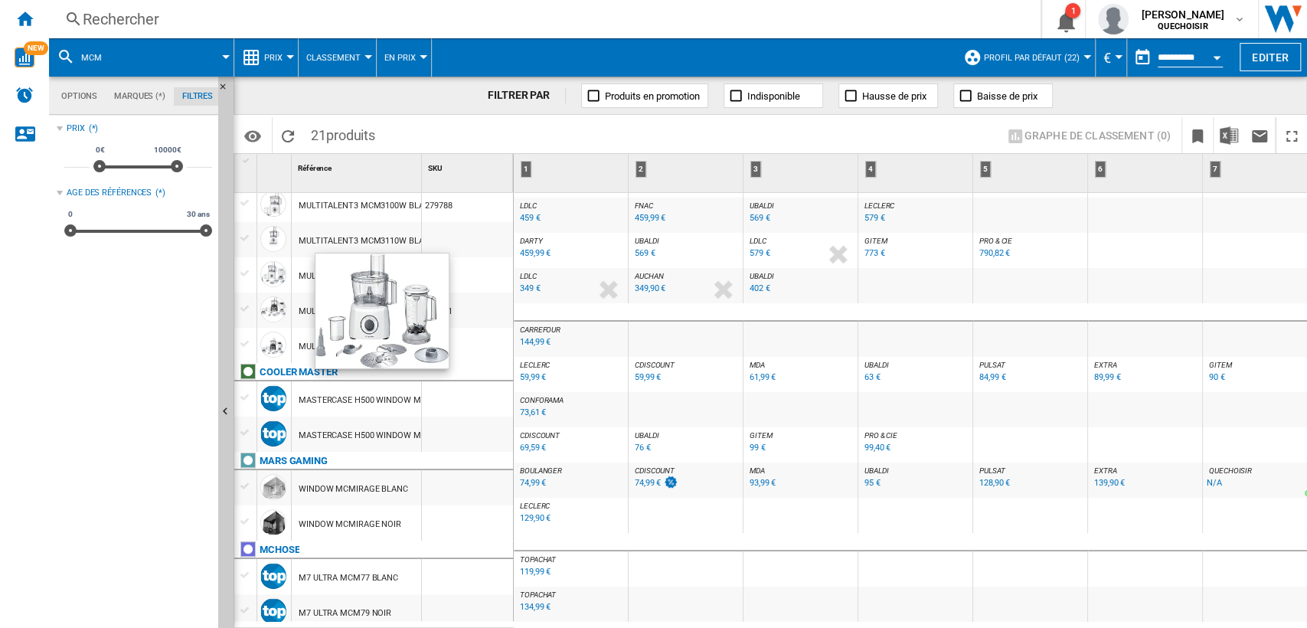
scroll to position [85, 0]
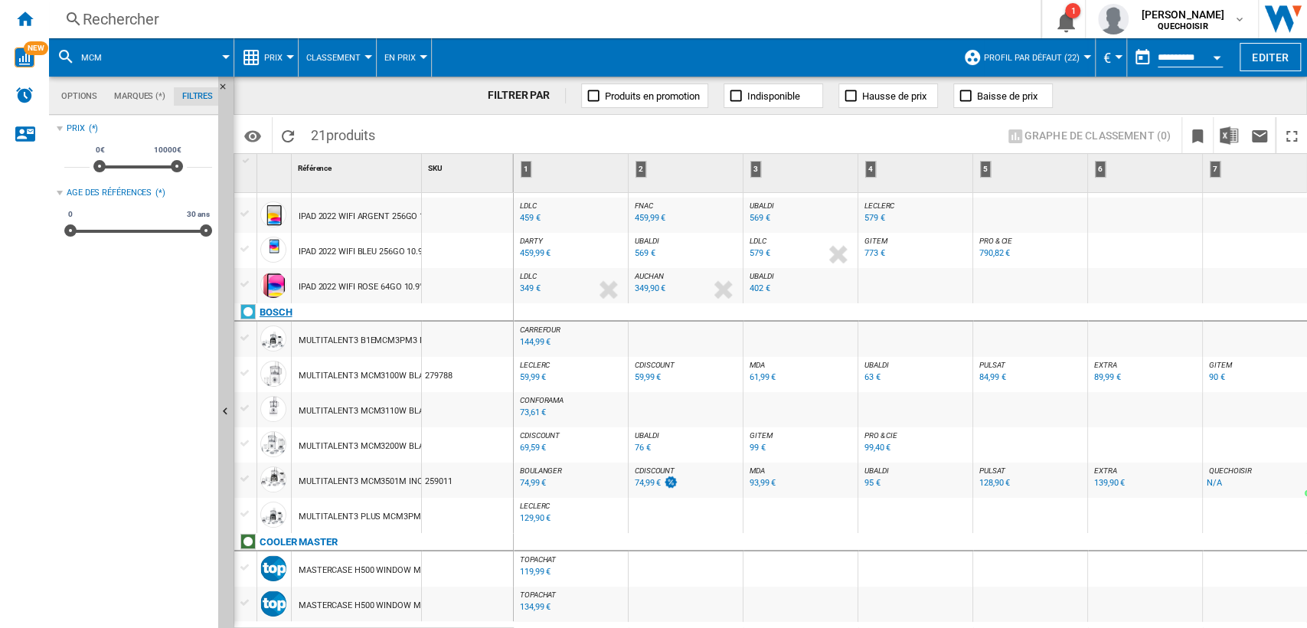
click at [276, 312] on div "BOSCH" at bounding box center [276, 312] width 33 height 18
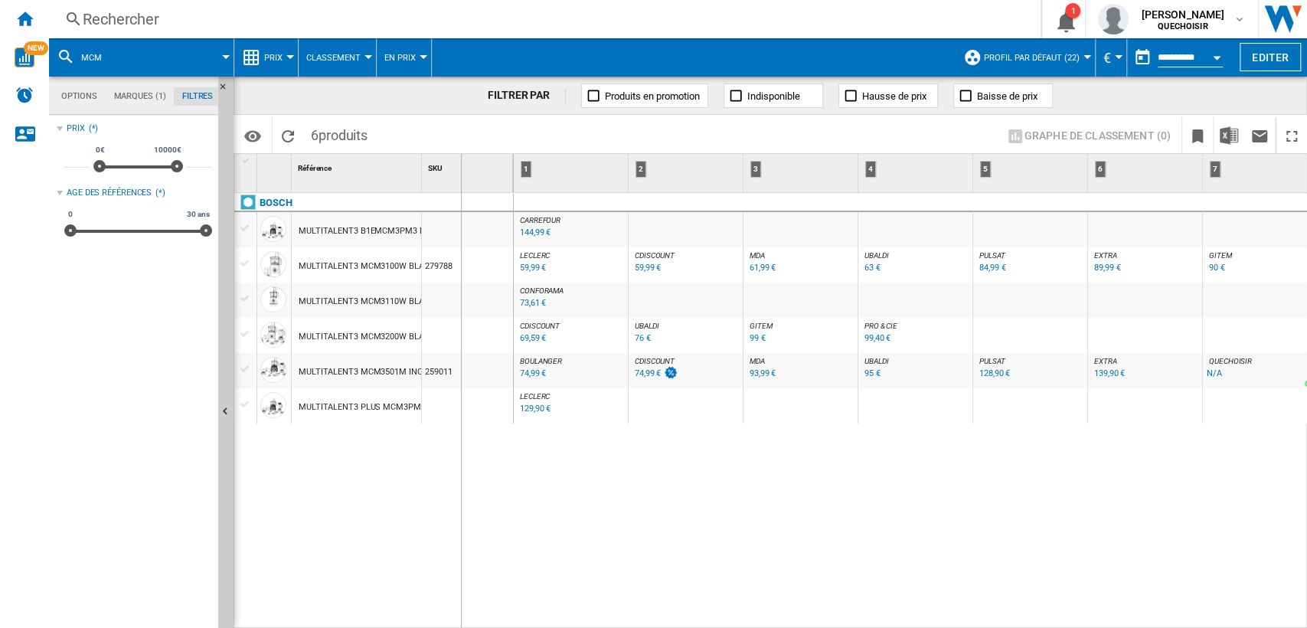
drag, startPoint x: 422, startPoint y: 183, endPoint x: 460, endPoint y: 185, distance: 38.3
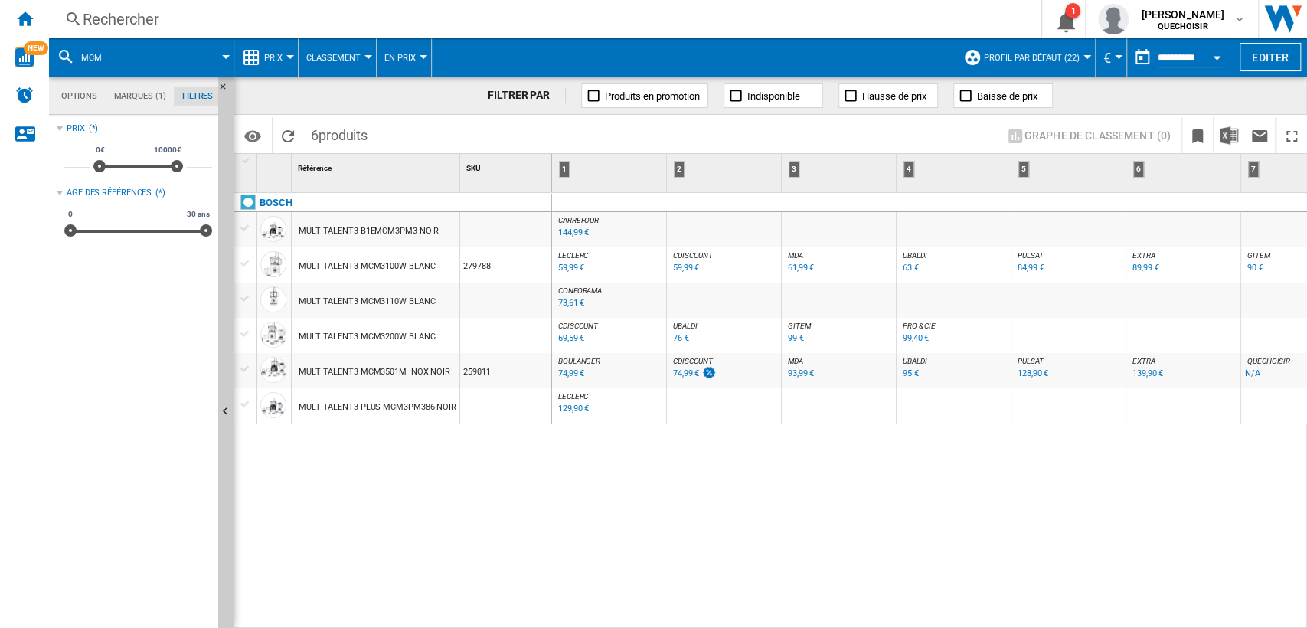
click at [576, 230] on div "144,99 €" at bounding box center [573, 232] width 31 height 10
click at [564, 406] on div "129,90 €" at bounding box center [573, 408] width 31 height 10
click at [349, 430] on div "BOSCH MULTITALENT3 B1EMCM3PM3 NOIR MULTITALENT3 MCM3100W BLANC 279788 MULTITALE…" at bounding box center [393, 407] width 318 height 428
click at [572, 374] on div "74,99 €" at bounding box center [571, 373] width 26 height 10
click at [574, 231] on div "144,99 €" at bounding box center [573, 232] width 31 height 10
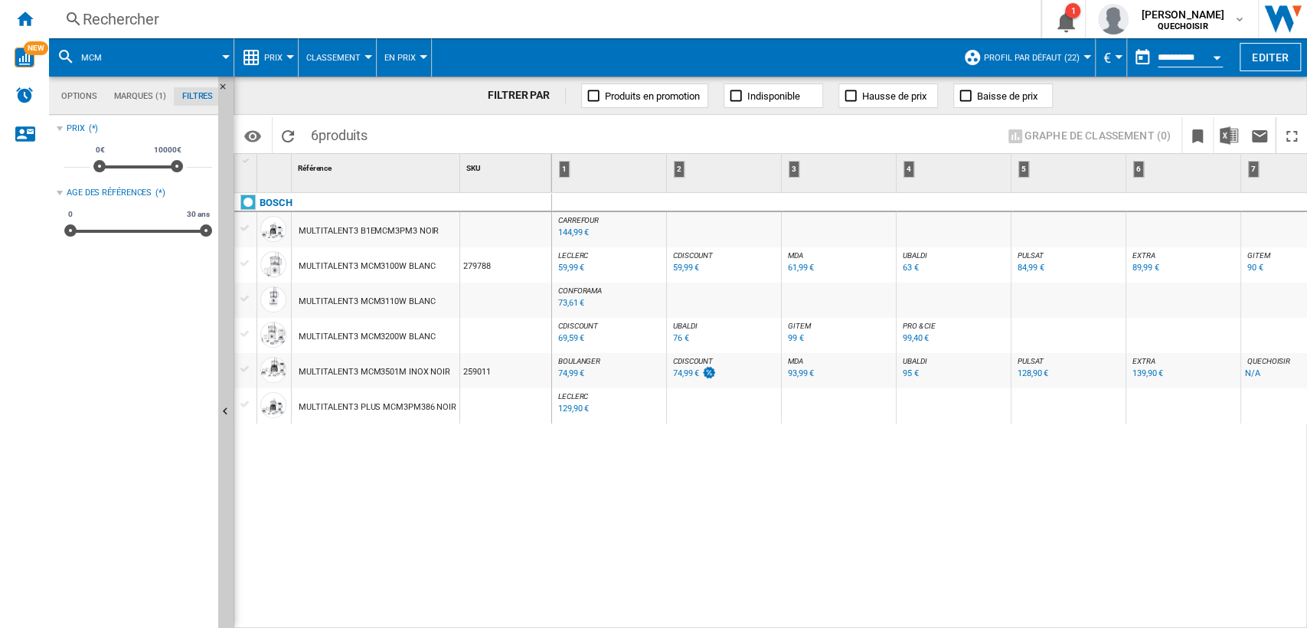
click at [178, 20] on div "Rechercher" at bounding box center [542, 18] width 918 height 21
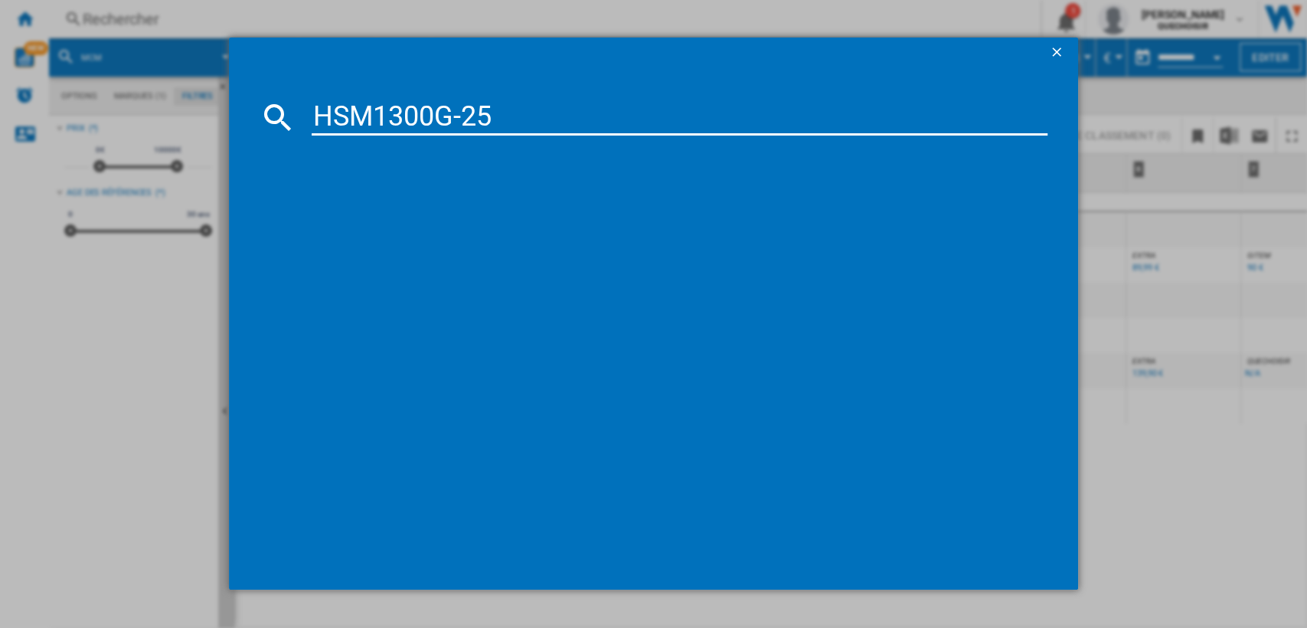
drag, startPoint x: 428, startPoint y: 109, endPoint x: 598, endPoint y: 114, distance: 170.0
click at [598, 114] on input "HSM1300G-25" at bounding box center [680, 117] width 736 height 37
type input "HSM1300"
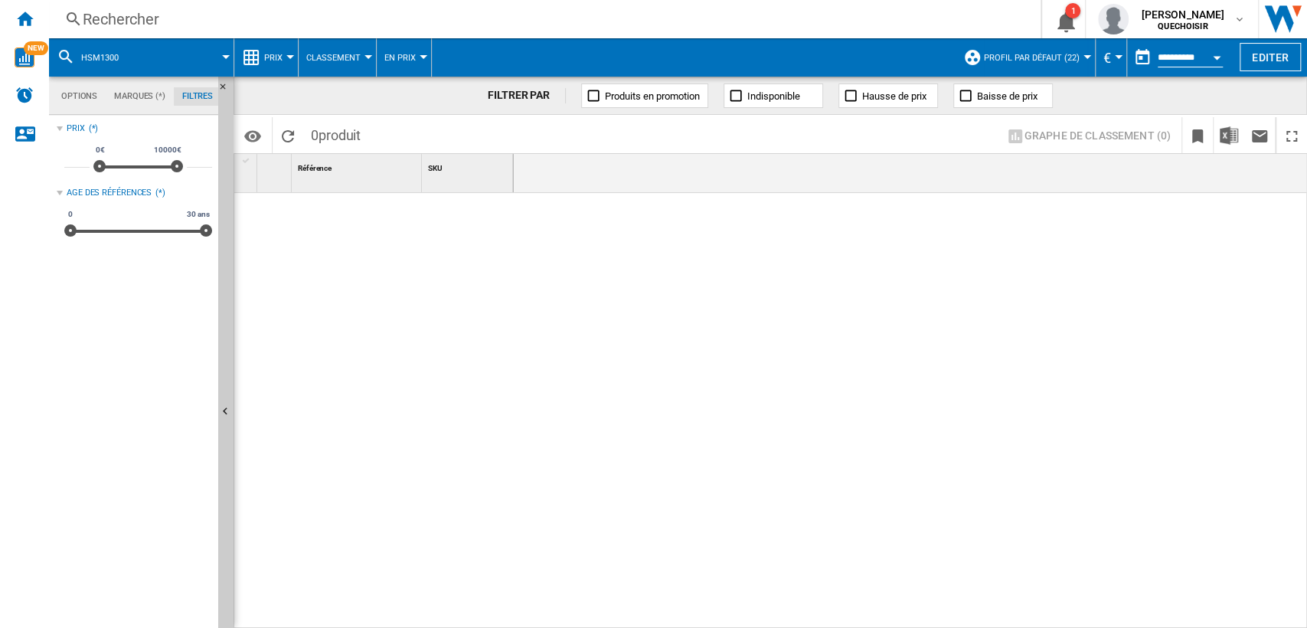
click at [1016, 59] on span "Profil par défaut (22)" at bounding box center [1032, 58] width 96 height 10
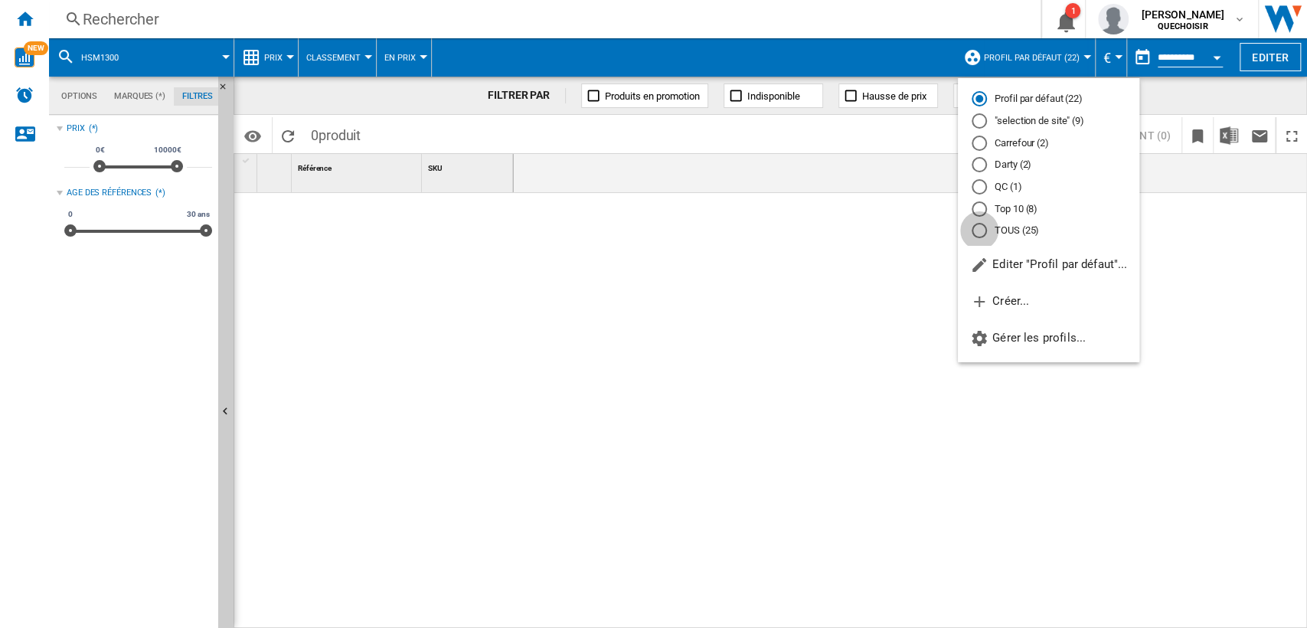
click at [984, 227] on div "TOUS (25)" at bounding box center [978, 230] width 15 height 15
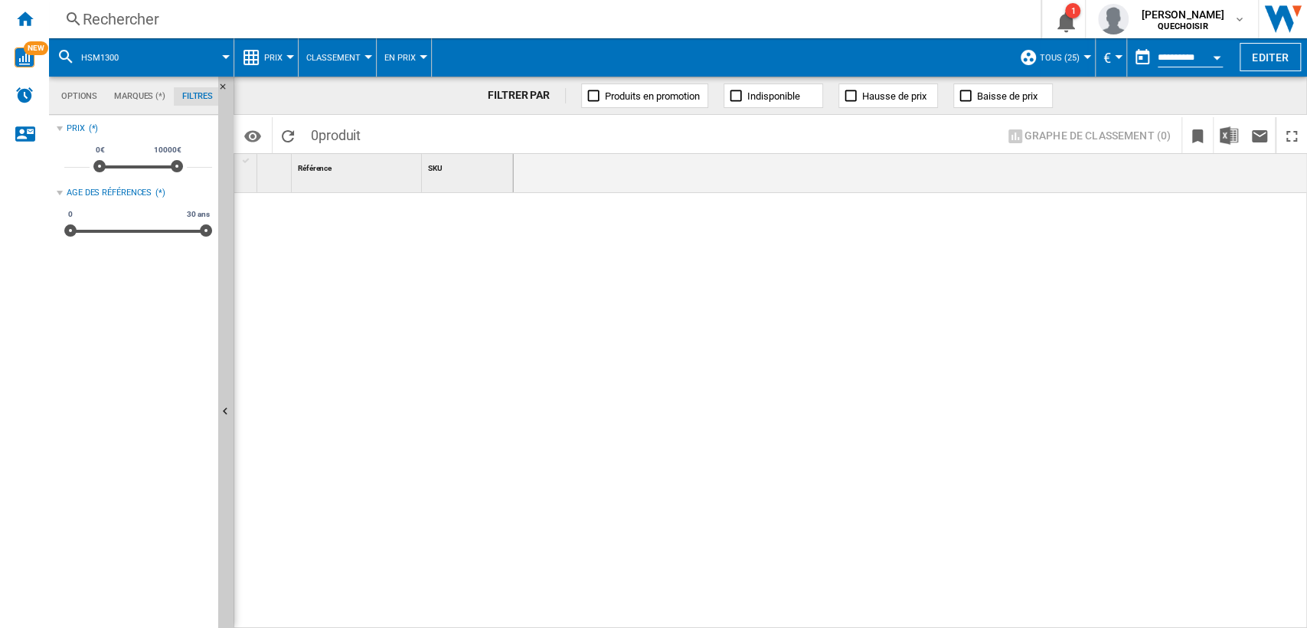
click at [245, 15] on div "Rechercher" at bounding box center [542, 18] width 918 height 21
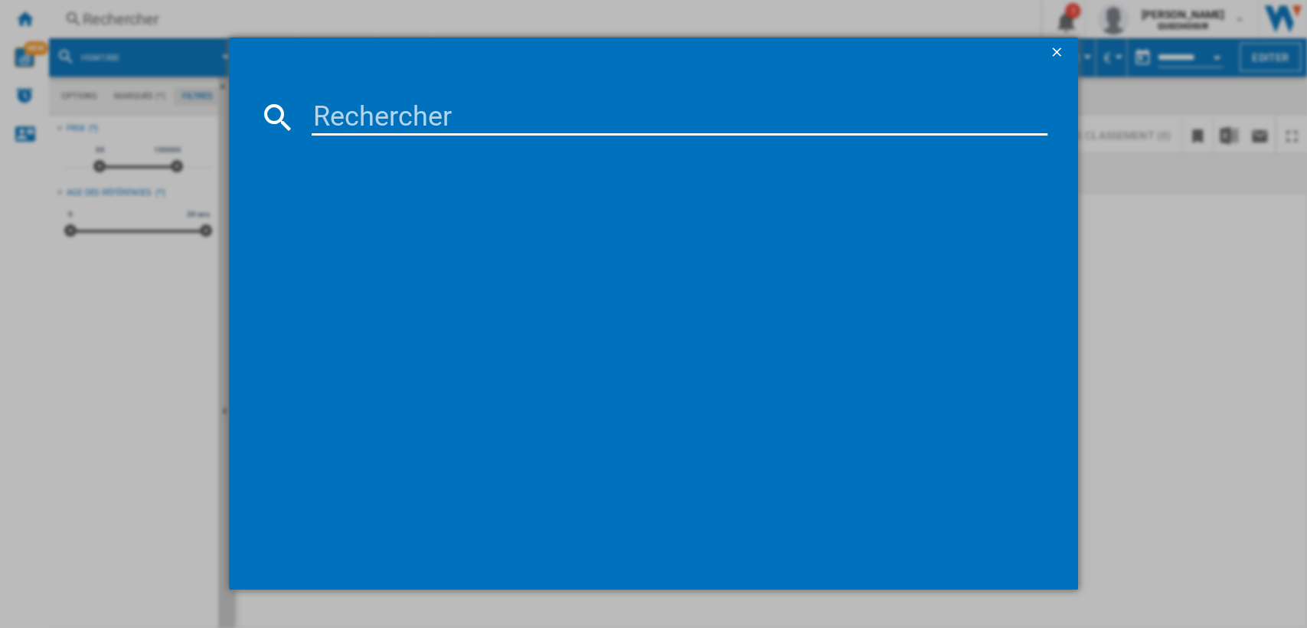
click at [449, 109] on input at bounding box center [680, 117] width 736 height 37
paste input "5KSM180LEELB vert thym"
drag, startPoint x: 435, startPoint y: 113, endPoint x: 799, endPoint y: 129, distance: 364.8
click at [732, 135] on input "5KSM180LEELB vert thym" at bounding box center [680, 117] width 736 height 37
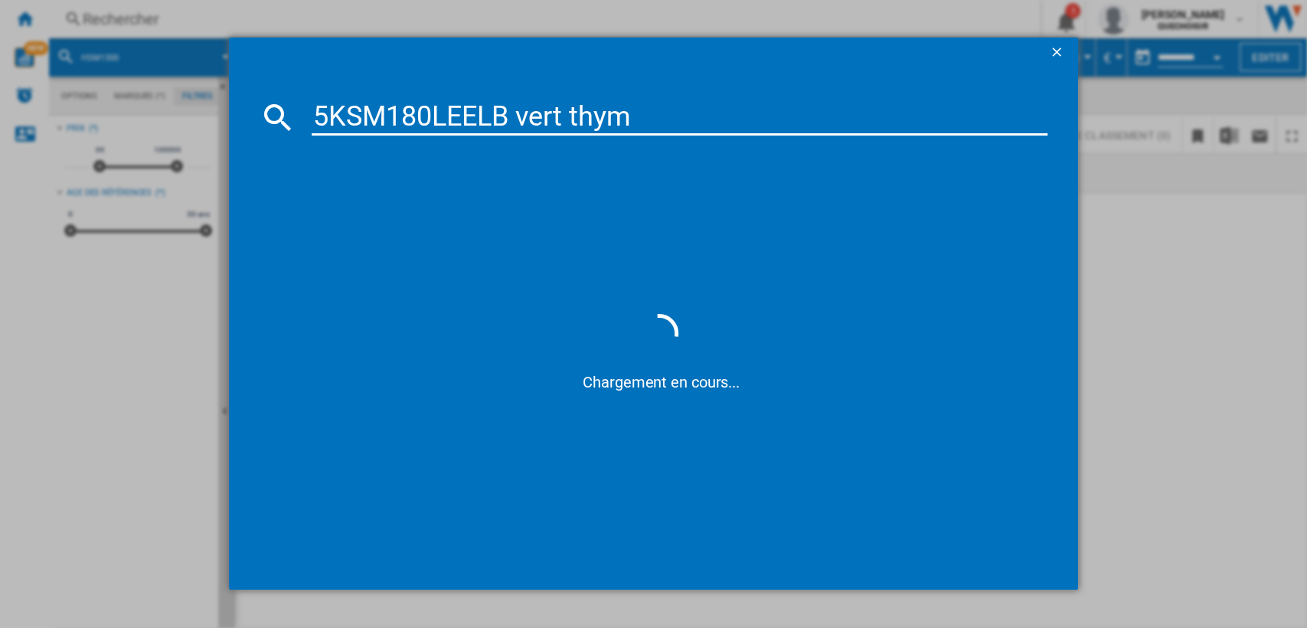
type input "5KSM180"
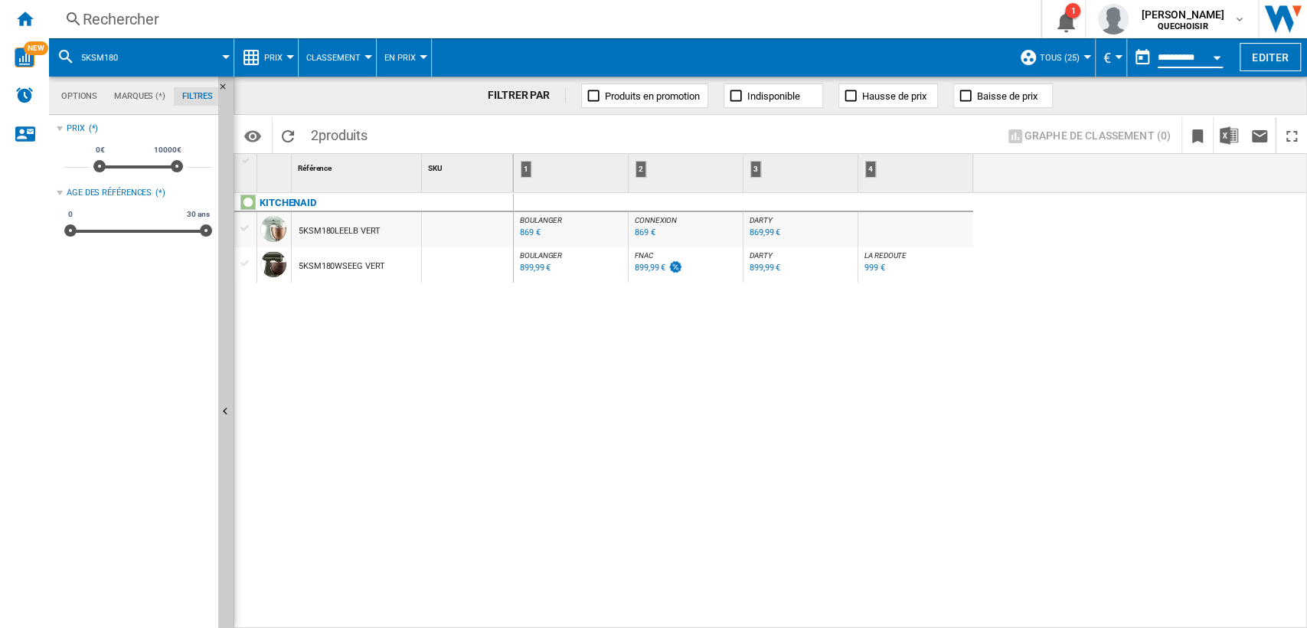
click at [1174, 57] on input "**********" at bounding box center [1189, 60] width 65 height 14
click at [1213, 56] on div "Open calendar" at bounding box center [1217, 58] width 8 height 4
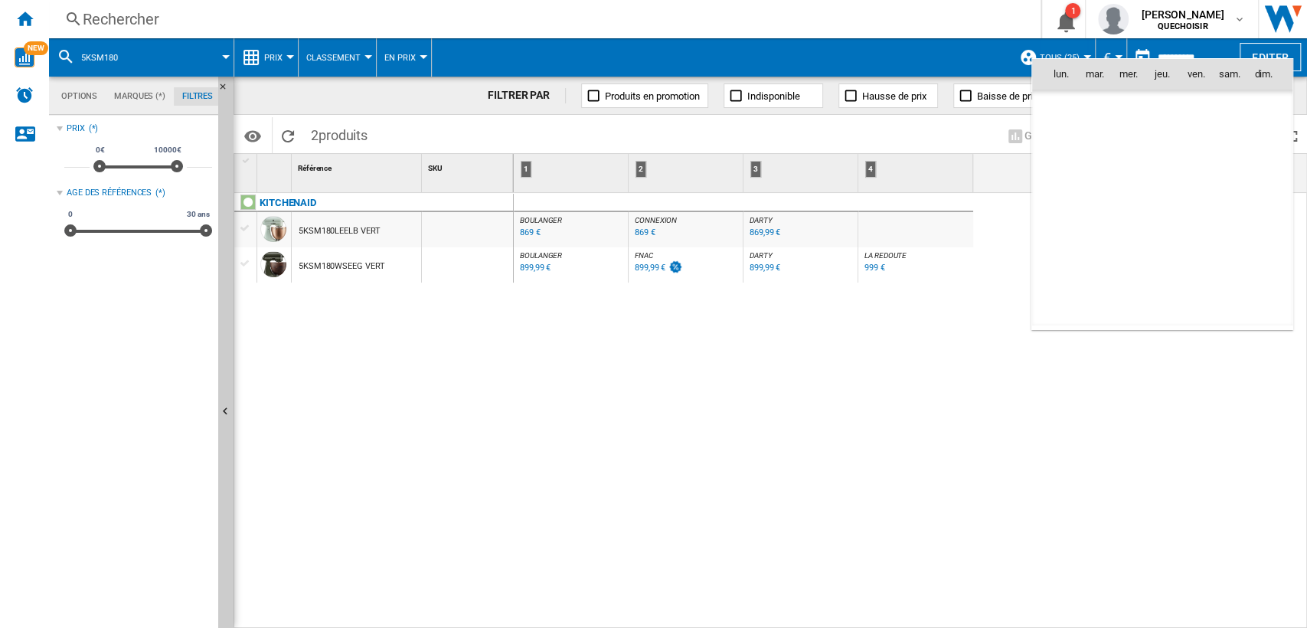
scroll to position [7303, 0]
click at [960, 57] on div at bounding box center [653, 314] width 1307 height 628
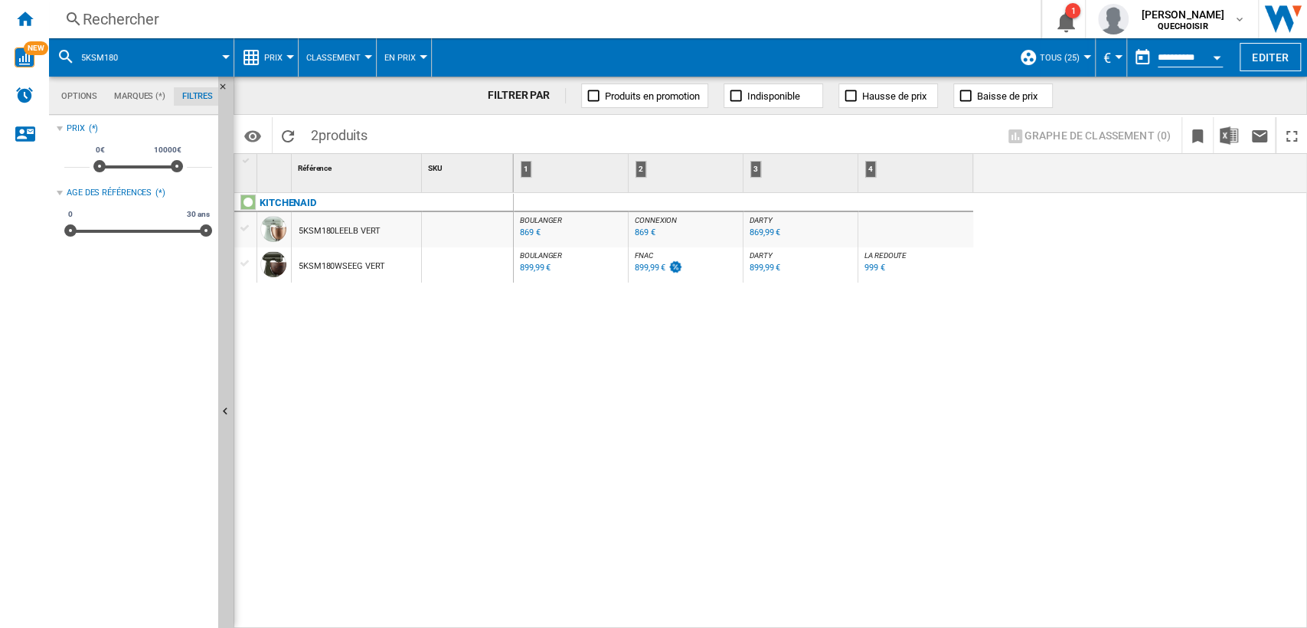
click at [266, 58] on span "Prix" at bounding box center [273, 58] width 18 height 10
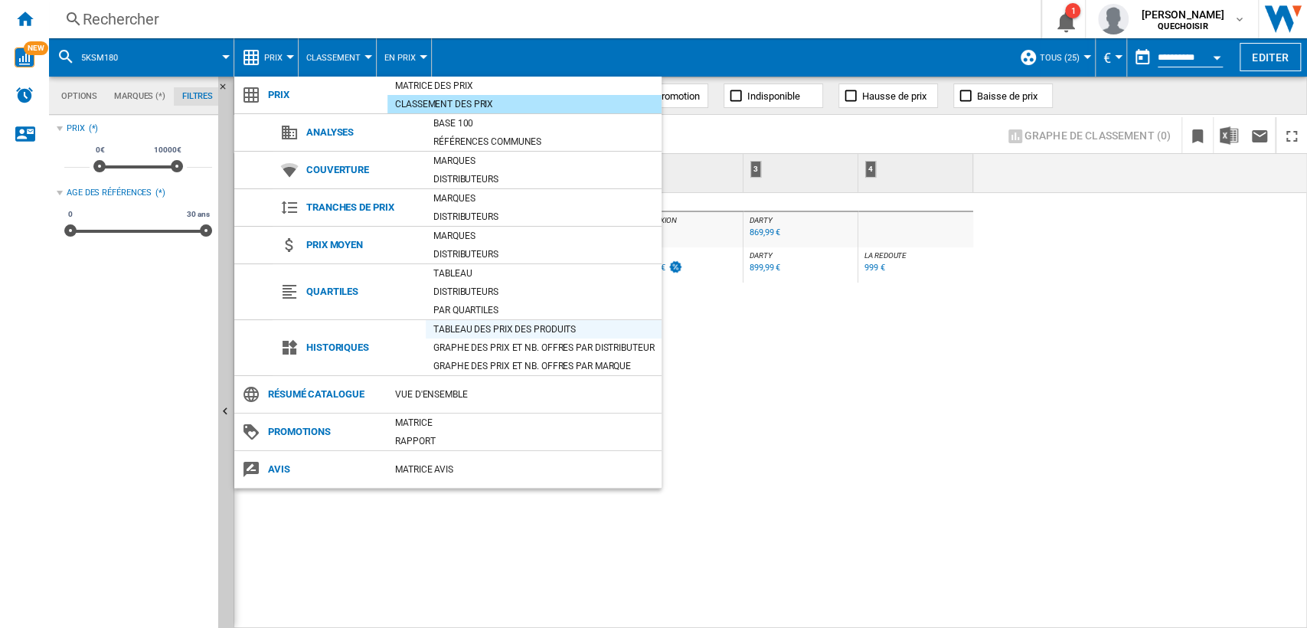
click at [508, 325] on div "Tableau des prix des produits" at bounding box center [544, 329] width 236 height 15
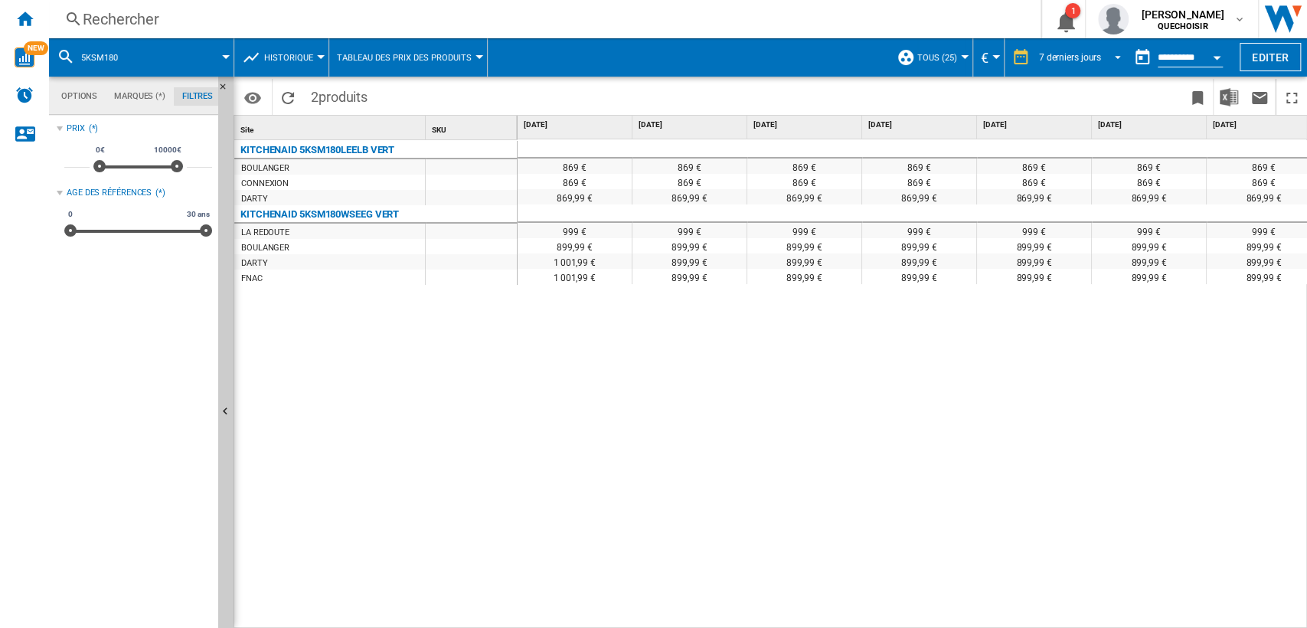
click at [1039, 61] on span "7 derniers jours" at bounding box center [1070, 57] width 62 height 13
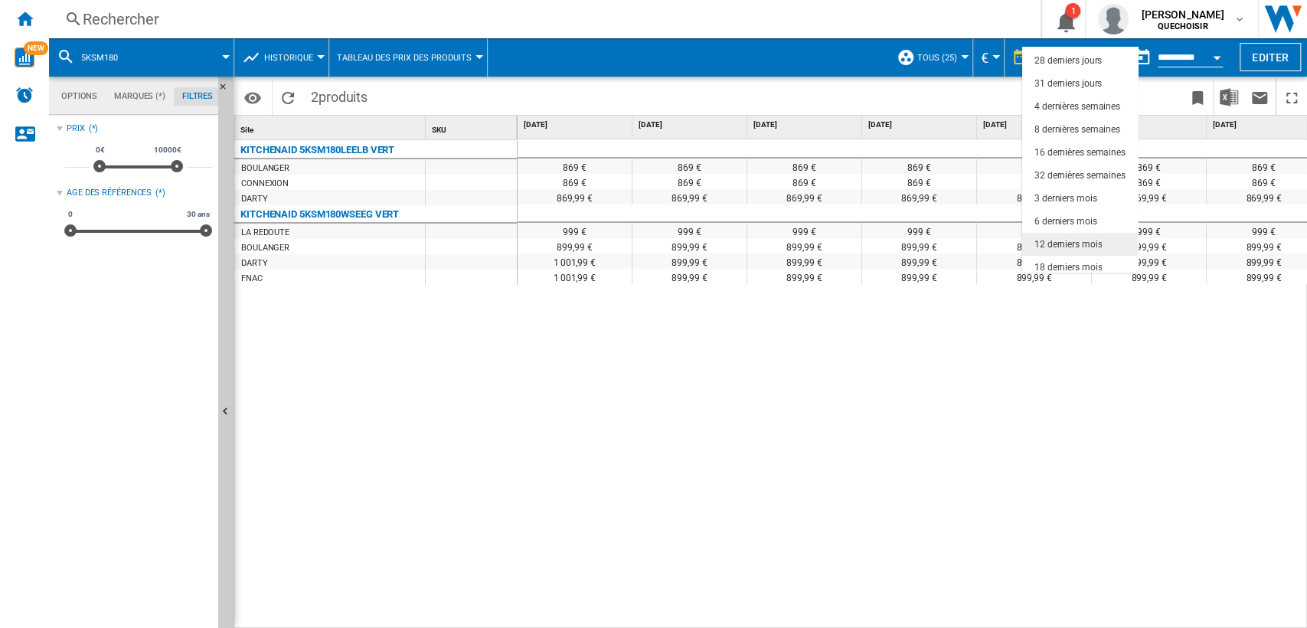
scroll to position [96, 0]
click at [1055, 253] on md-option "18 derniers mois" at bounding box center [1080, 261] width 116 height 23
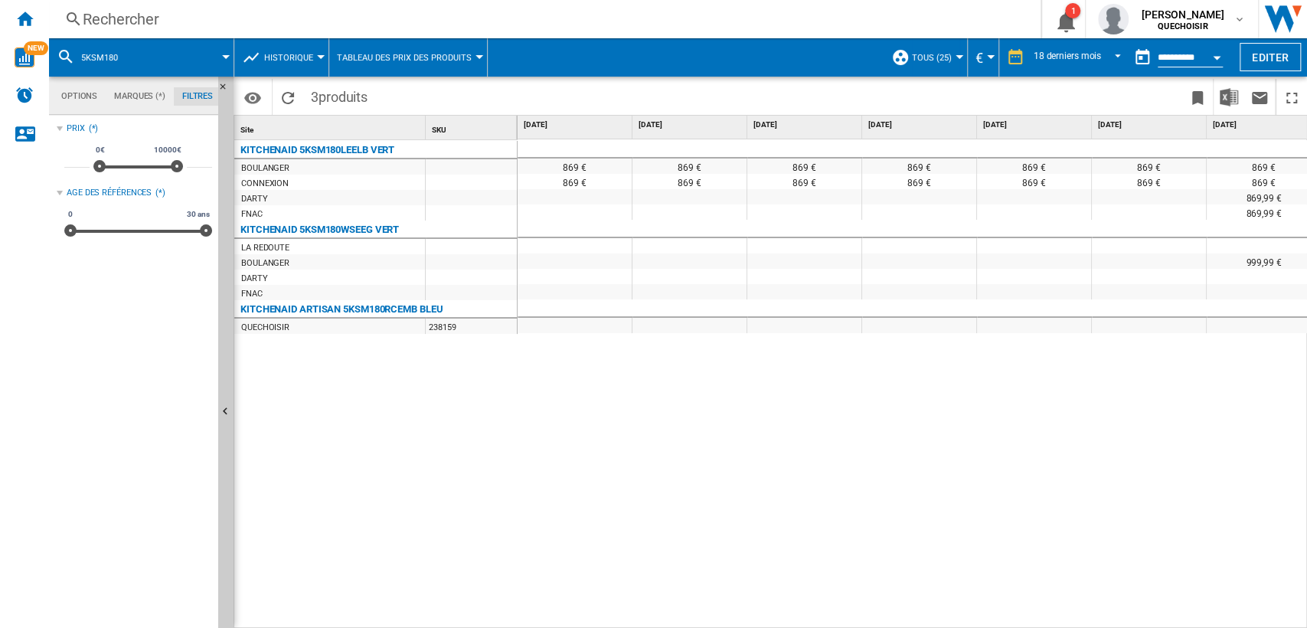
click at [647, 423] on div "869 € 869 € 869 € 869 € 869 € 869 € 869 € 869 € 869 € 869 € 869 € 869 € 869 € 8…" at bounding box center [912, 384] width 790 height 490
click at [1211, 57] on button "Open calendar" at bounding box center [1217, 55] width 28 height 28
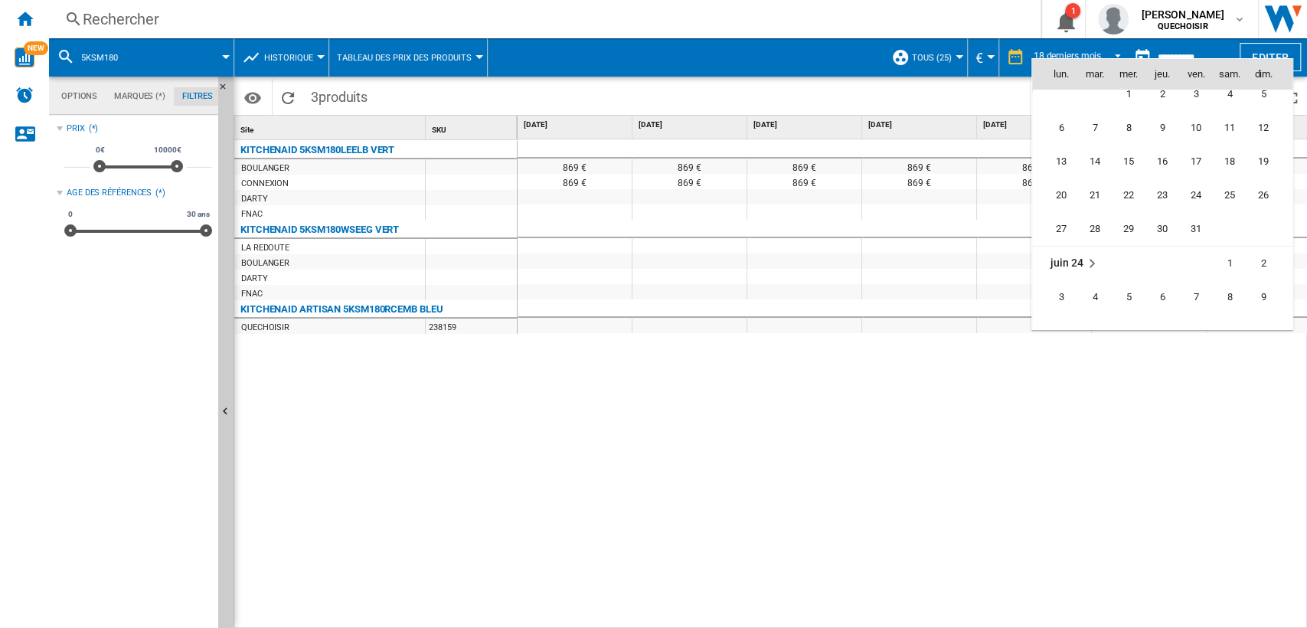
scroll to position [3560, 0]
click at [1100, 265] on span "9" at bounding box center [1094, 265] width 31 height 31
type input "**********"
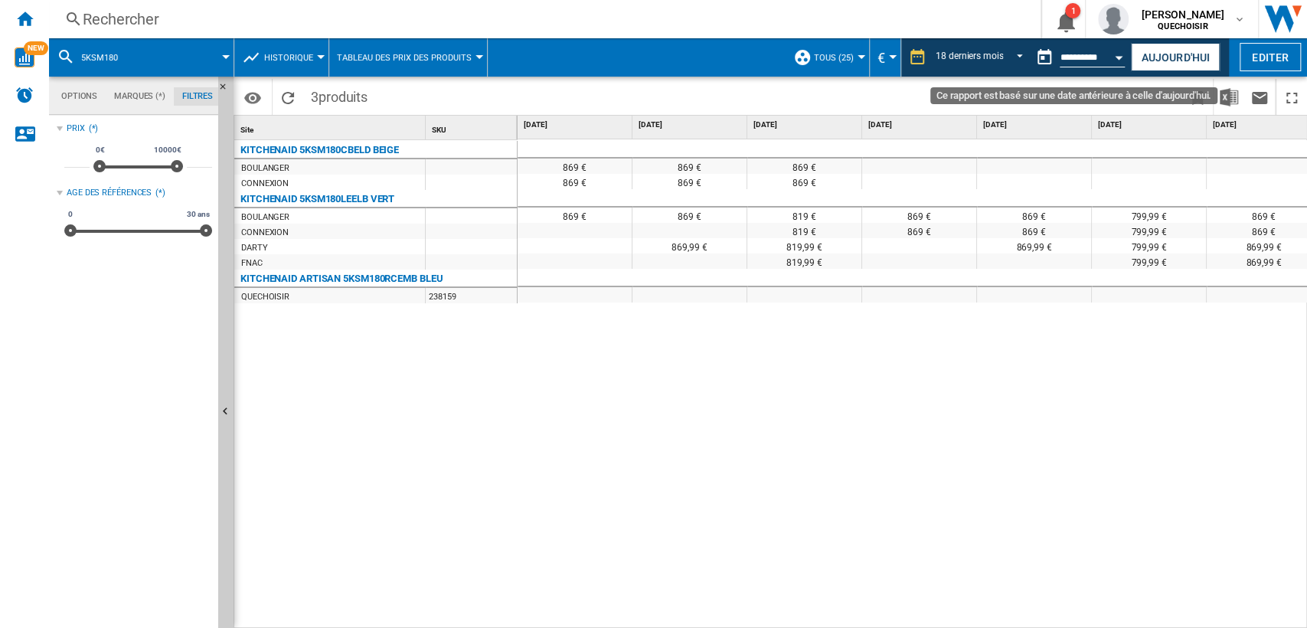
click at [1089, 58] on input "**********" at bounding box center [1091, 60] width 65 height 14
click at [1076, 60] on input "**********" at bounding box center [1091, 60] width 65 height 14
click at [1041, 60] on button "Ce rapport est basé sur une date antérieure à celle d'aujourd'hui." at bounding box center [1044, 57] width 31 height 31
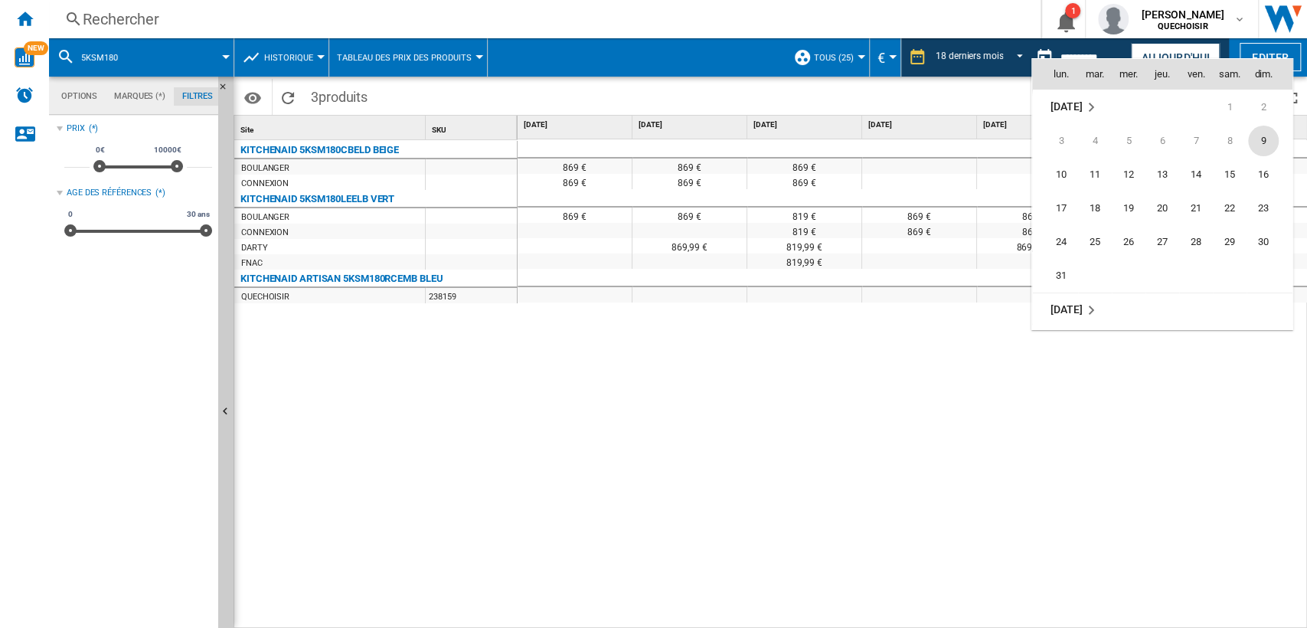
click at [1257, 136] on span "9" at bounding box center [1263, 141] width 31 height 31
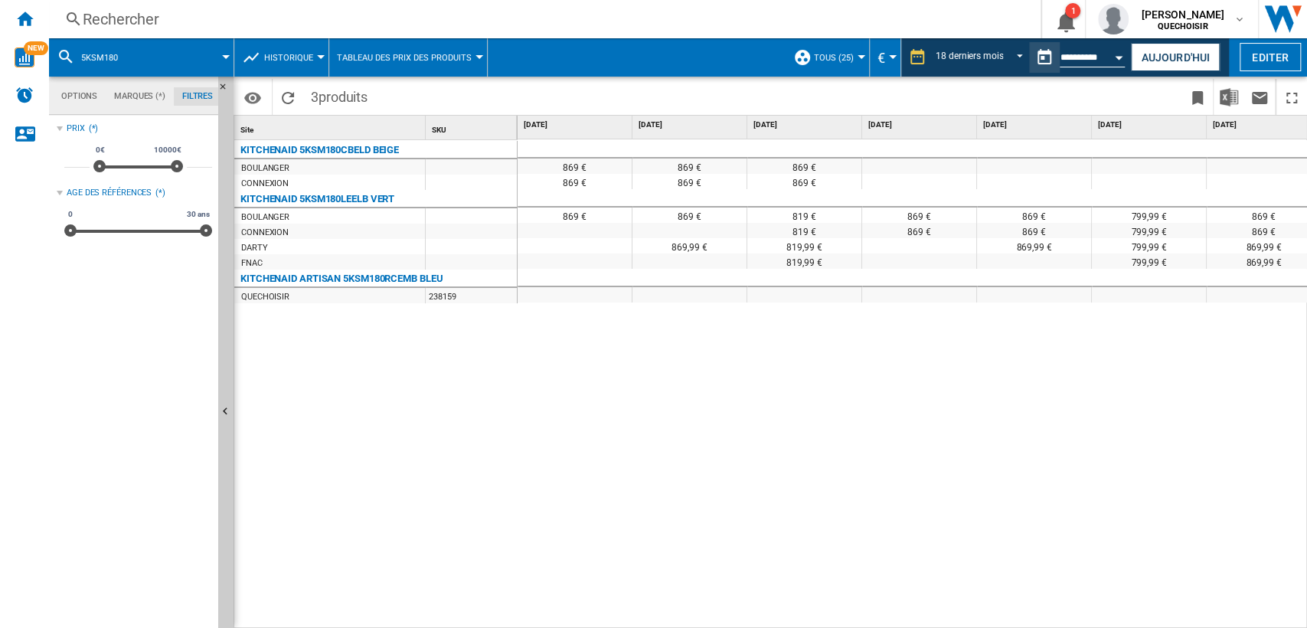
type input "**********"
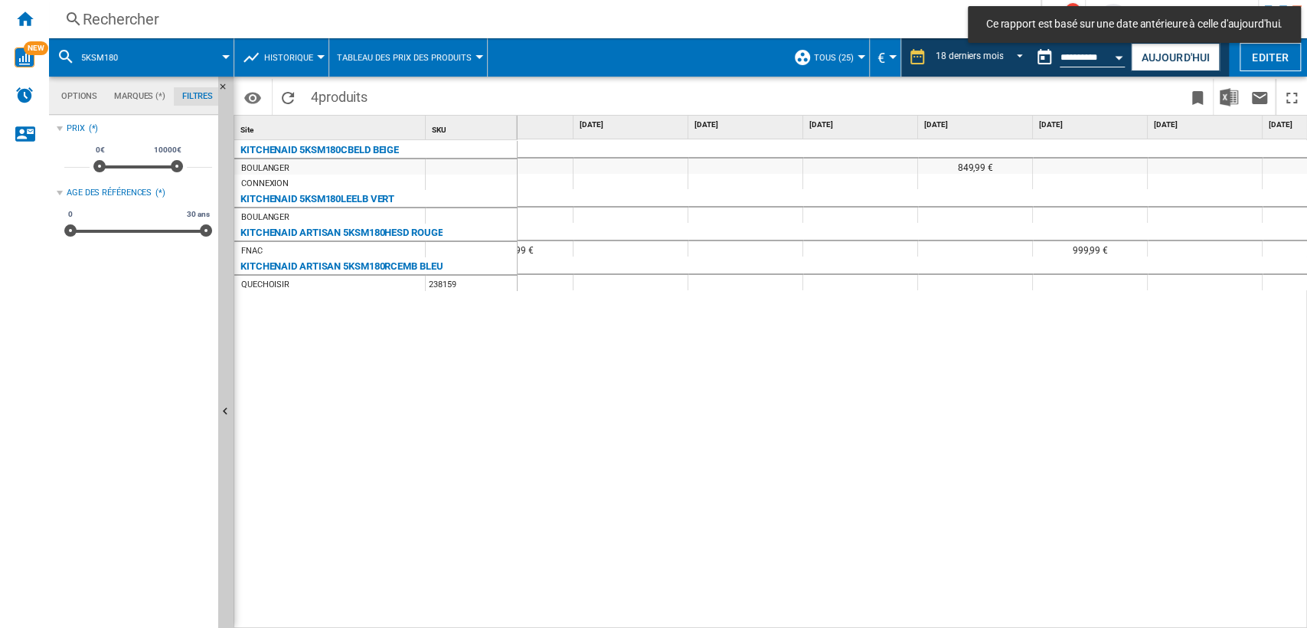
scroll to position [0, 1391]
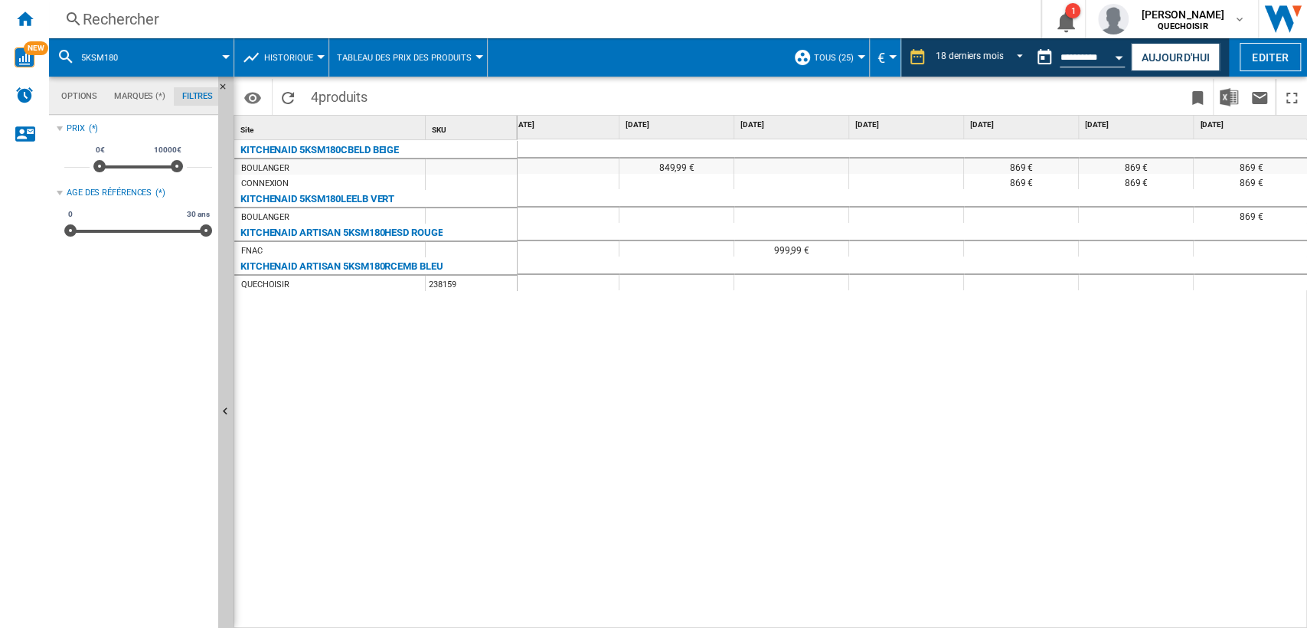
click at [157, 14] on div "Rechercher" at bounding box center [542, 18] width 918 height 21
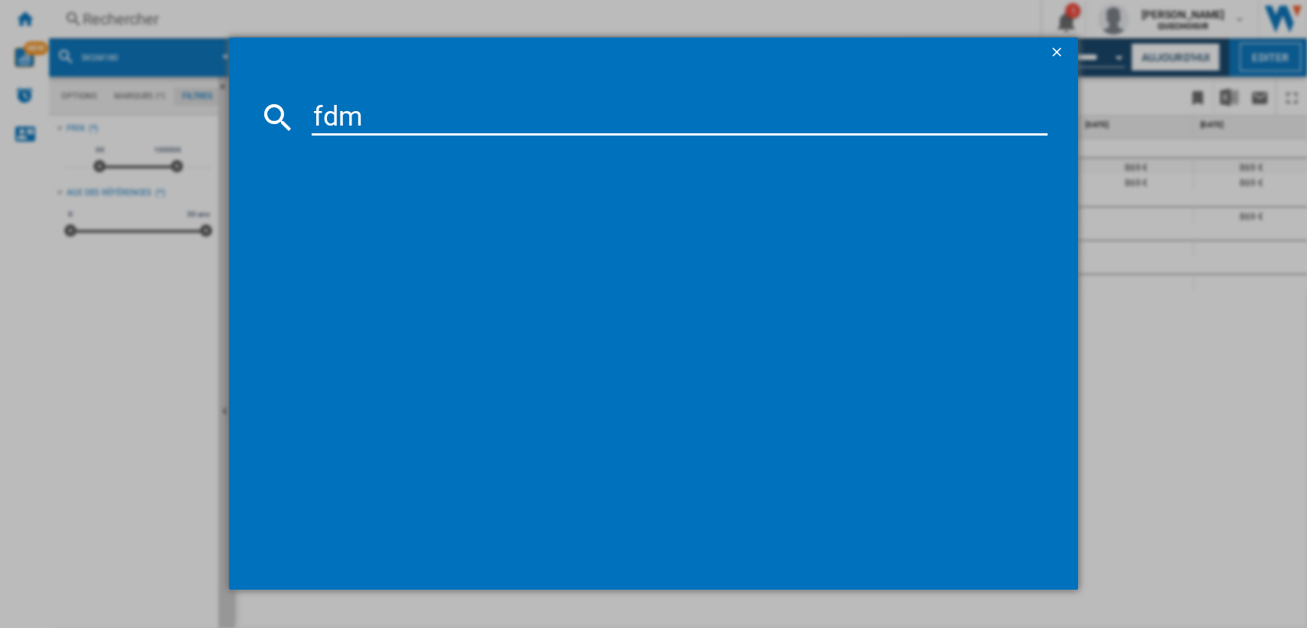
type input "fdm7"
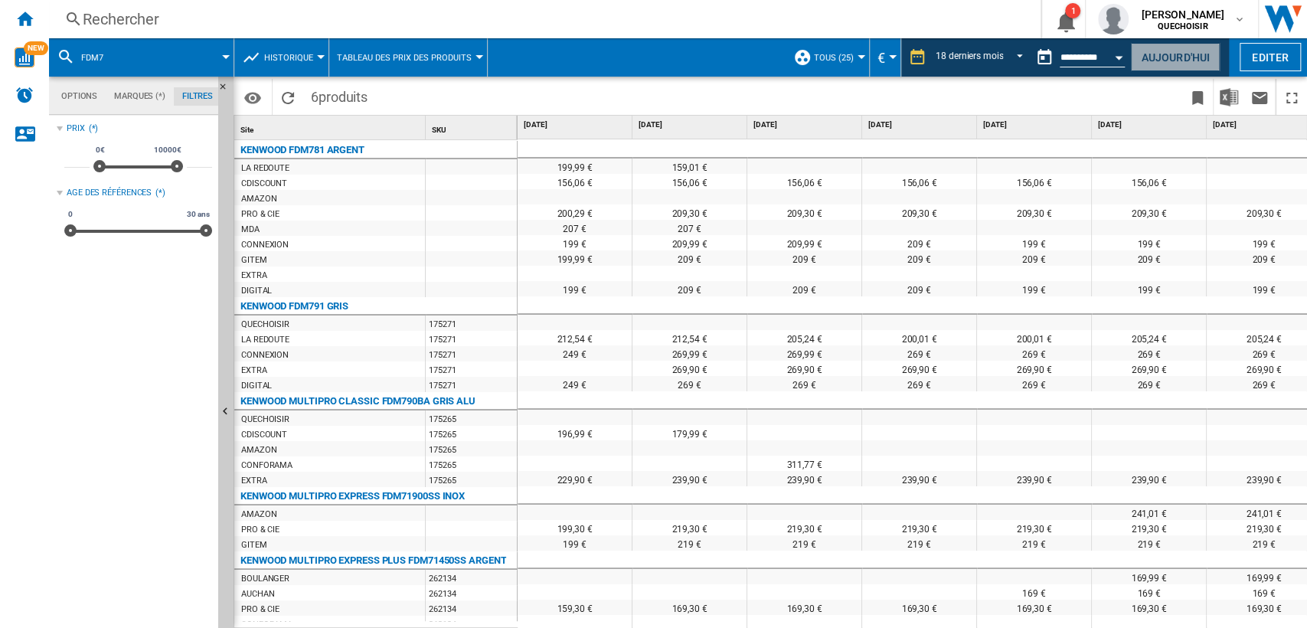
click at [1153, 56] on button "Aujourd'hui" at bounding box center [1175, 57] width 89 height 28
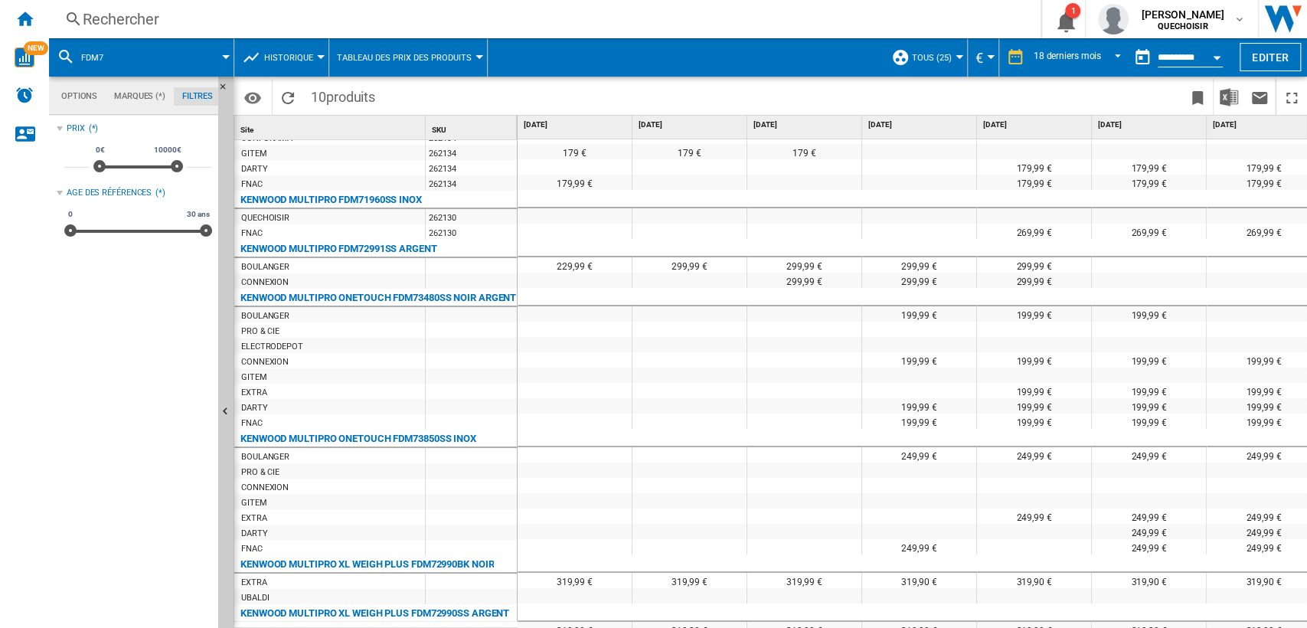
click at [288, 51] on button "Historique" at bounding box center [292, 57] width 57 height 38
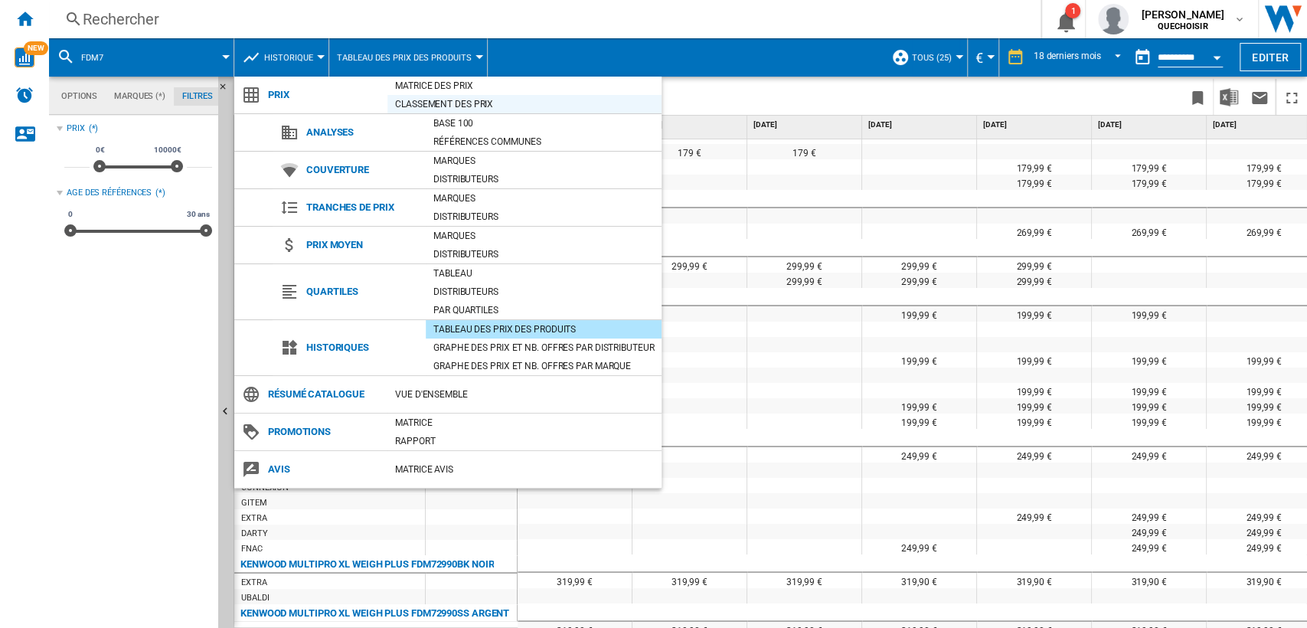
click at [458, 103] on div "Classement des prix" at bounding box center [524, 103] width 274 height 15
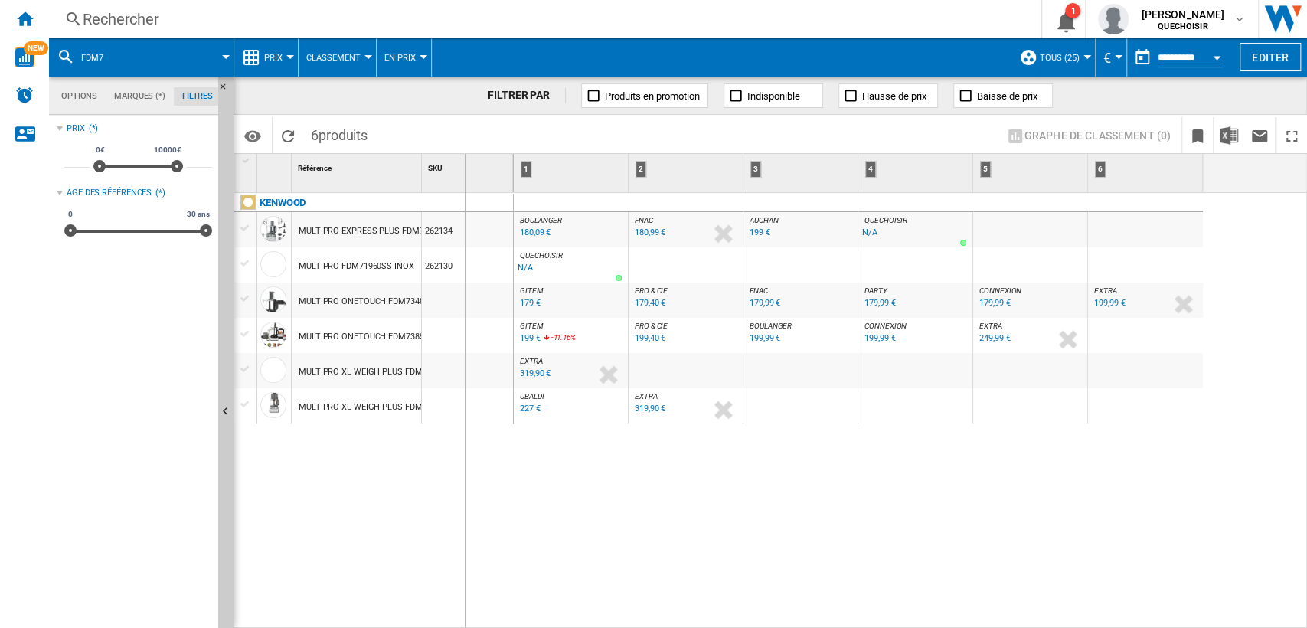
drag, startPoint x: 423, startPoint y: 175, endPoint x: 476, endPoint y: 178, distance: 53.6
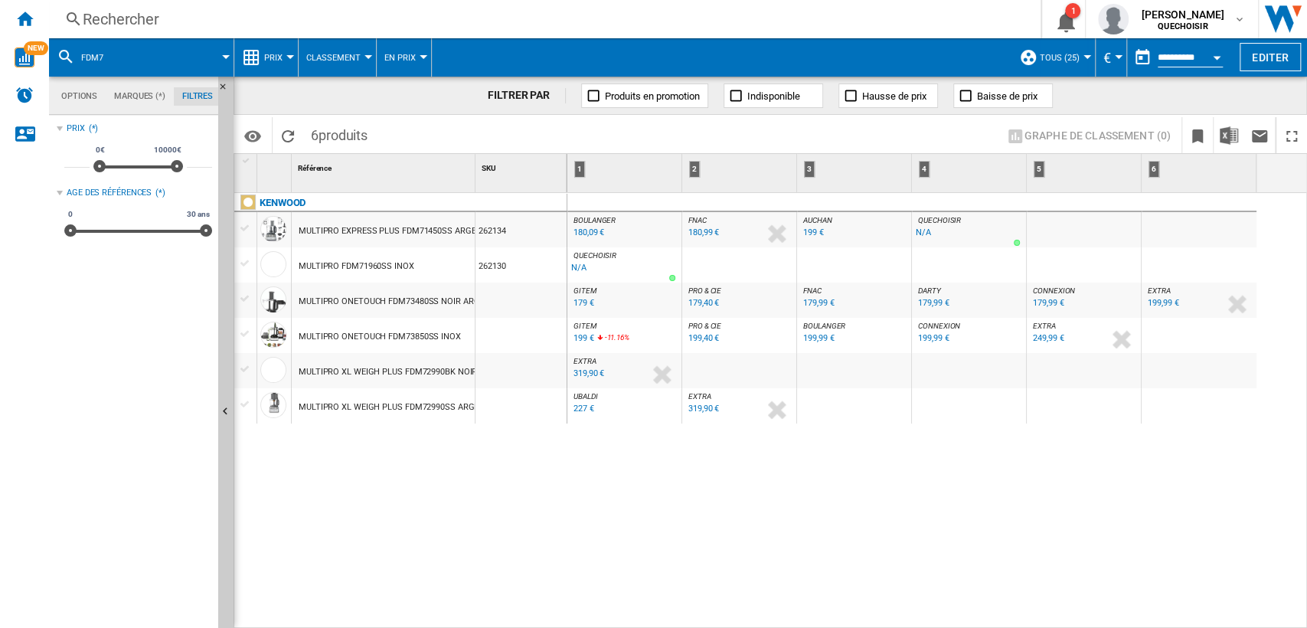
click at [497, 560] on div "KENWOOD MULTIPRO EXPRESS PLUS FDM71450SS ARGENT 262134 MULTIPRO FDM71960SS INOX…" at bounding box center [400, 407] width 333 height 428
click at [810, 335] on div "199,99 €" at bounding box center [818, 338] width 31 height 10
click at [936, 289] on span "DARTY" at bounding box center [929, 290] width 23 height 8
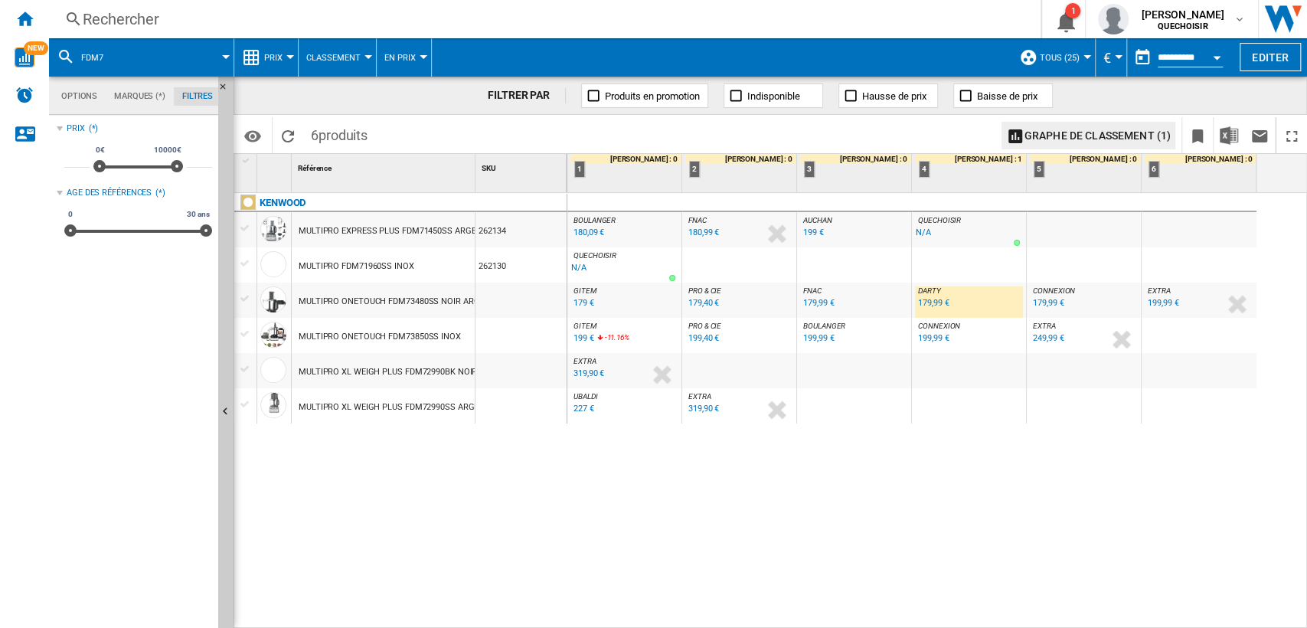
click at [931, 304] on div "179,99 €" at bounding box center [933, 303] width 31 height 10
click at [815, 325] on span "BOULANGER" at bounding box center [824, 326] width 42 height 8
